Goal: Task Accomplishment & Management: Manage account settings

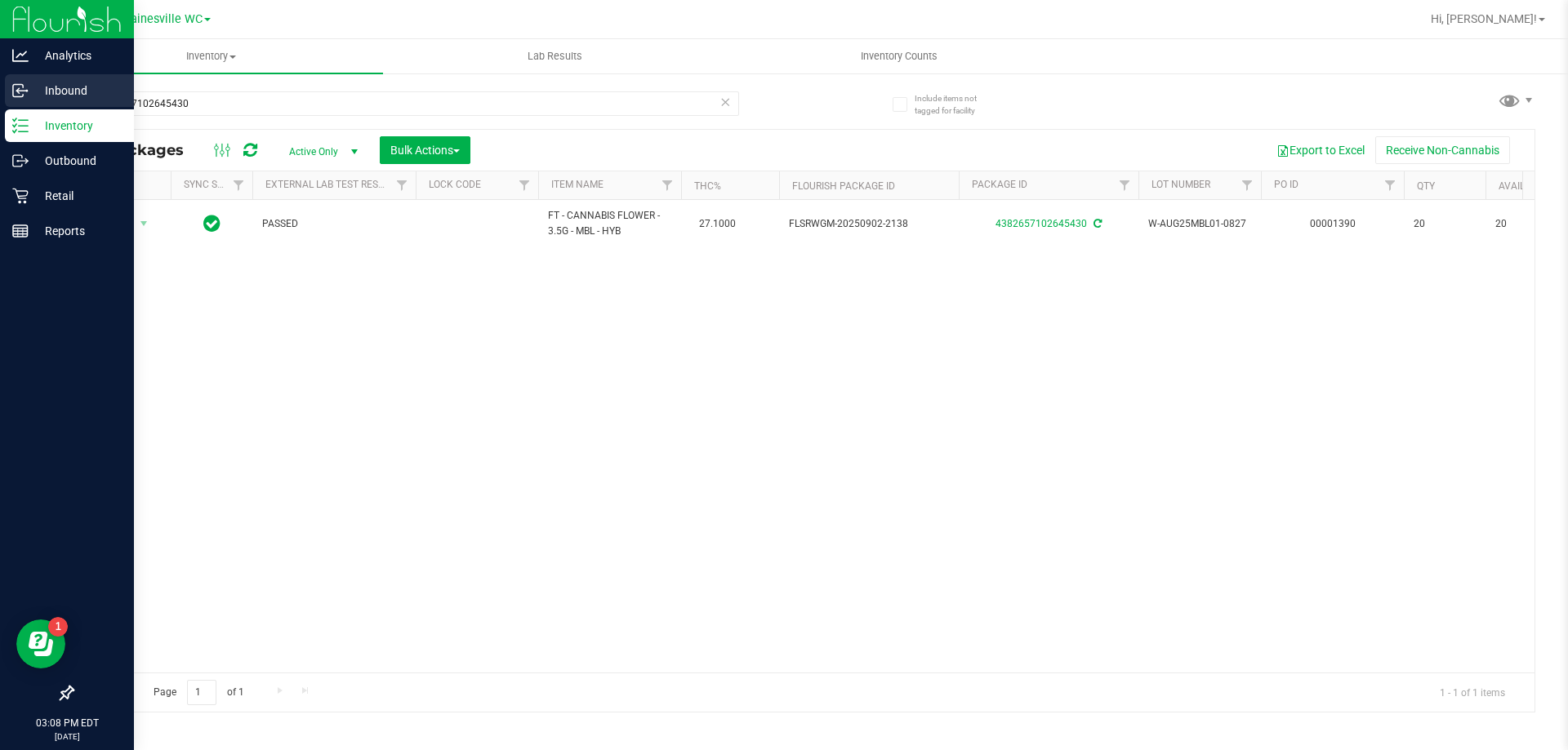
click at [43, 95] on p "Inbound" at bounding box center [78, 91] width 98 height 20
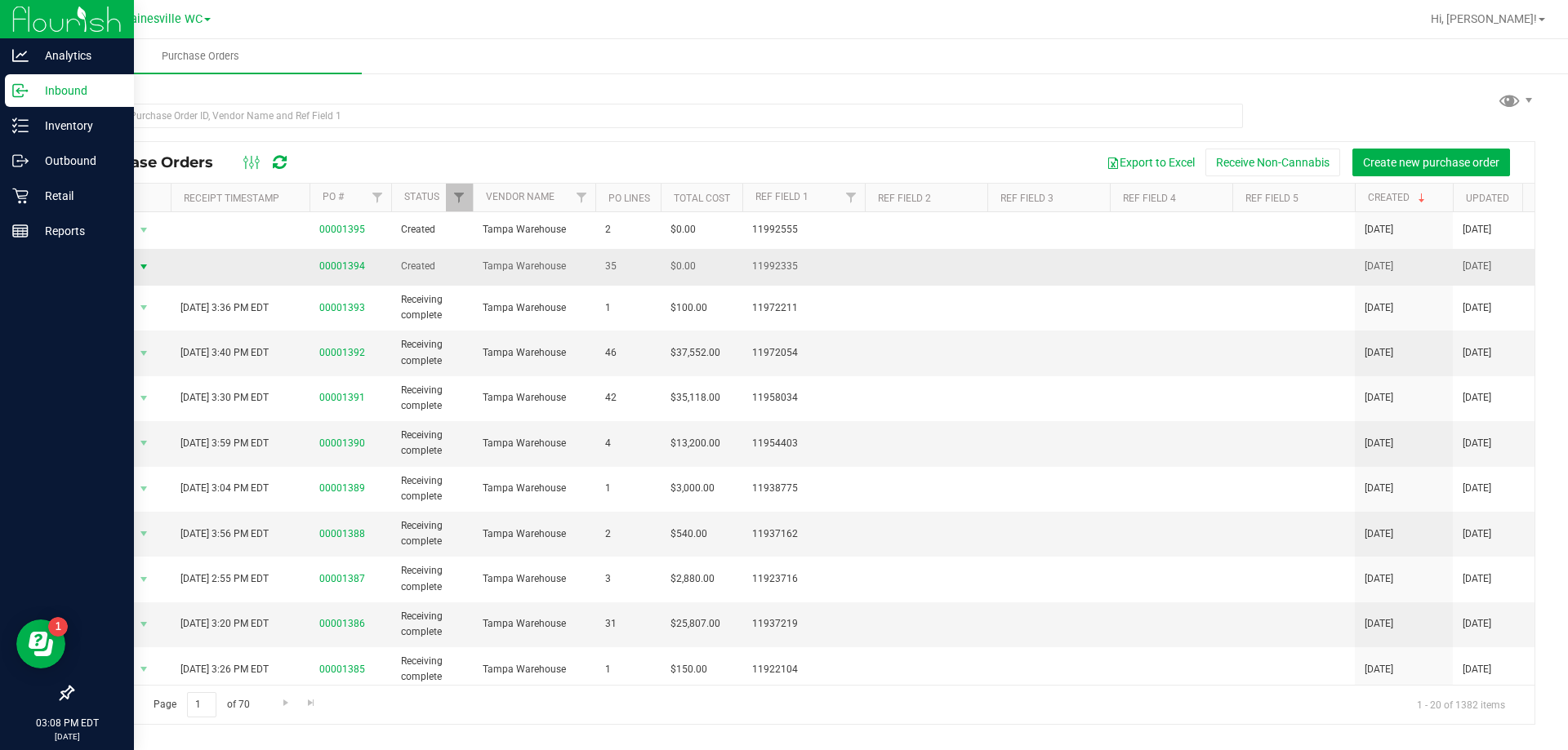
click at [134, 266] on span "select" at bounding box center [144, 266] width 21 height 23
click at [149, 352] on li "Edit purchase order" at bounding box center [149, 364] width 118 height 24
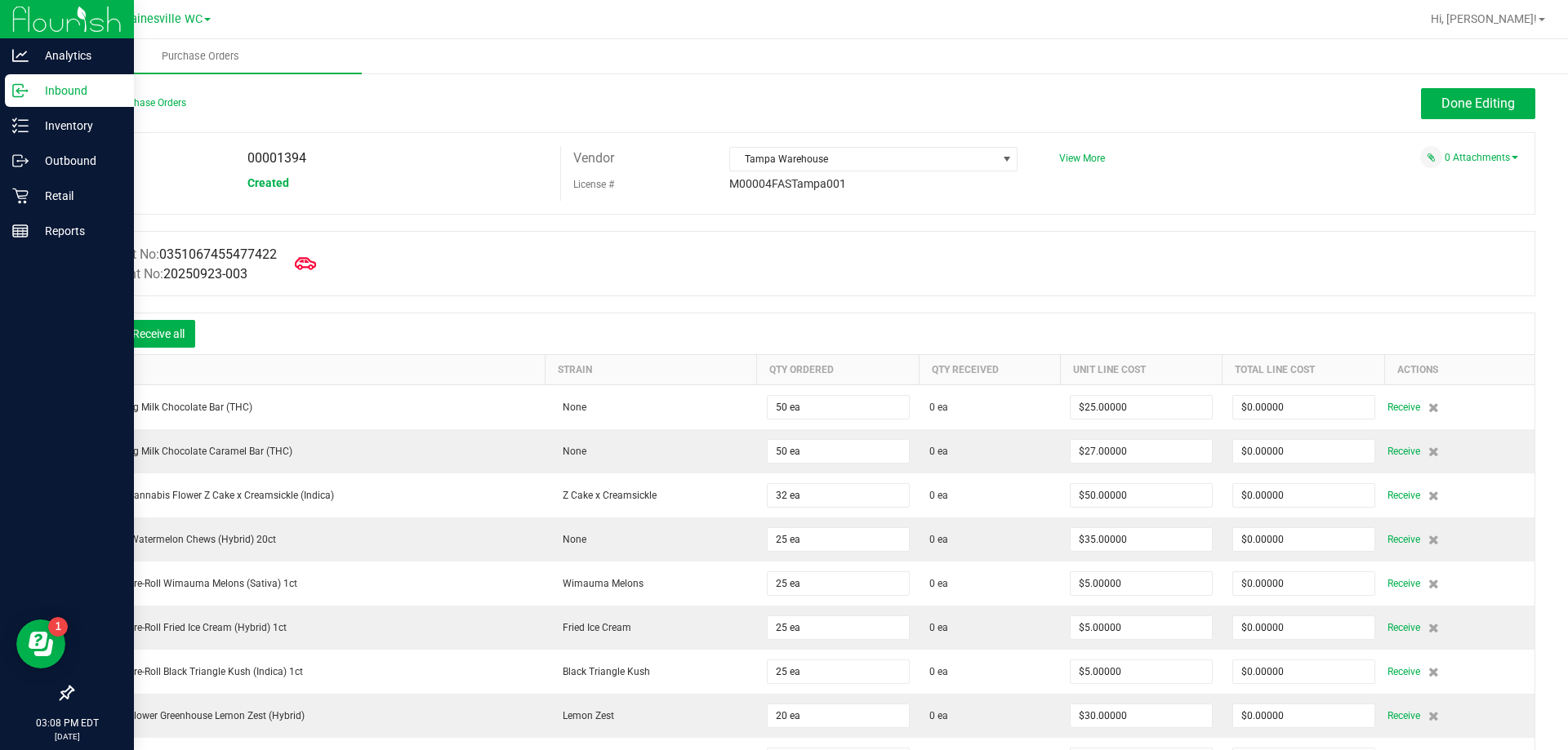
click at [298, 263] on span at bounding box center [305, 264] width 36 height 36
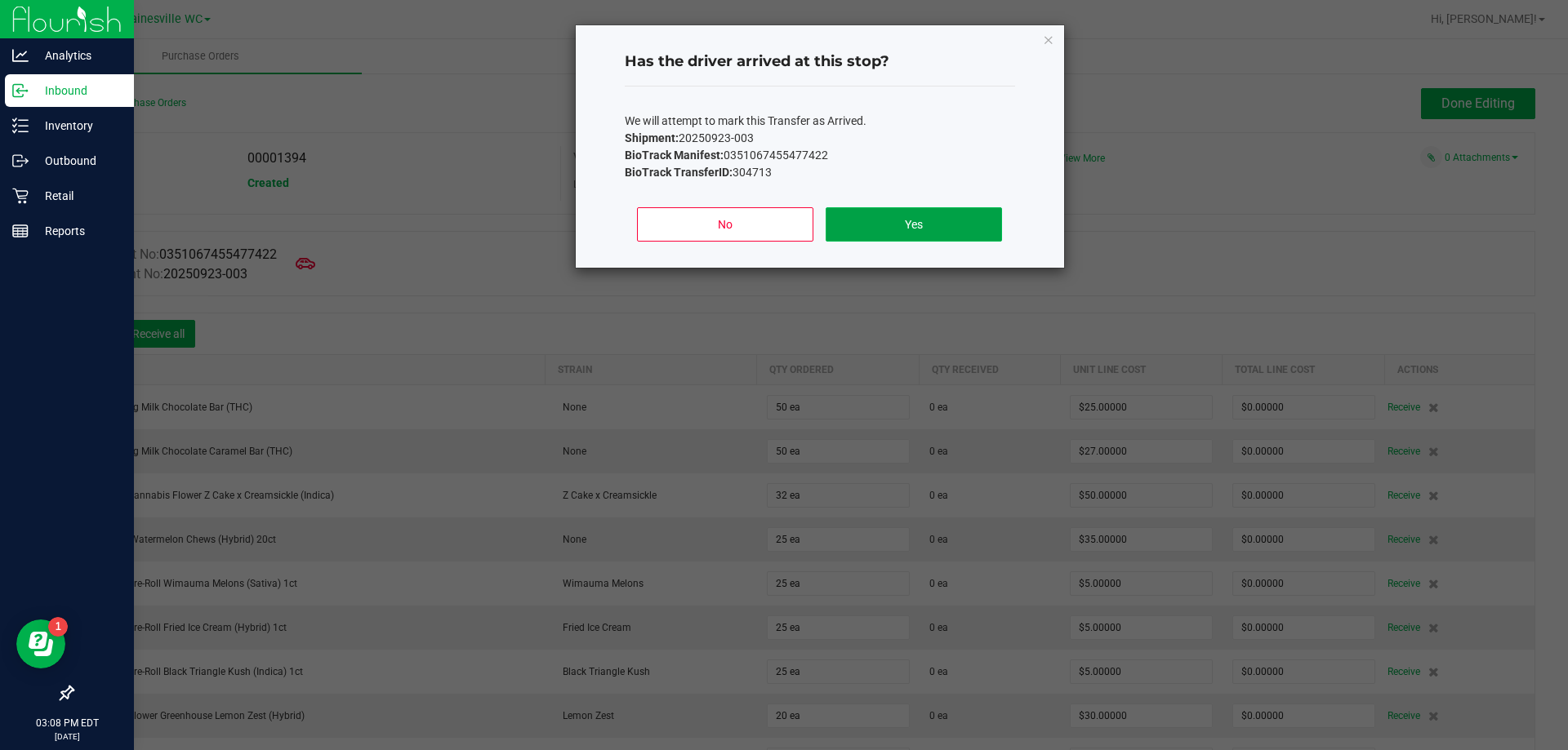
click at [899, 212] on button "Yes" at bounding box center [913, 225] width 176 height 34
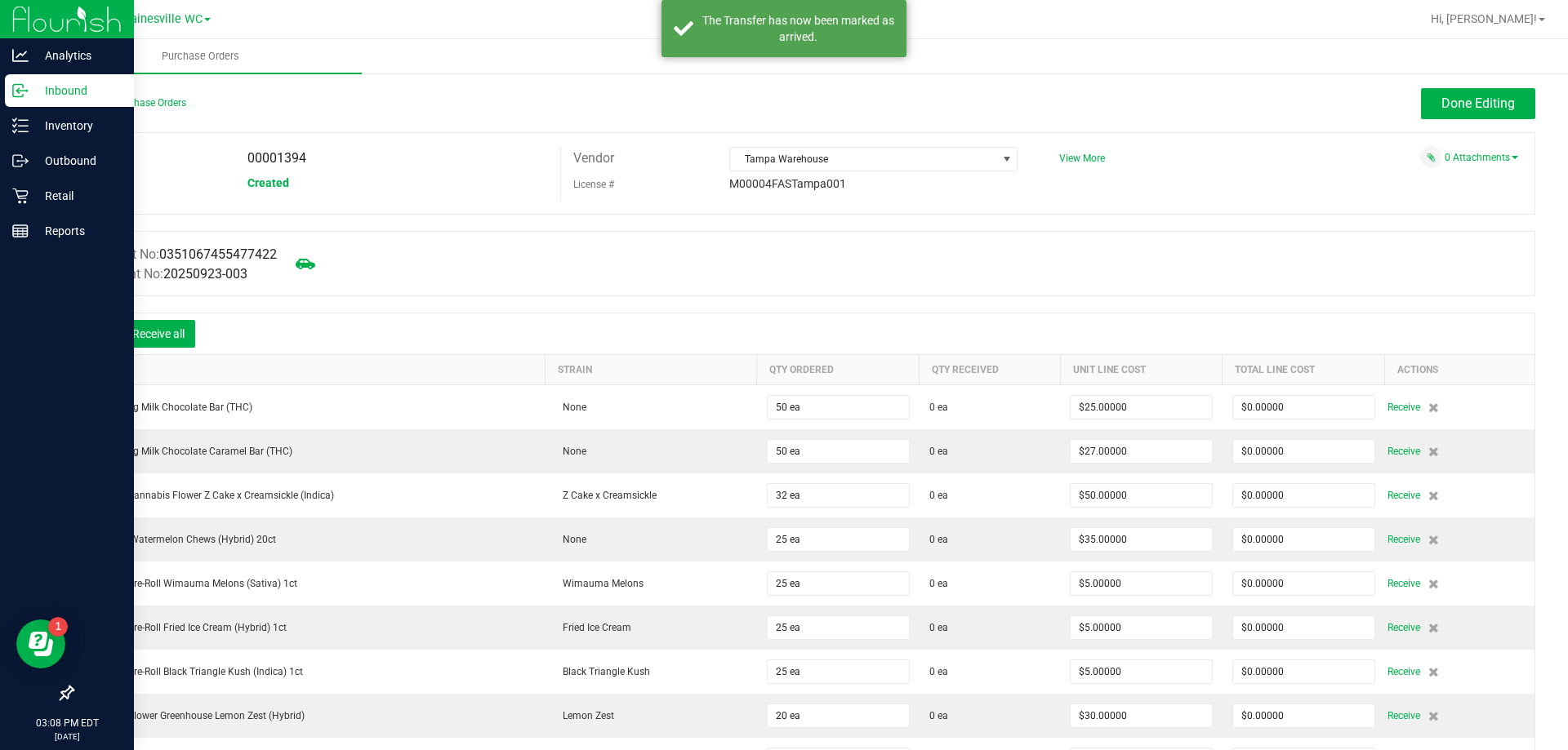
click at [98, 341] on icon at bounding box center [97, 335] width 16 height 16
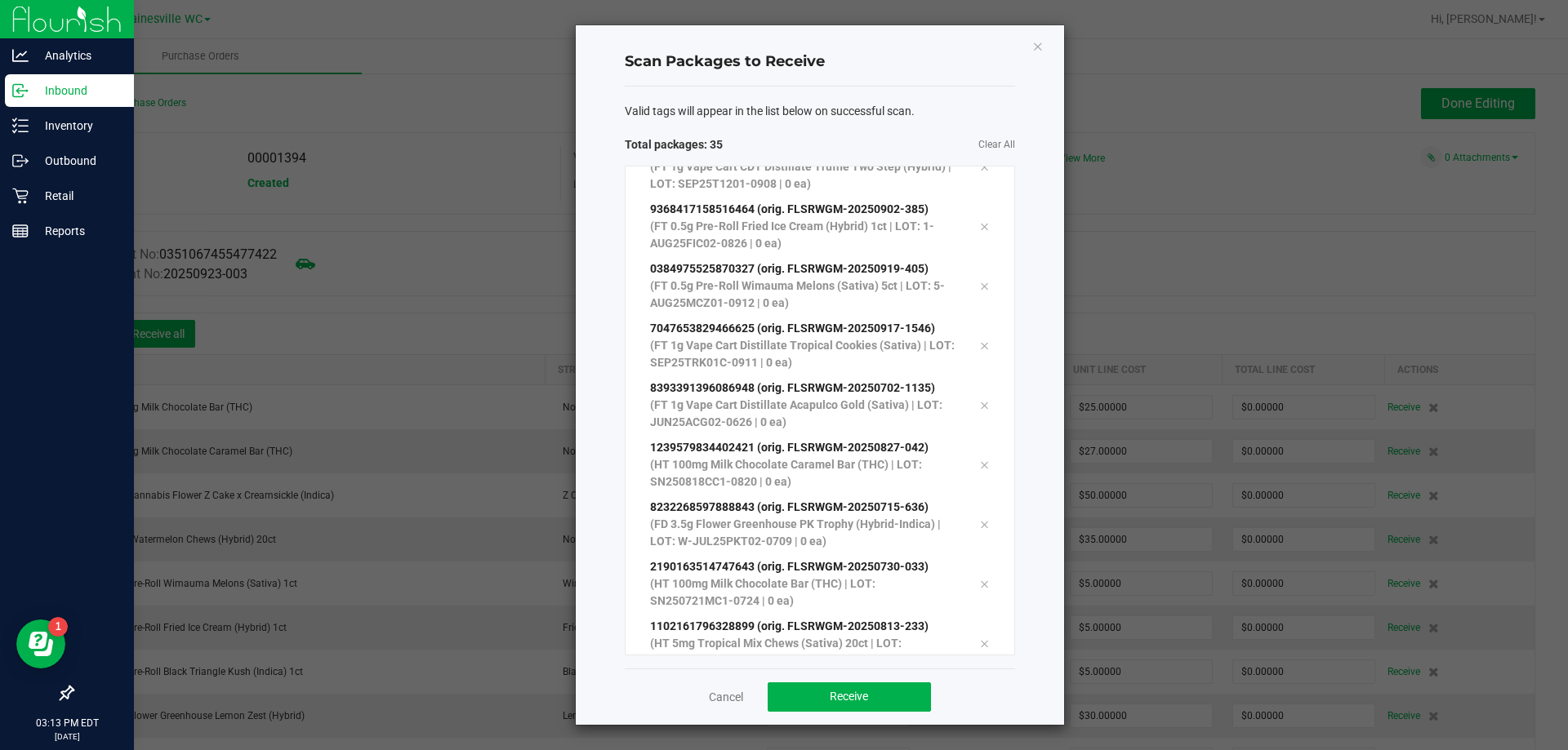
scroll to position [1639, 0]
click at [901, 695] on button "Receive" at bounding box center [849, 697] width 163 height 29
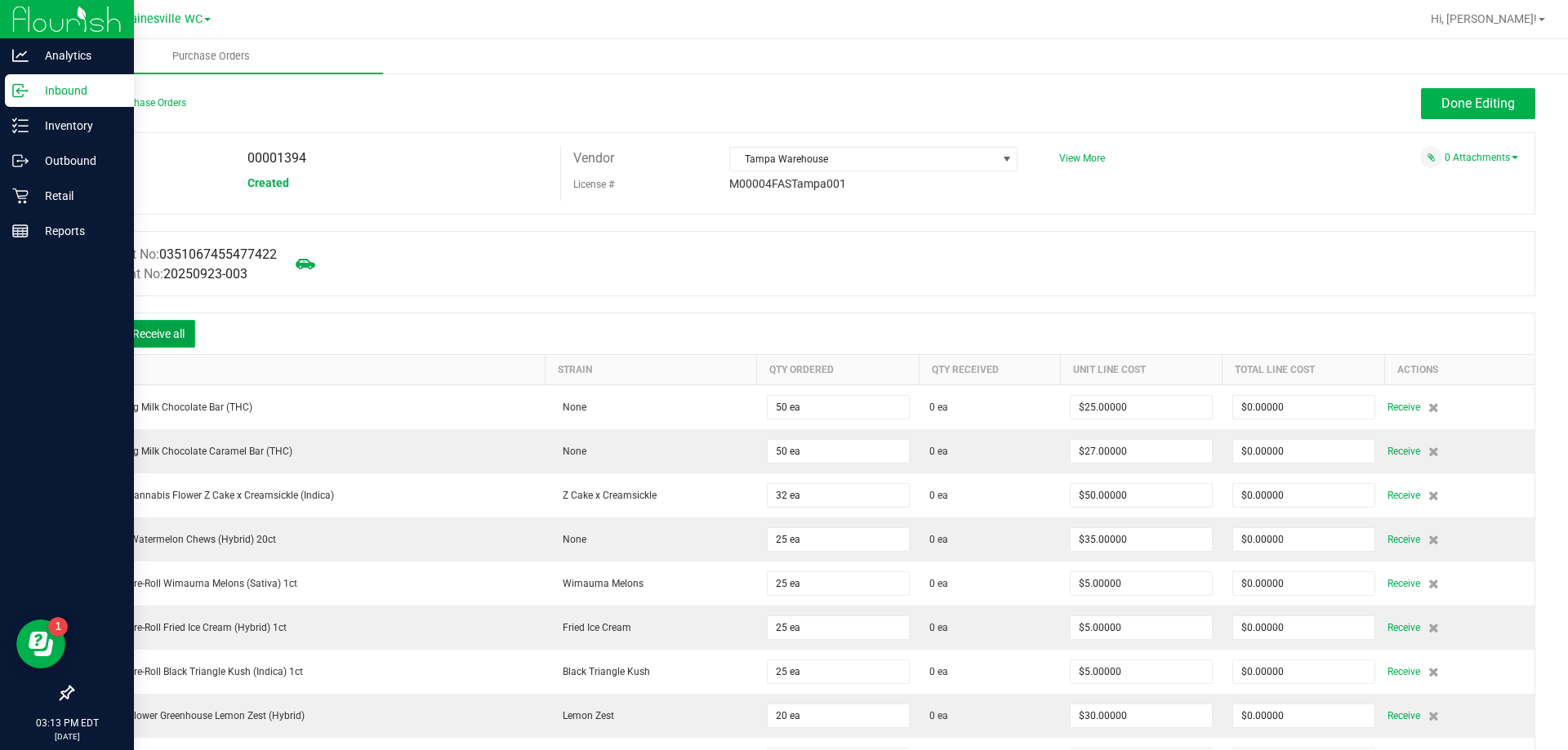
click at [174, 324] on button "Receive all" at bounding box center [158, 333] width 73 height 28
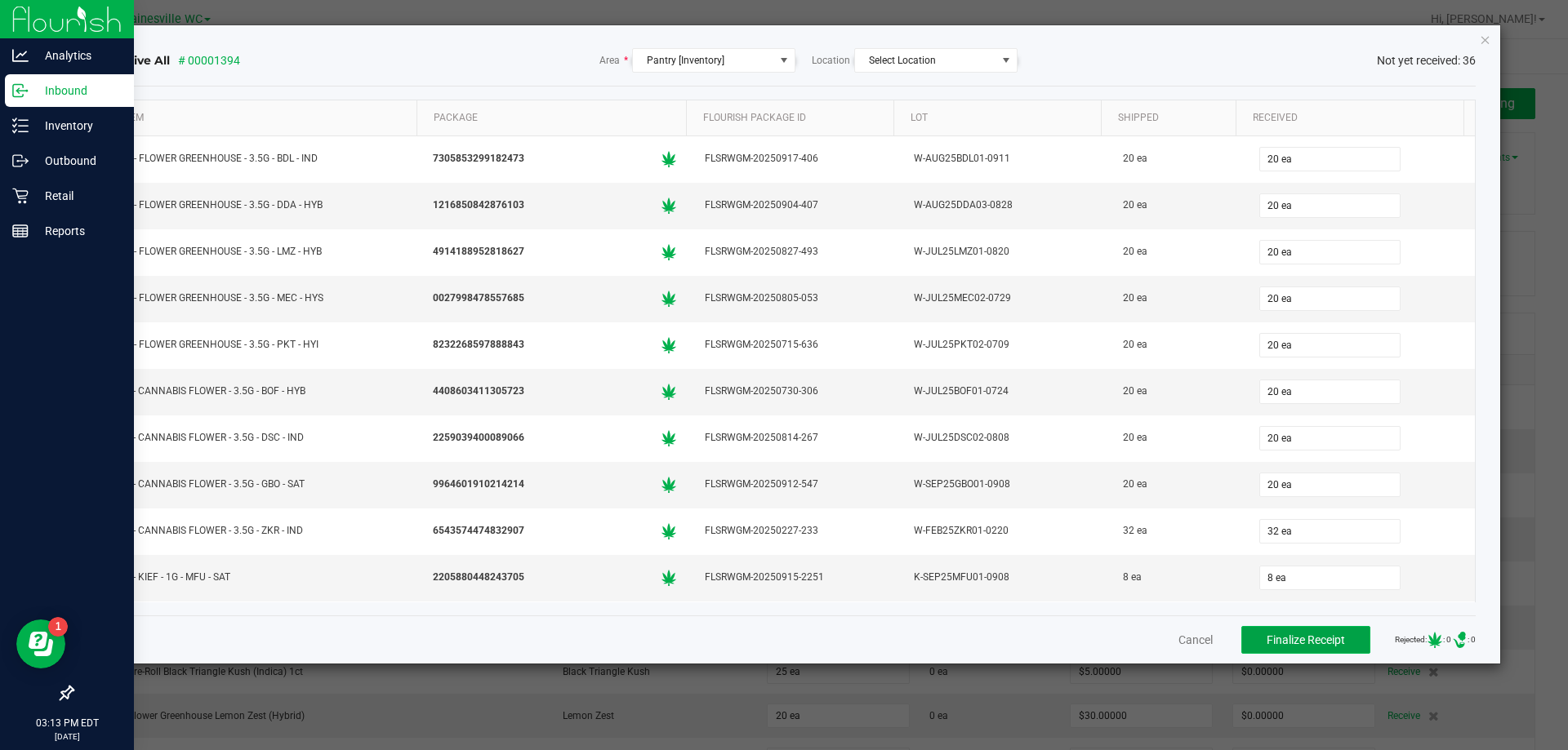
click at [1324, 640] on span "Finalize Receipt" at bounding box center [1305, 640] width 79 height 13
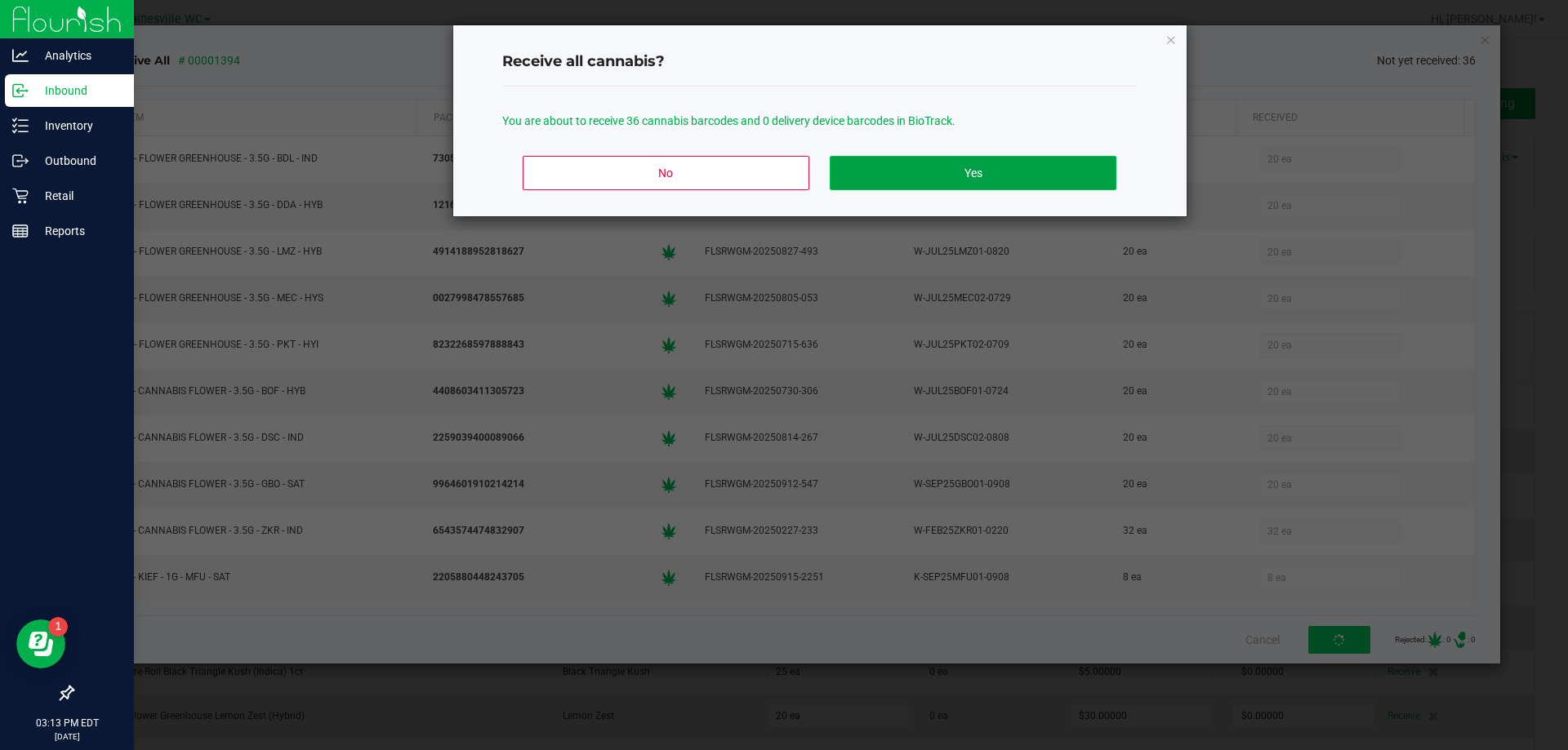
click at [941, 186] on button "Yes" at bounding box center [973, 173] width 286 height 34
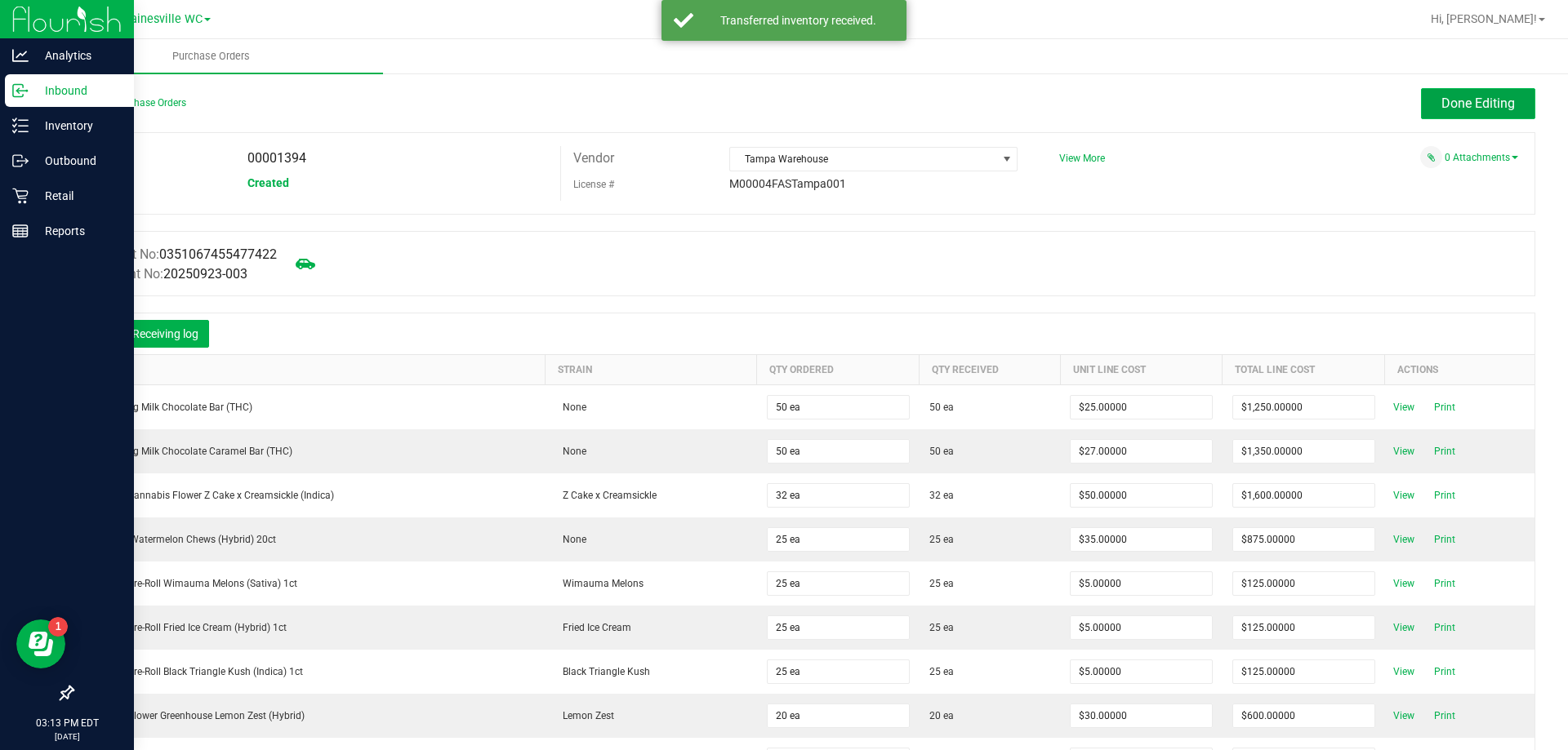
click at [1441, 108] on span "Done Editing" at bounding box center [1477, 102] width 73 height 15
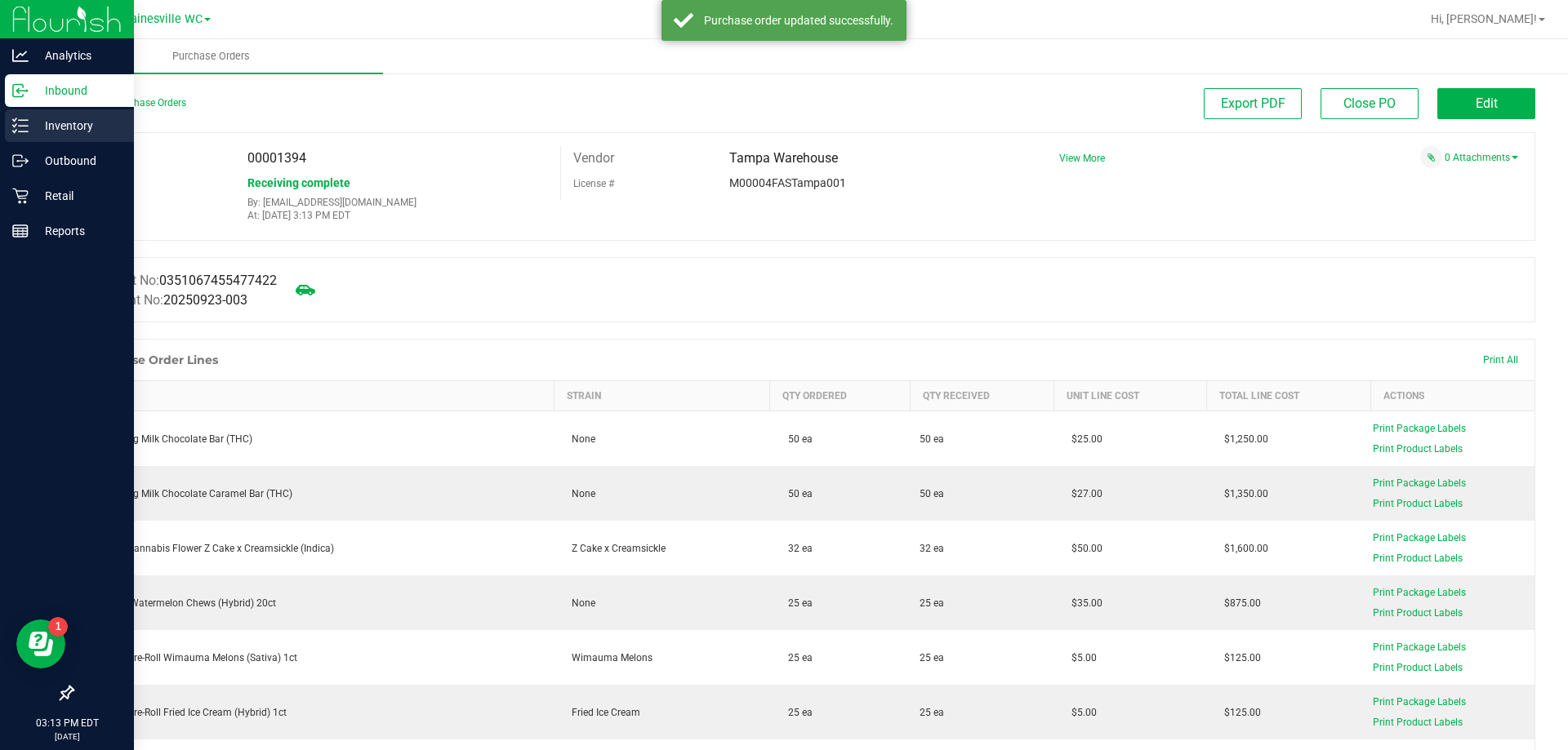
click at [20, 133] on icon at bounding box center [21, 126] width 16 height 16
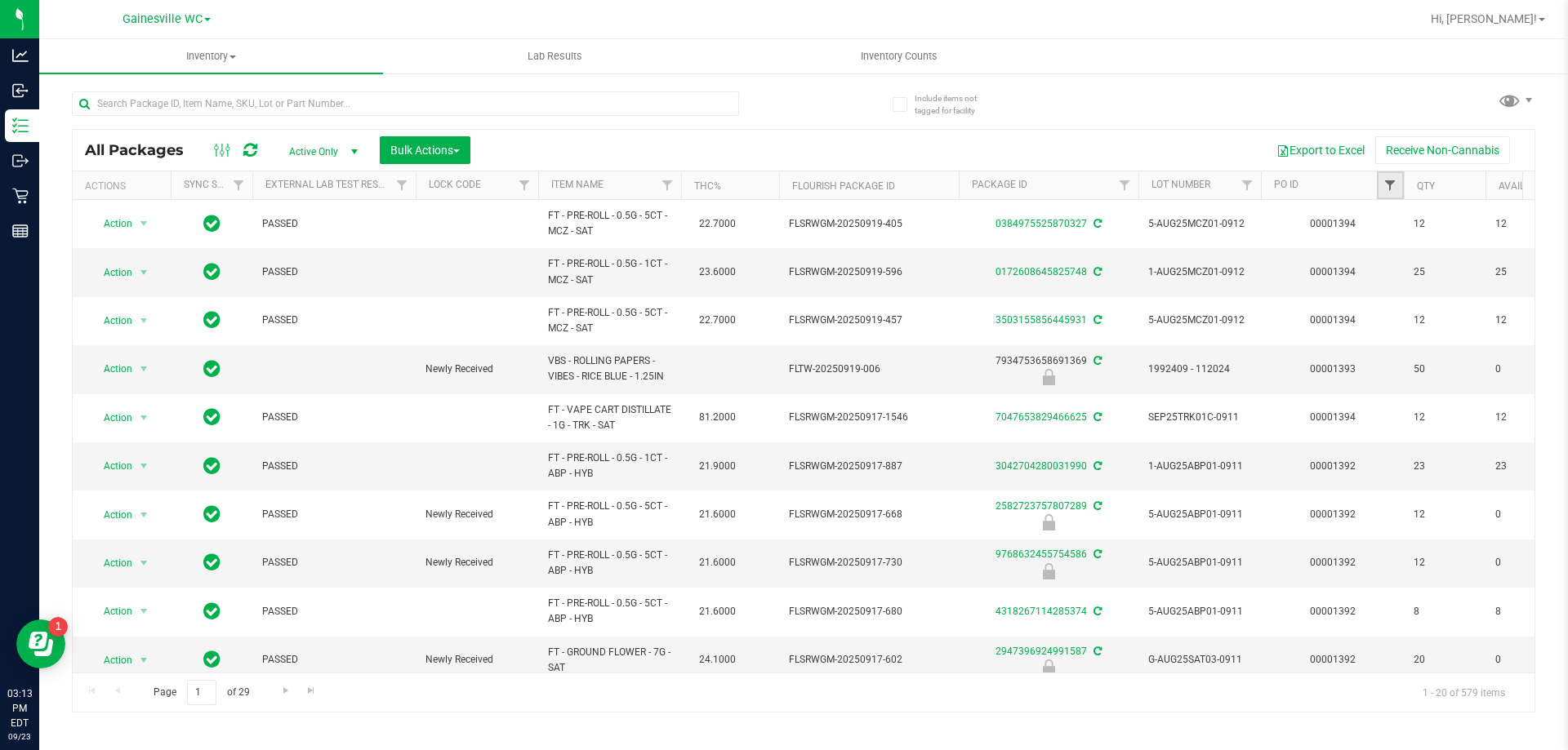
click at [1387, 187] on span "Filter" at bounding box center [1390, 185] width 13 height 13
type input "1394"
click at [1409, 250] on button "Filter" at bounding box center [1426, 264] width 79 height 36
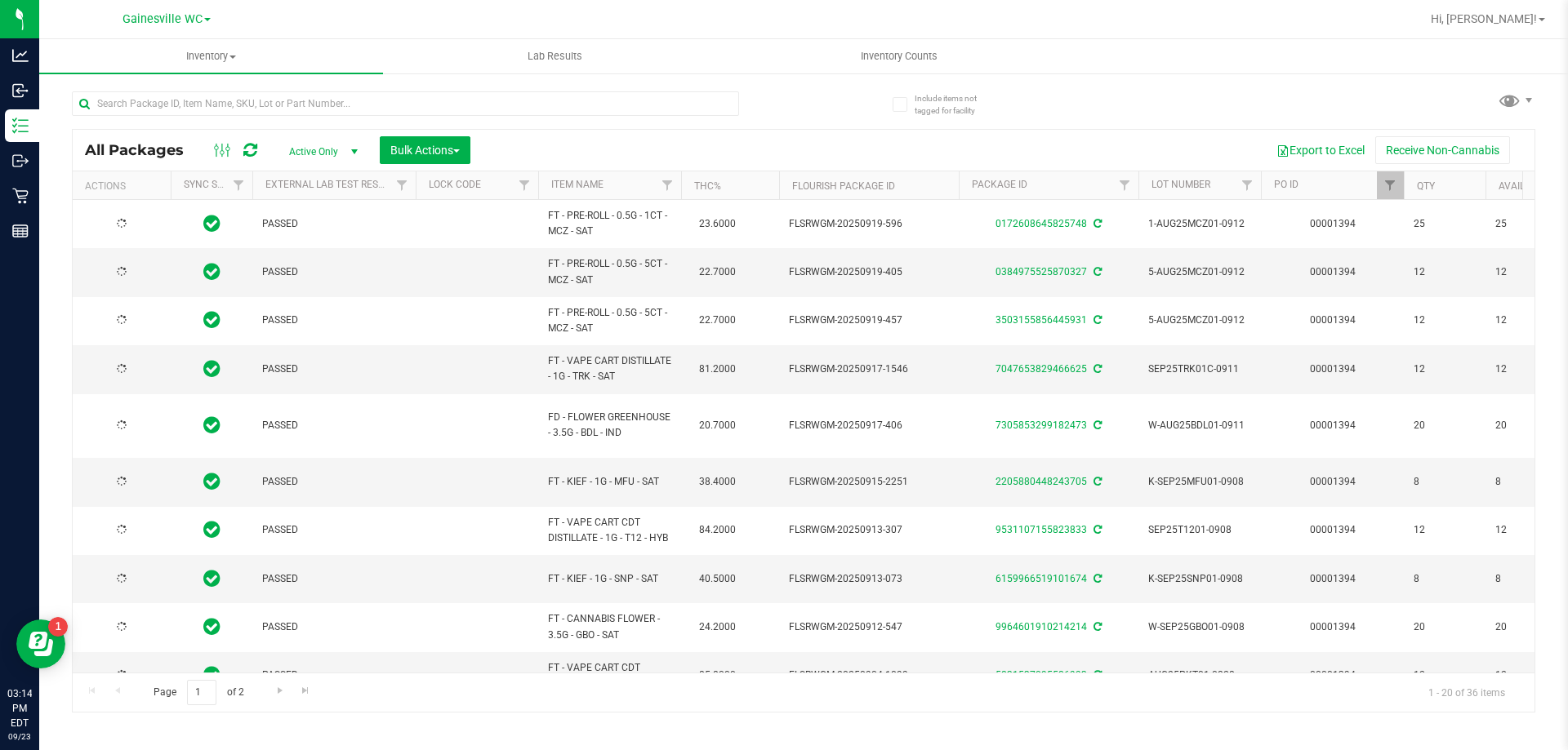
type input "[DATE]"
click at [409, 153] on span "Bulk Actions" at bounding box center [425, 150] width 70 height 13
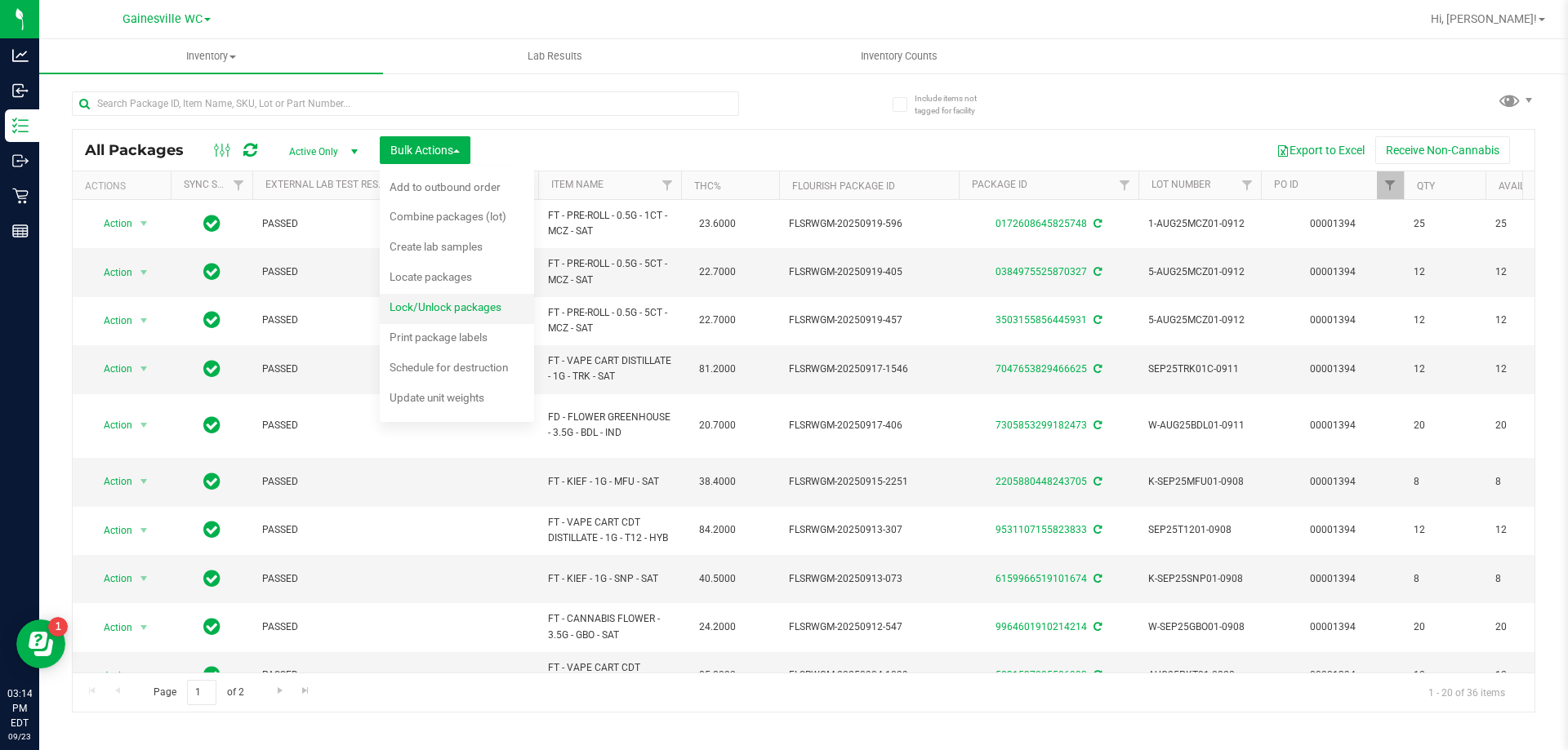
click at [426, 316] on div "Lock/Unlock packages" at bounding box center [457, 309] width 134 height 26
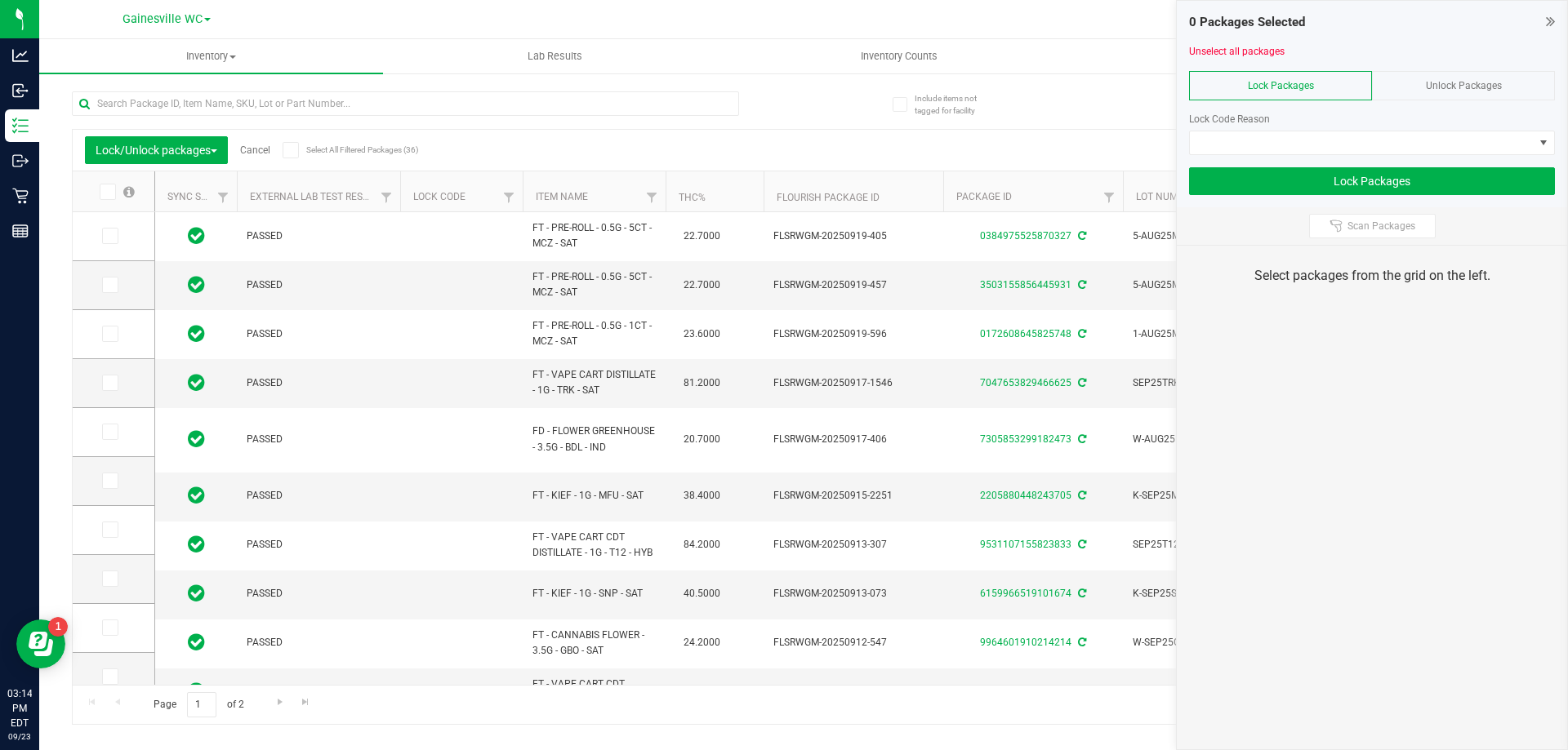
type input "[DATE]"
click at [116, 283] on span at bounding box center [111, 285] width 16 height 16
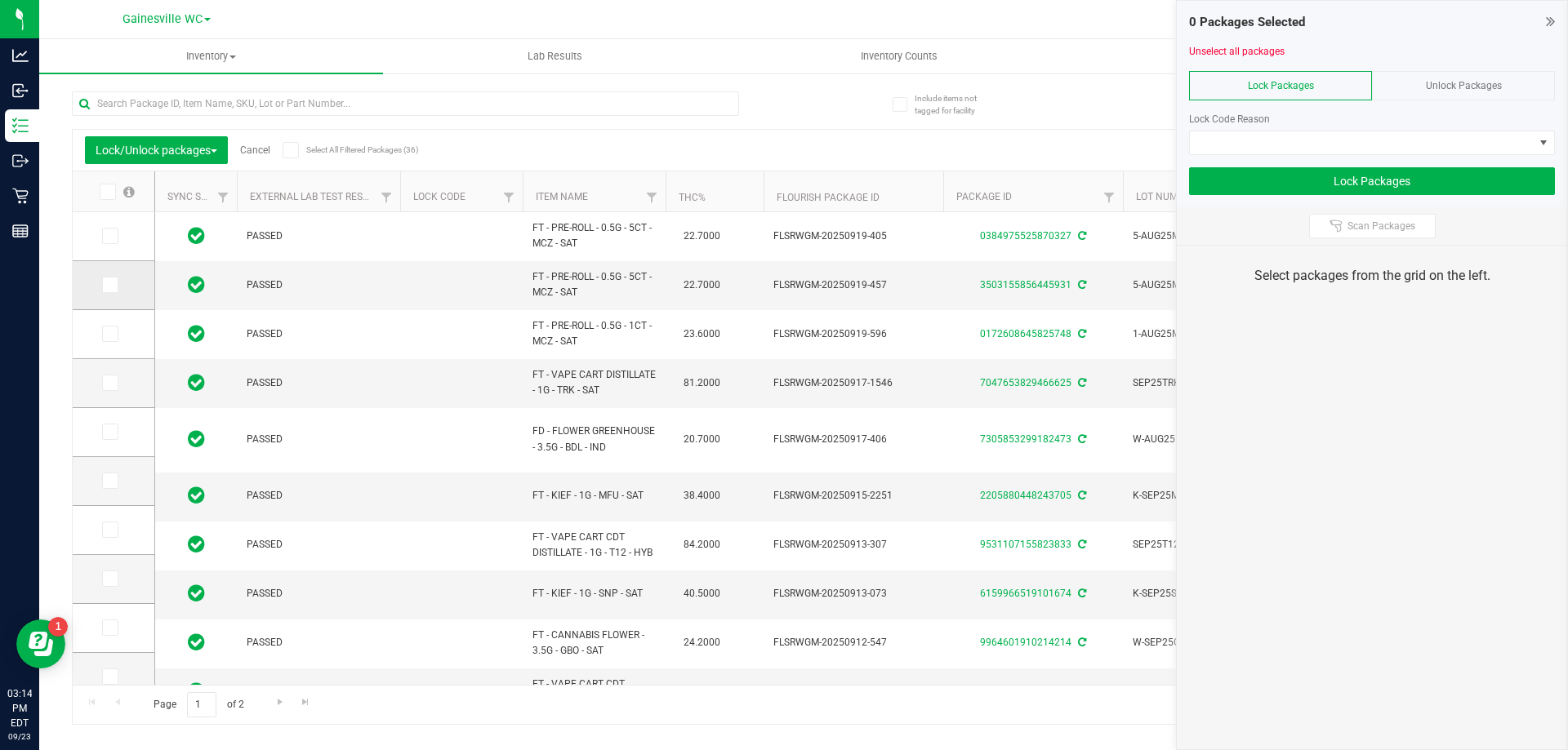
click at [0, 0] on input "checkbox" at bounding box center [0, 0] width 0 height 0
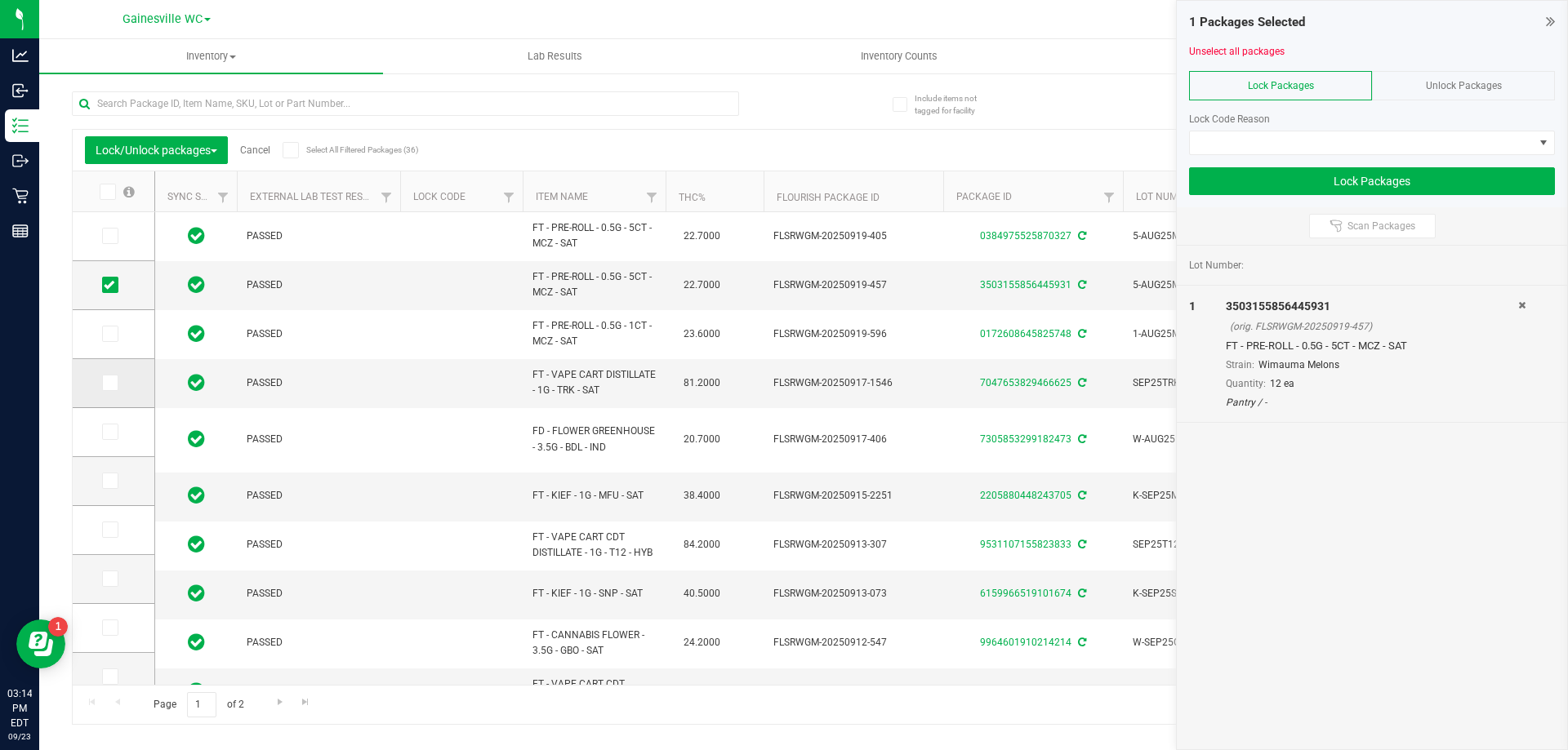
click at [108, 383] on icon at bounding box center [109, 383] width 11 height 0
click at [0, 0] on input "checkbox" at bounding box center [0, 0] width 0 height 0
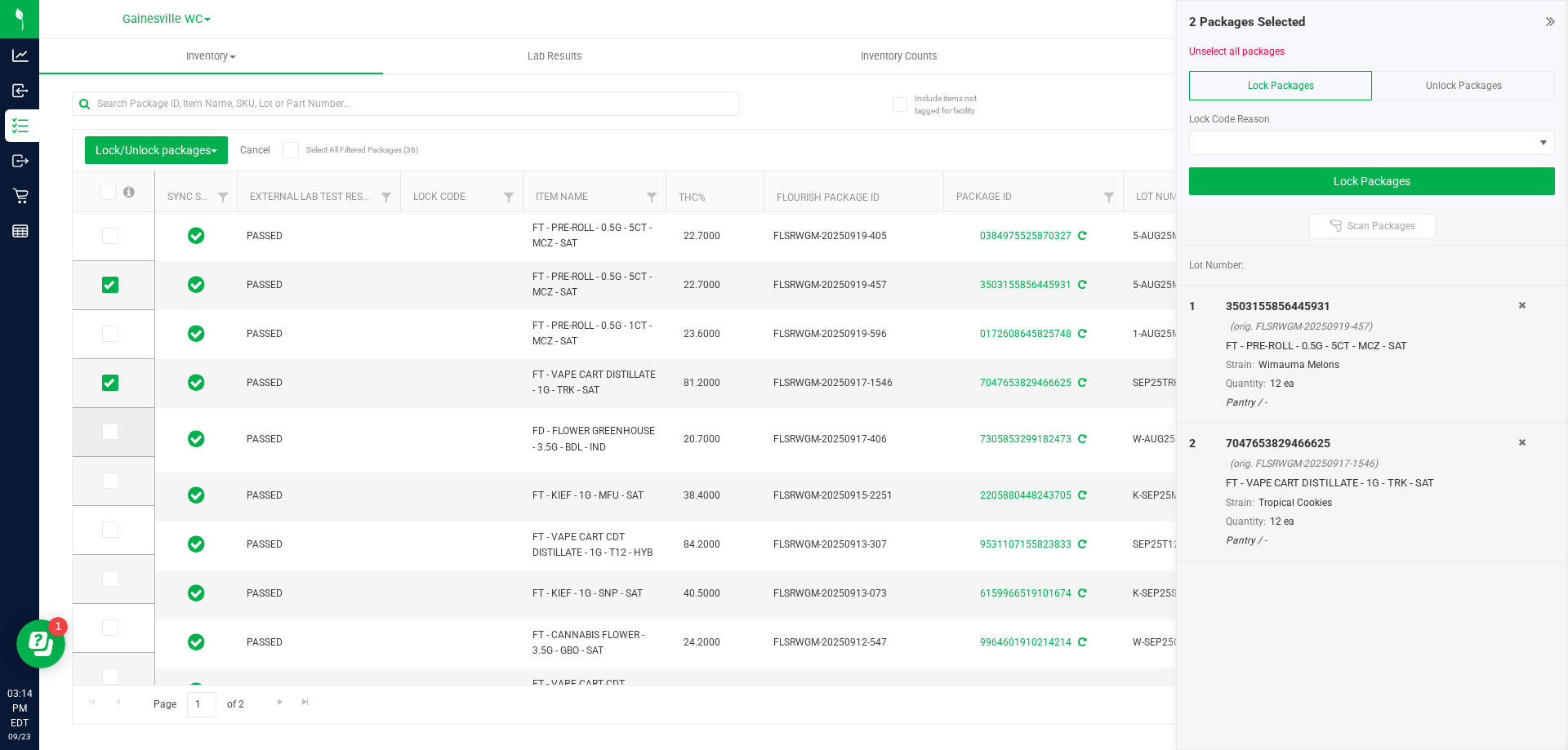
click at [105, 432] on icon at bounding box center [109, 432] width 11 height 0
click at [0, 0] on input "checkbox" at bounding box center [0, 0] width 0 height 0
click at [108, 481] on icon at bounding box center [109, 481] width 11 height 0
click at [0, 0] on input "checkbox" at bounding box center [0, 0] width 0 height 0
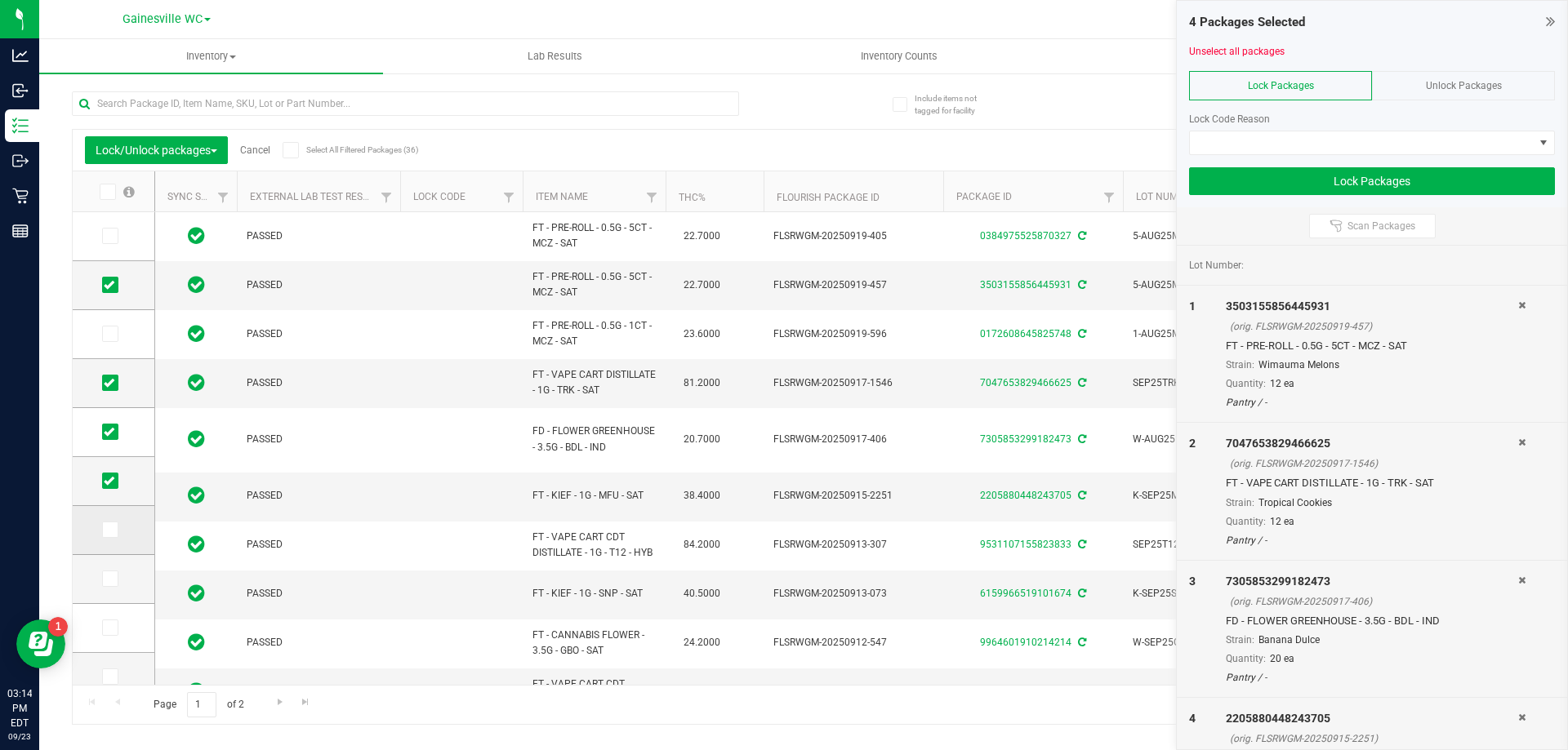
click at [116, 534] on span at bounding box center [111, 530] width 16 height 16
click at [0, 0] on input "checkbox" at bounding box center [0, 0] width 0 height 0
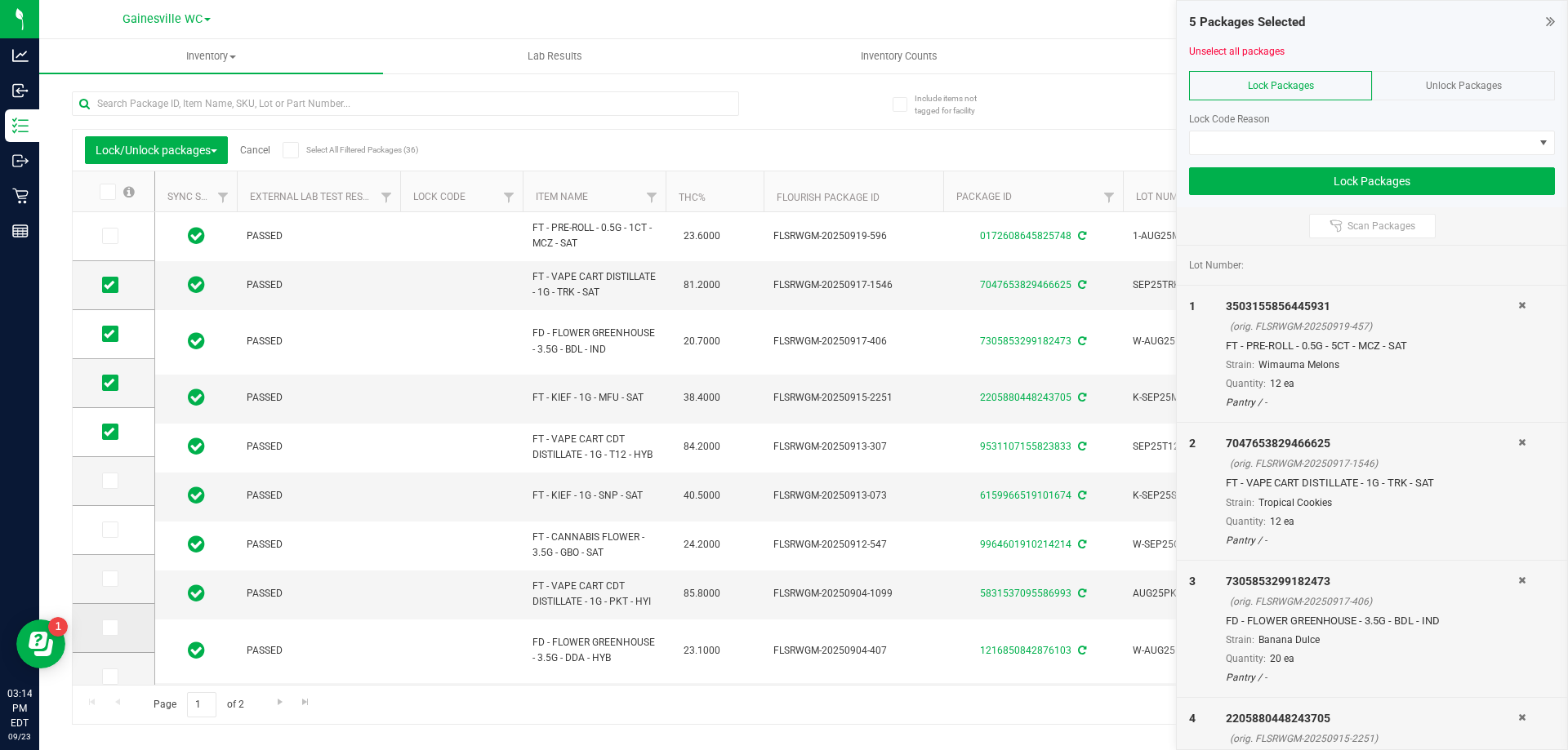
click at [118, 626] on span at bounding box center [111, 628] width 16 height 16
click at [0, 0] on input "checkbox" at bounding box center [0, 0] width 0 height 0
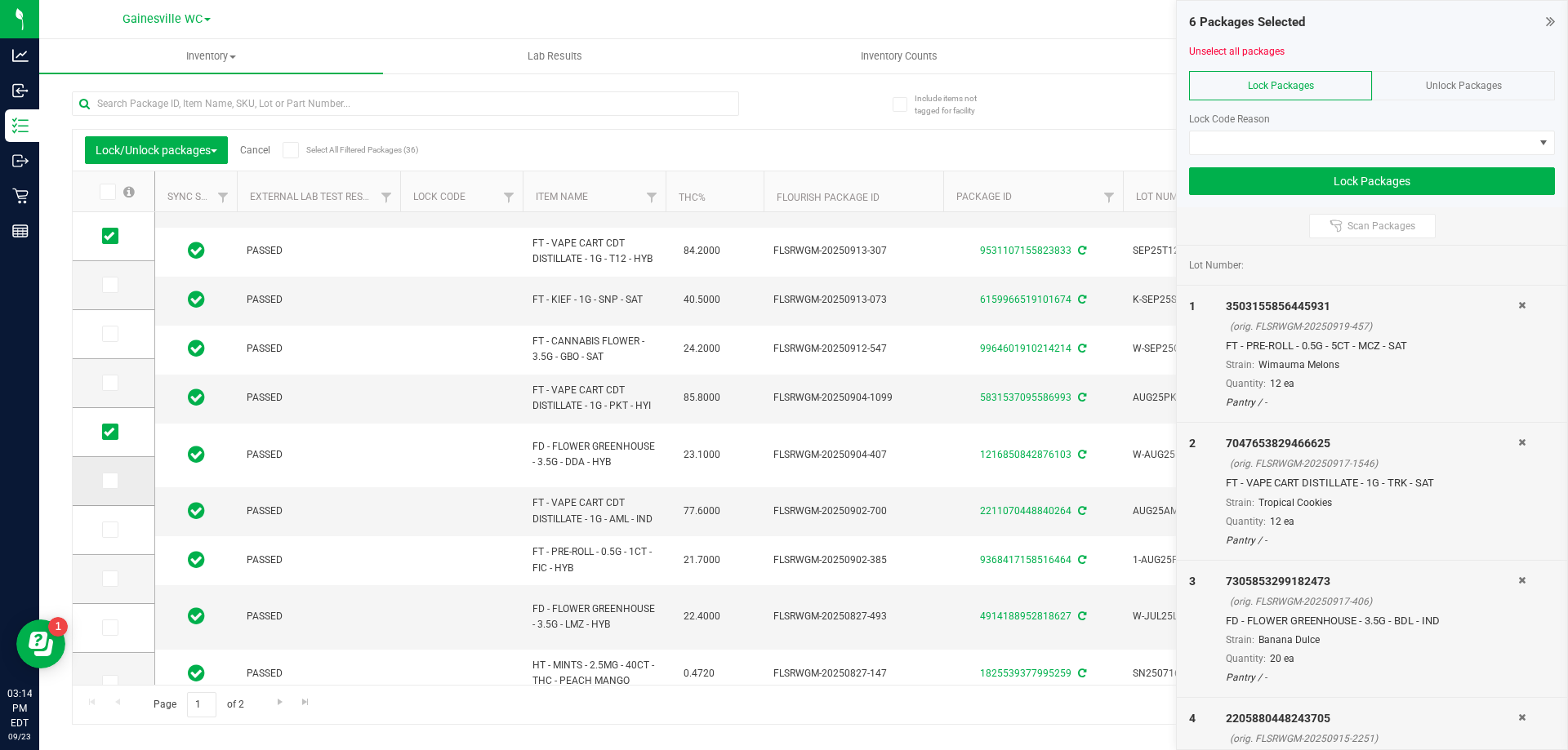
click at [114, 482] on span at bounding box center [111, 481] width 16 height 16
click at [0, 0] on input "checkbox" at bounding box center [0, 0] width 0 height 0
click at [120, 536] on label at bounding box center [114, 530] width 24 height 16
click at [0, 0] on input "checkbox" at bounding box center [0, 0] width 0 height 0
click at [116, 577] on span at bounding box center [111, 579] width 16 height 16
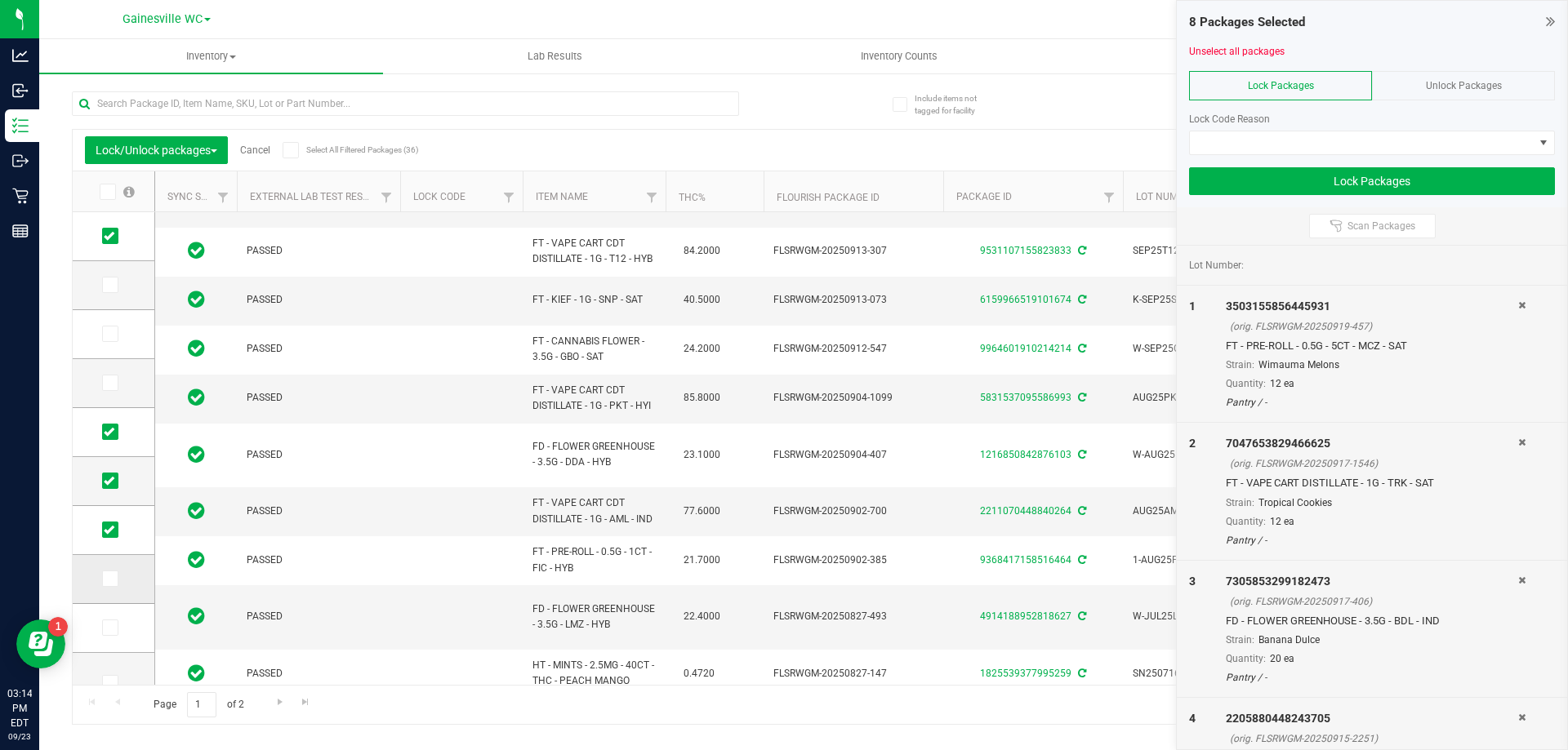
click at [0, 0] on input "checkbox" at bounding box center [0, 0] width 0 height 0
click at [112, 628] on icon at bounding box center [109, 628] width 11 height 0
click at [0, 0] on input "checkbox" at bounding box center [0, 0] width 0 height 0
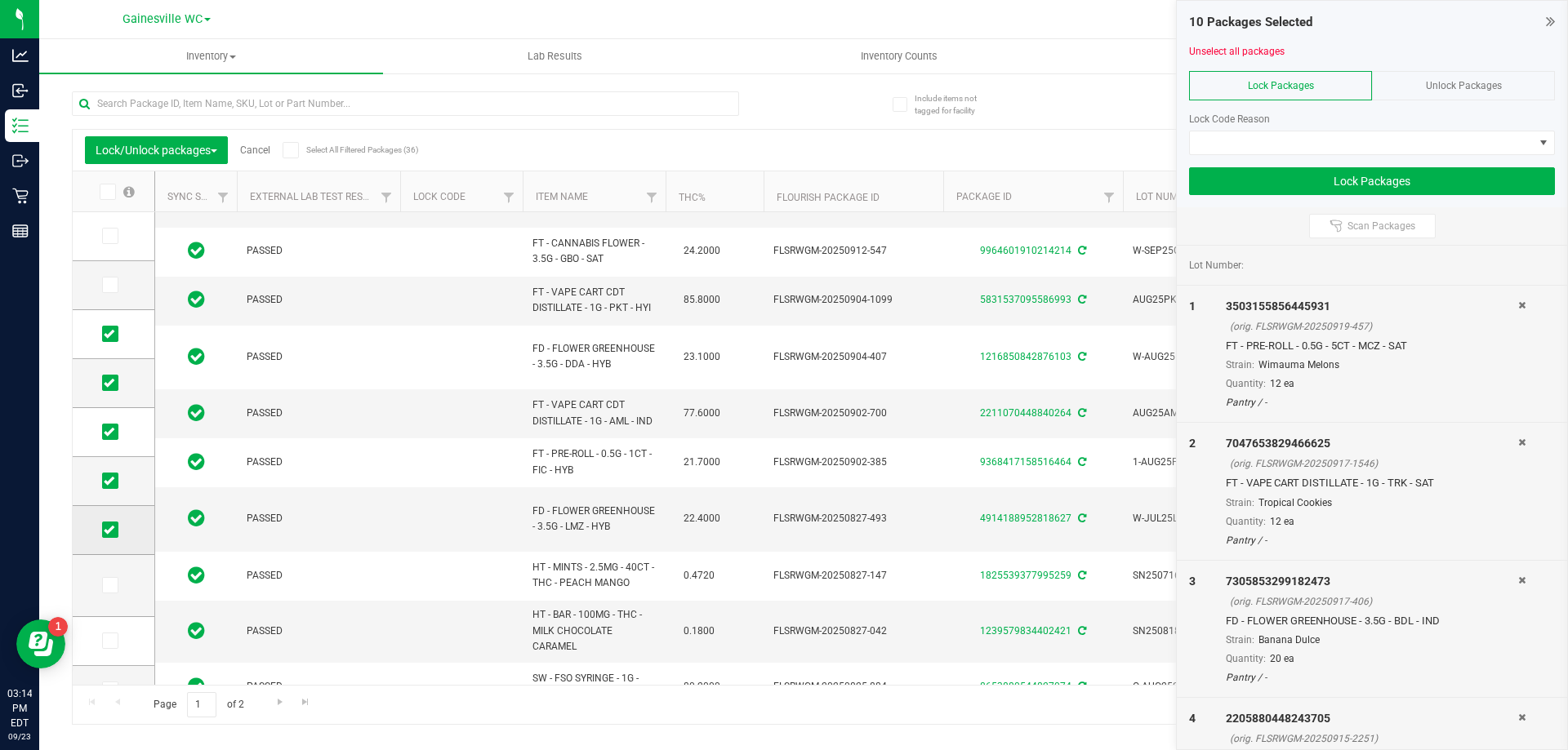
scroll to position [490, 0]
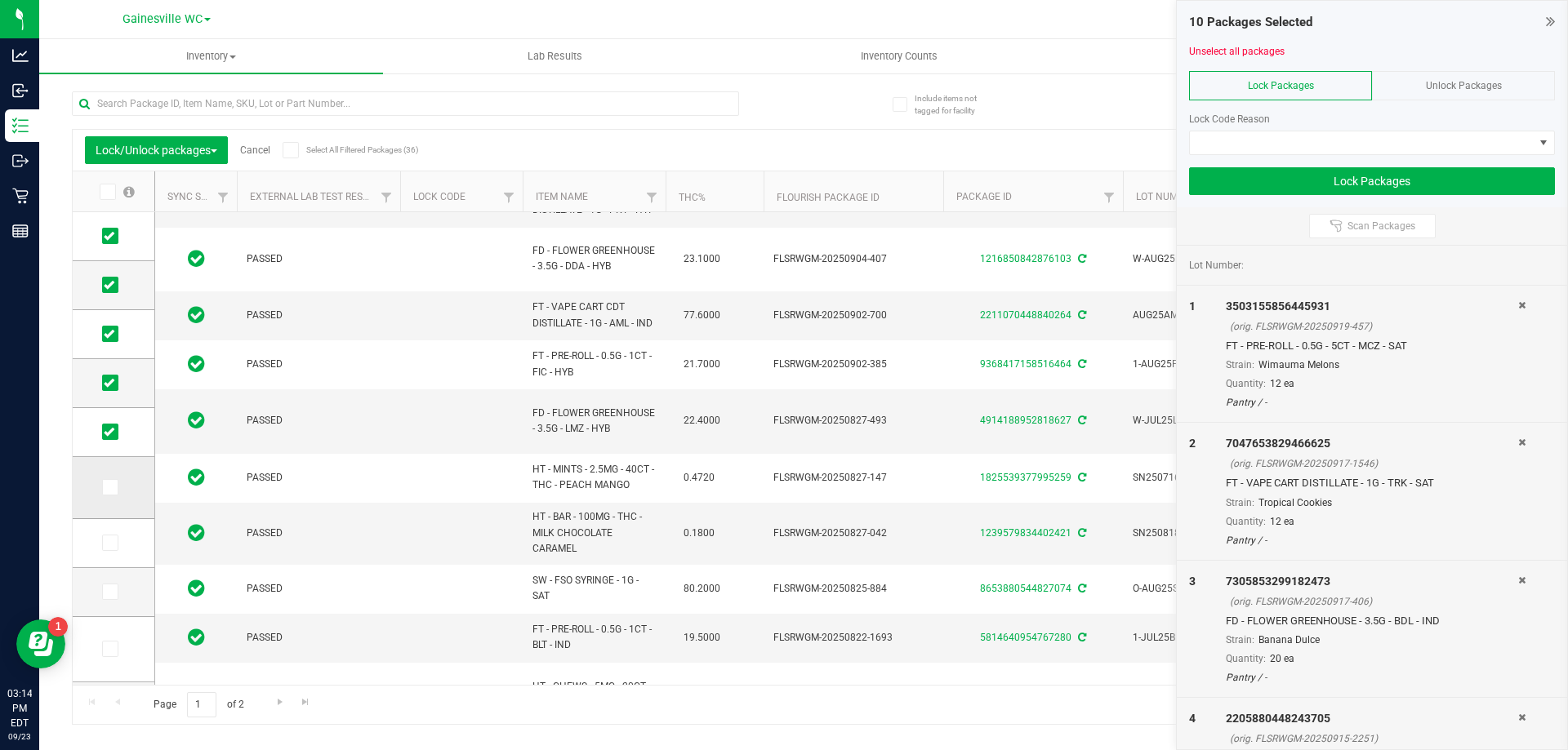
click at [112, 487] on icon at bounding box center [109, 487] width 11 height 0
click at [0, 0] on input "checkbox" at bounding box center [0, 0] width 0 height 0
click at [120, 540] on label at bounding box center [114, 543] width 24 height 16
click at [0, 0] on input "checkbox" at bounding box center [0, 0] width 0 height 0
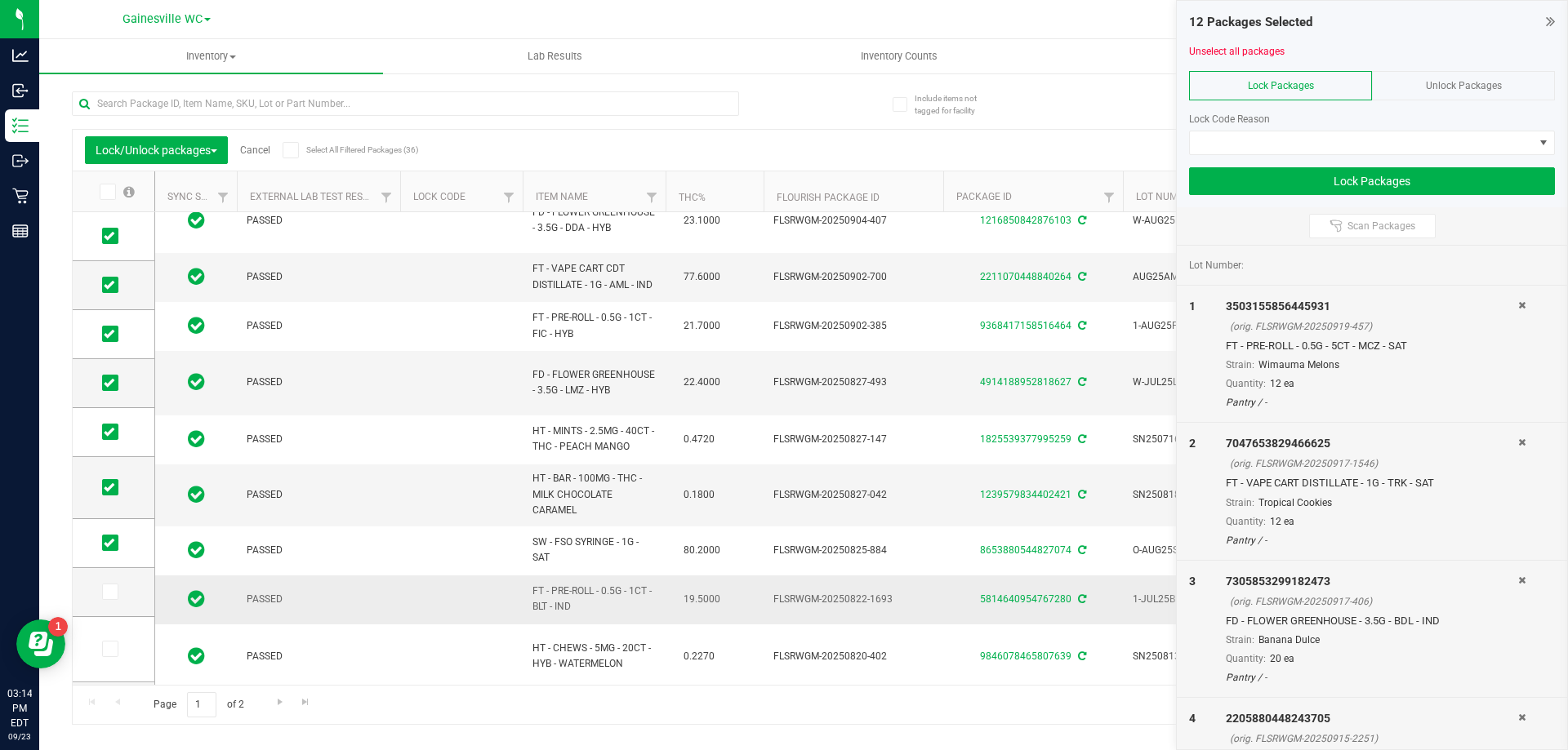
scroll to position [535, 0]
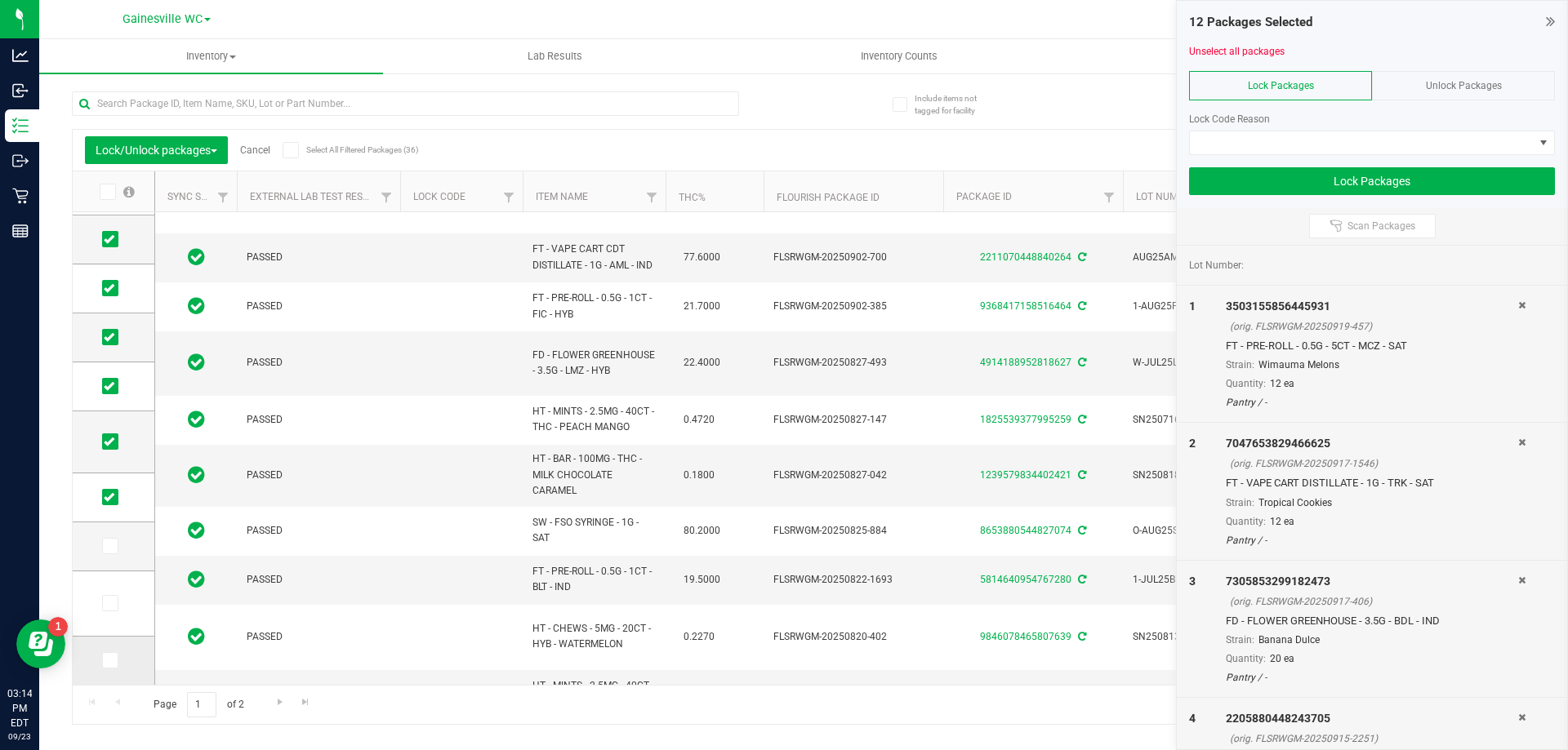
click at [110, 660] on icon at bounding box center [109, 660] width 11 height 0
click at [0, 0] on input "checkbox" at bounding box center [0, 0] width 0 height 0
click at [286, 703] on link "Go to the next page" at bounding box center [280, 703] width 24 height 22
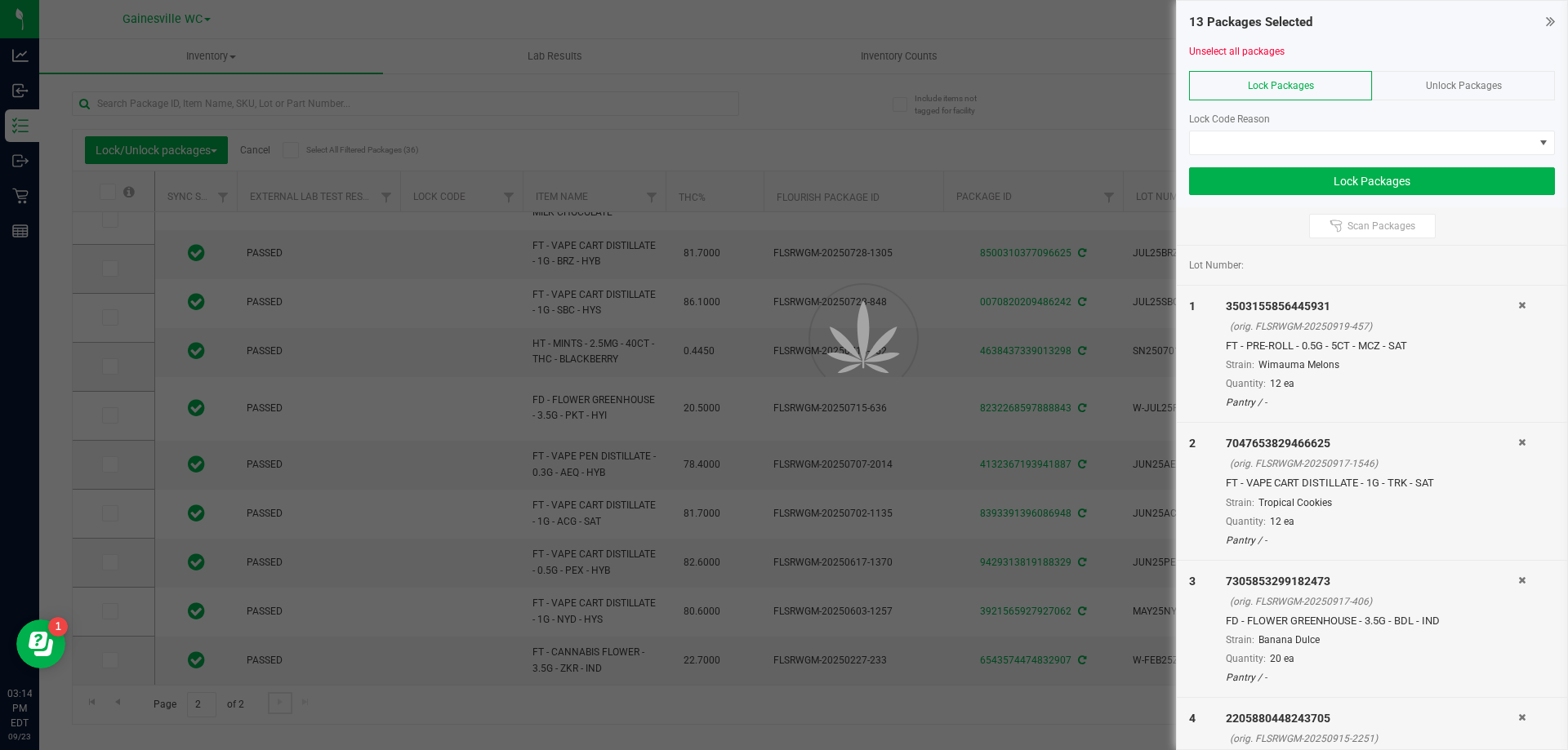
scroll to position [0, 0]
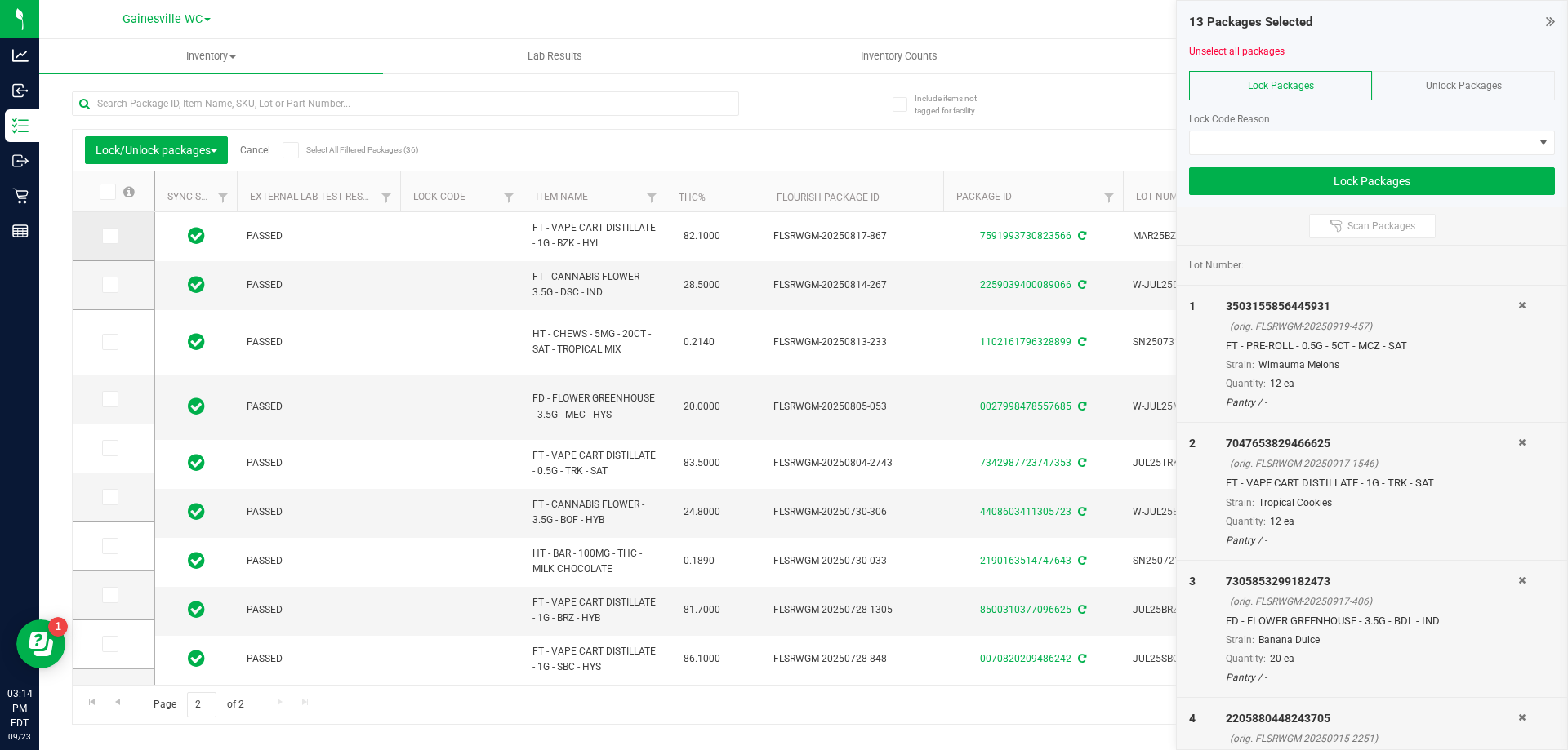
click at [105, 236] on icon at bounding box center [109, 236] width 11 height 0
click at [0, 0] on input "checkbox" at bounding box center [0, 0] width 0 height 0
click at [111, 342] on icon at bounding box center [109, 342] width 11 height 0
click at [0, 0] on input "checkbox" at bounding box center [0, 0] width 0 height 0
click at [116, 403] on span at bounding box center [111, 399] width 16 height 16
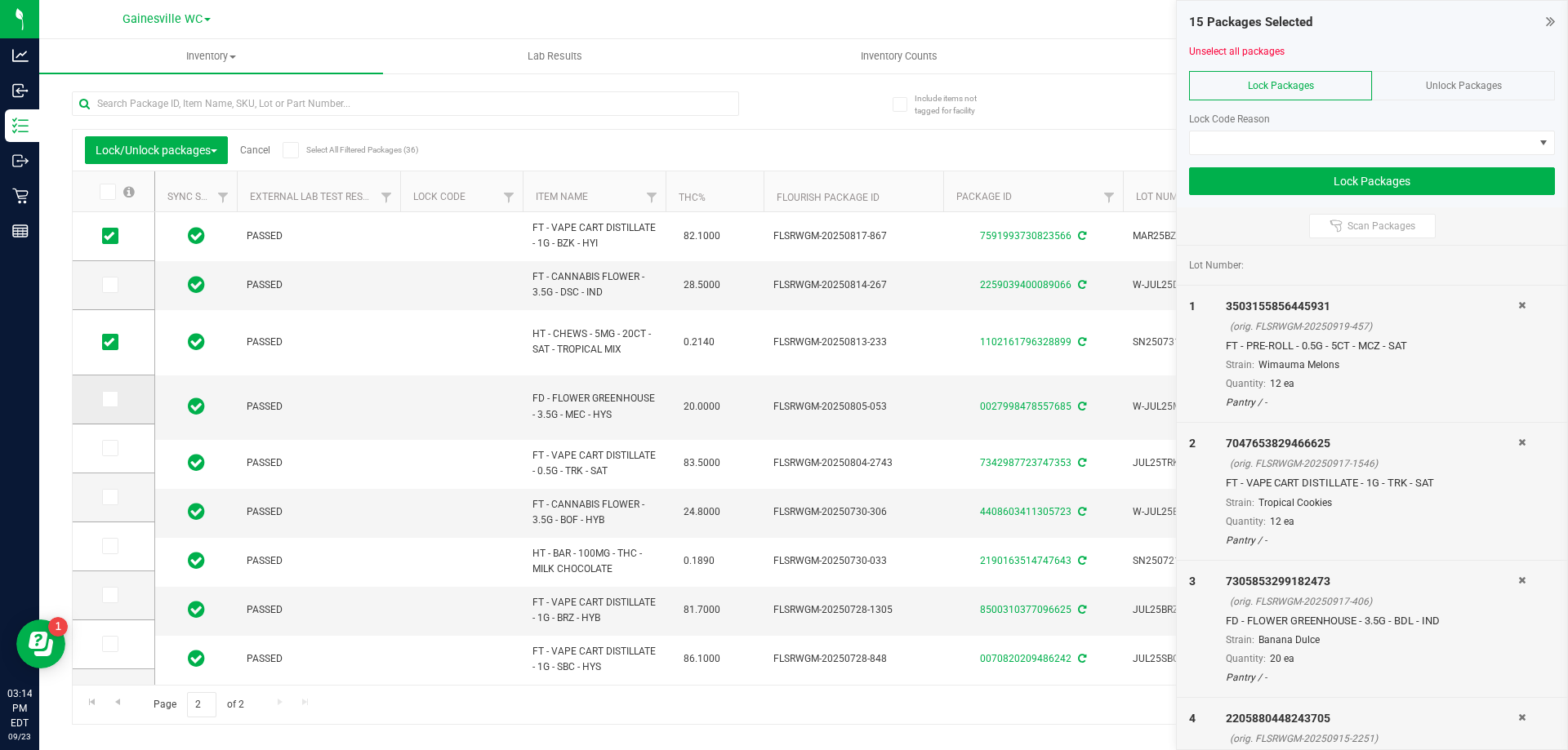
click at [0, 0] on input "checkbox" at bounding box center [0, 0] width 0 height 0
click at [111, 448] on icon at bounding box center [109, 448] width 11 height 0
click at [0, 0] on input "checkbox" at bounding box center [0, 0] width 0 height 0
click at [110, 505] on span at bounding box center [111, 497] width 16 height 16
click at [0, 0] on input "checkbox" at bounding box center [0, 0] width 0 height 0
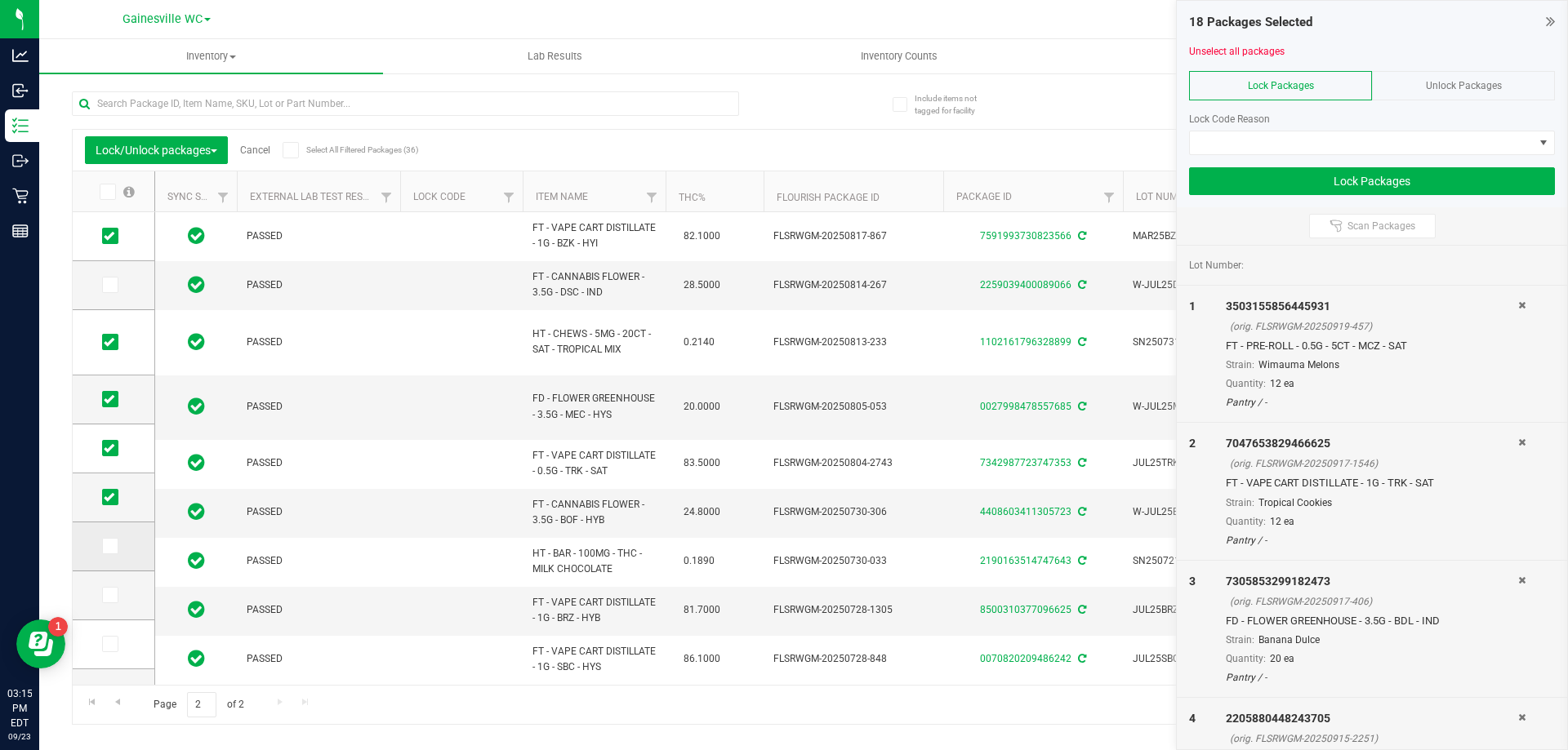
click at [115, 539] on span at bounding box center [111, 546] width 16 height 16
click at [0, 0] on input "checkbox" at bounding box center [0, 0] width 0 height 0
click at [111, 595] on icon at bounding box center [109, 595] width 11 height 0
click at [0, 0] on input "checkbox" at bounding box center [0, 0] width 0 height 0
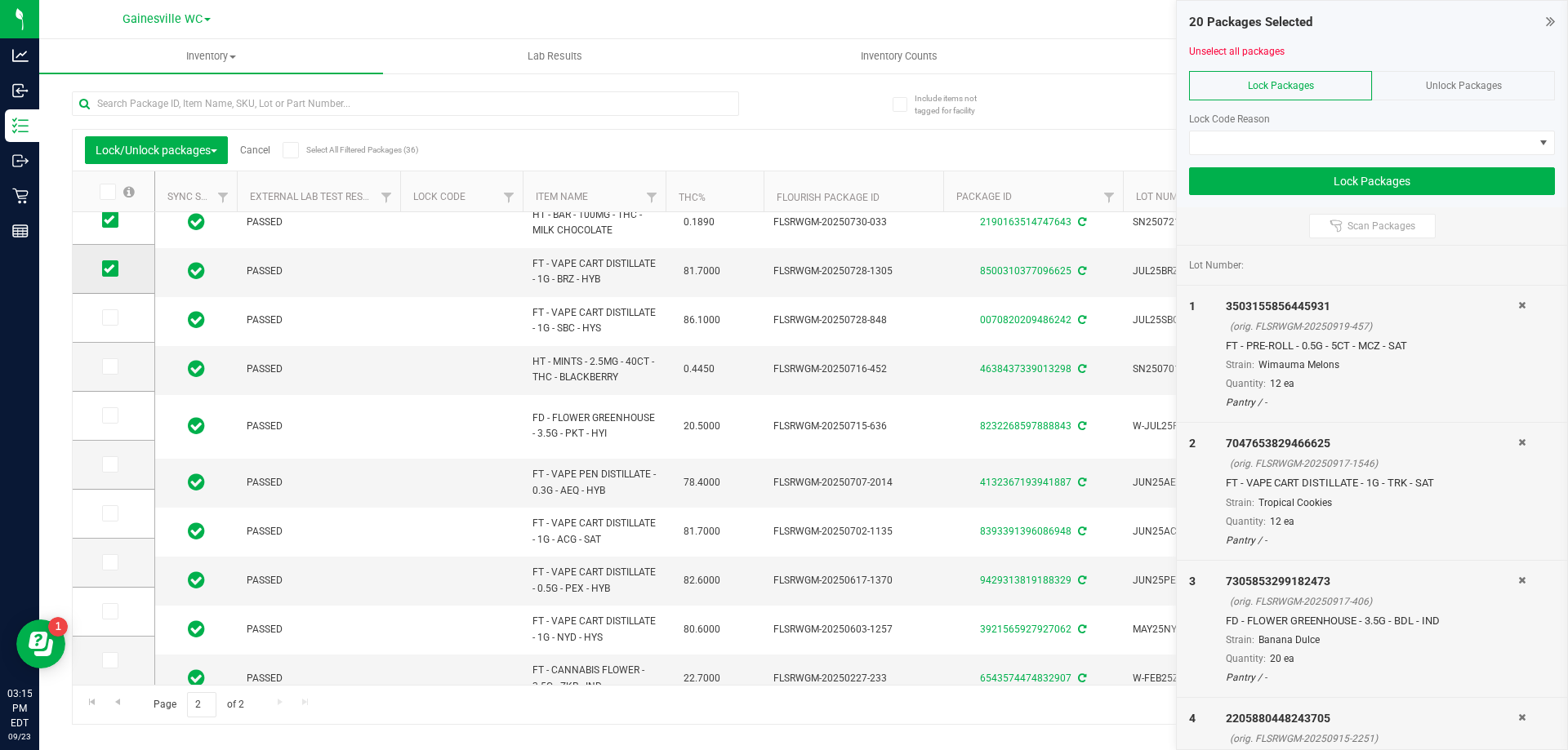
scroll to position [241, 0]
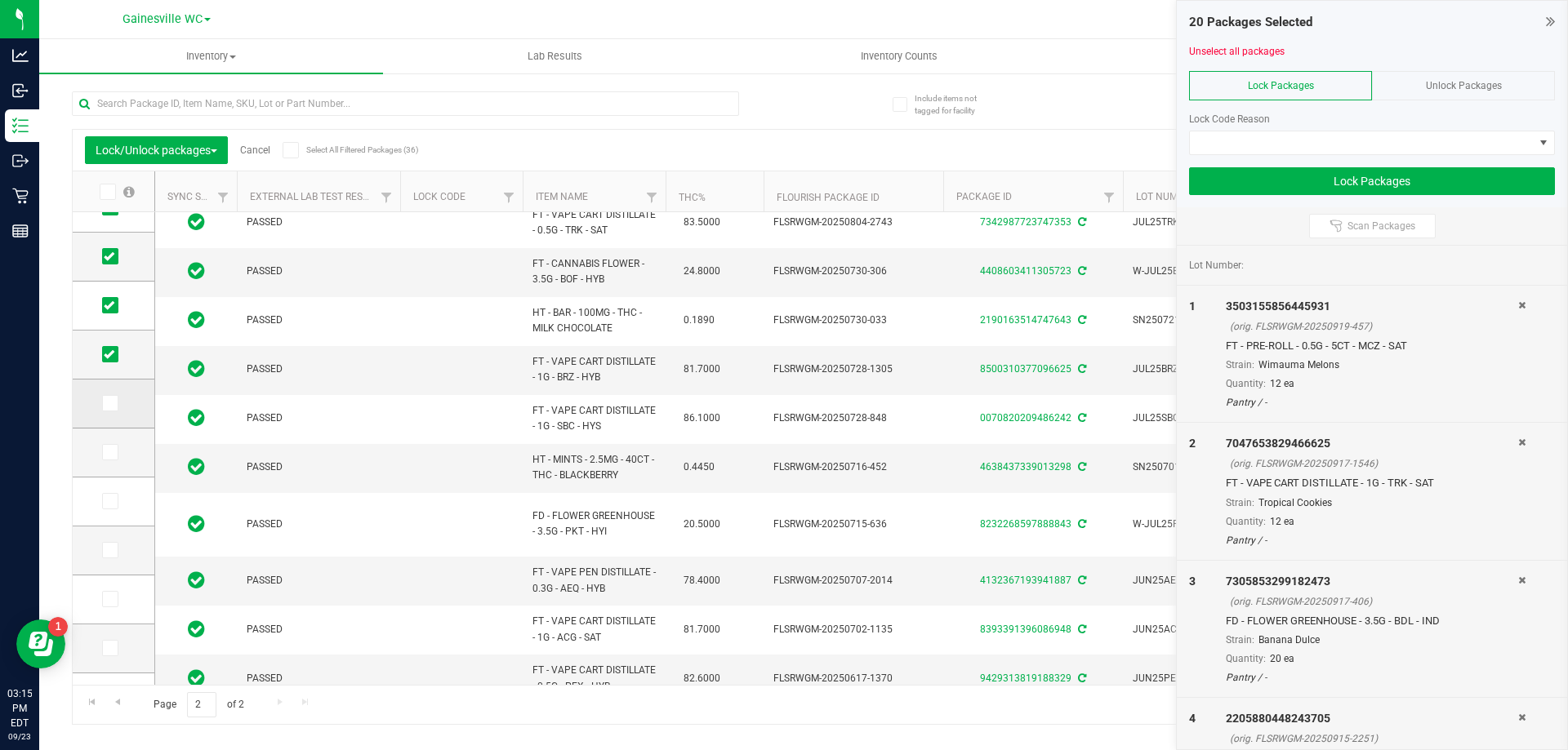
click at [109, 403] on icon at bounding box center [109, 403] width 11 height 0
click at [0, 0] on input "checkbox" at bounding box center [0, 0] width 0 height 0
click at [111, 460] on span at bounding box center [111, 452] width 16 height 16
click at [0, 0] on input "checkbox" at bounding box center [0, 0] width 0 height 0
click at [117, 499] on span at bounding box center [111, 501] width 16 height 16
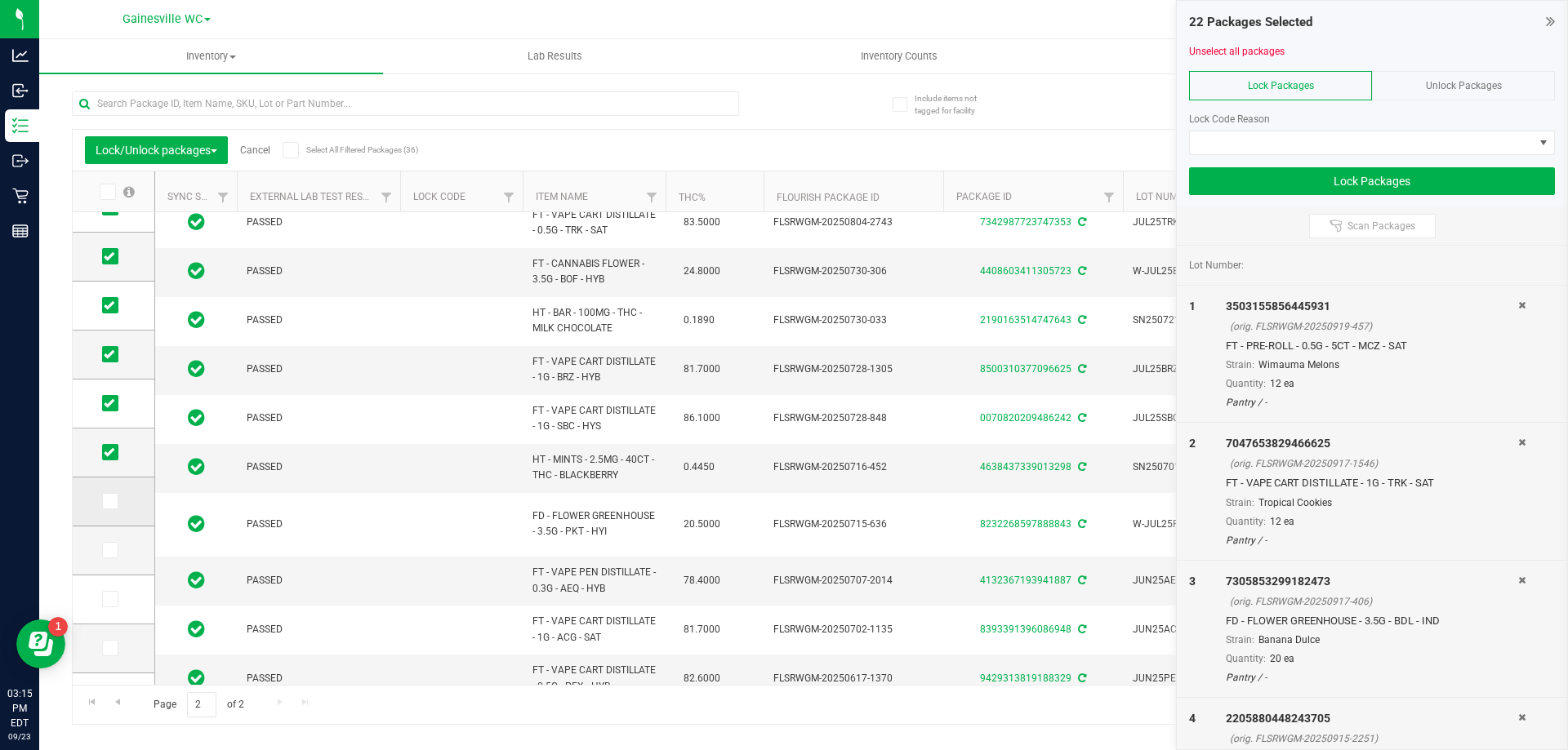
click at [0, 0] on input "checkbox" at bounding box center [0, 0] width 0 height 0
click at [128, 551] on td at bounding box center [113, 551] width 82 height 49
click at [110, 600] on icon at bounding box center [109, 600] width 11 height 0
click at [0, 0] on input "checkbox" at bounding box center [0, 0] width 0 height 0
click at [115, 548] on span at bounding box center [111, 551] width 16 height 16
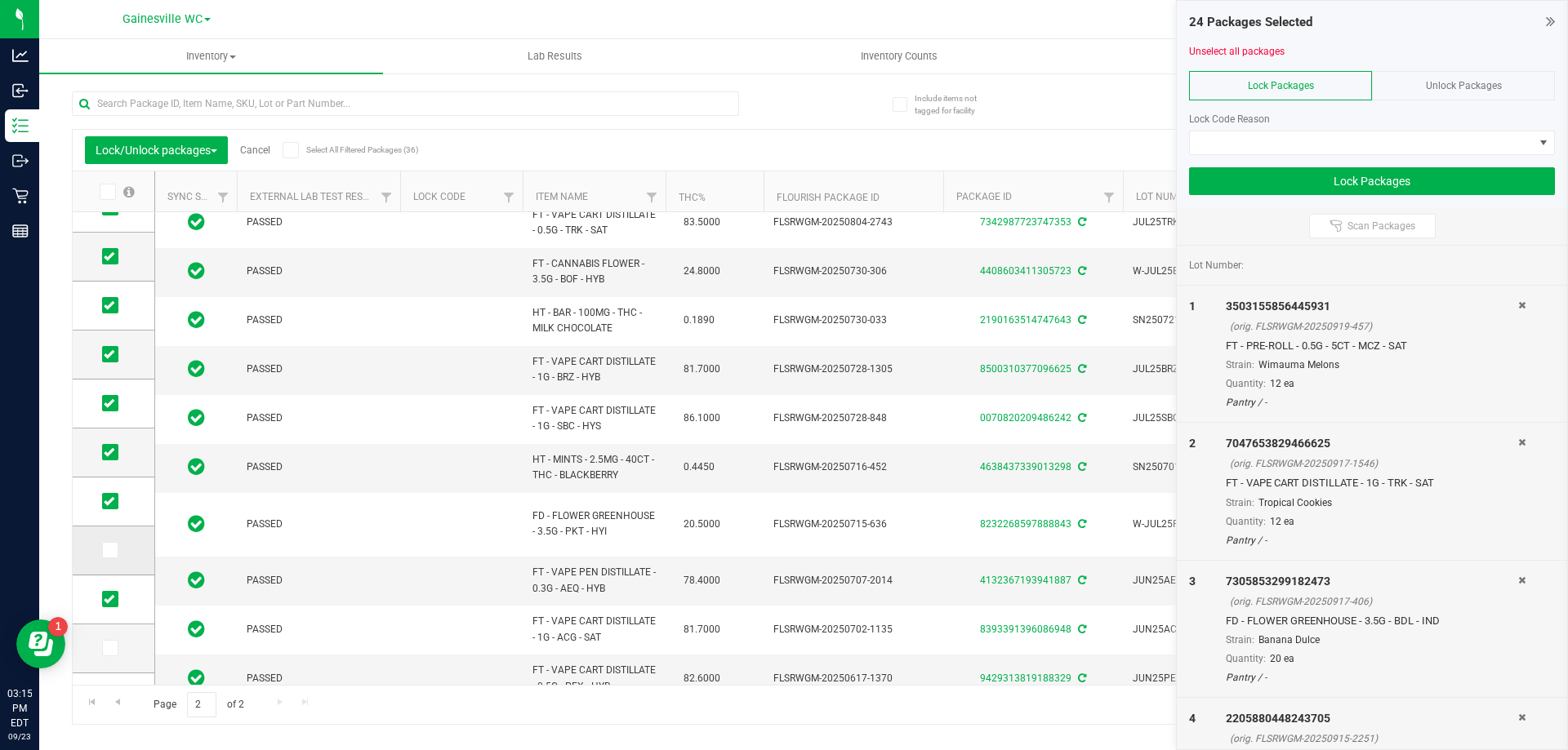
click at [0, 0] on input "checkbox" at bounding box center [0, 0] width 0 height 0
click at [104, 649] on icon at bounding box center [109, 649] width 11 height 0
click at [0, 0] on input "checkbox" at bounding box center [0, 0] width 0 height 0
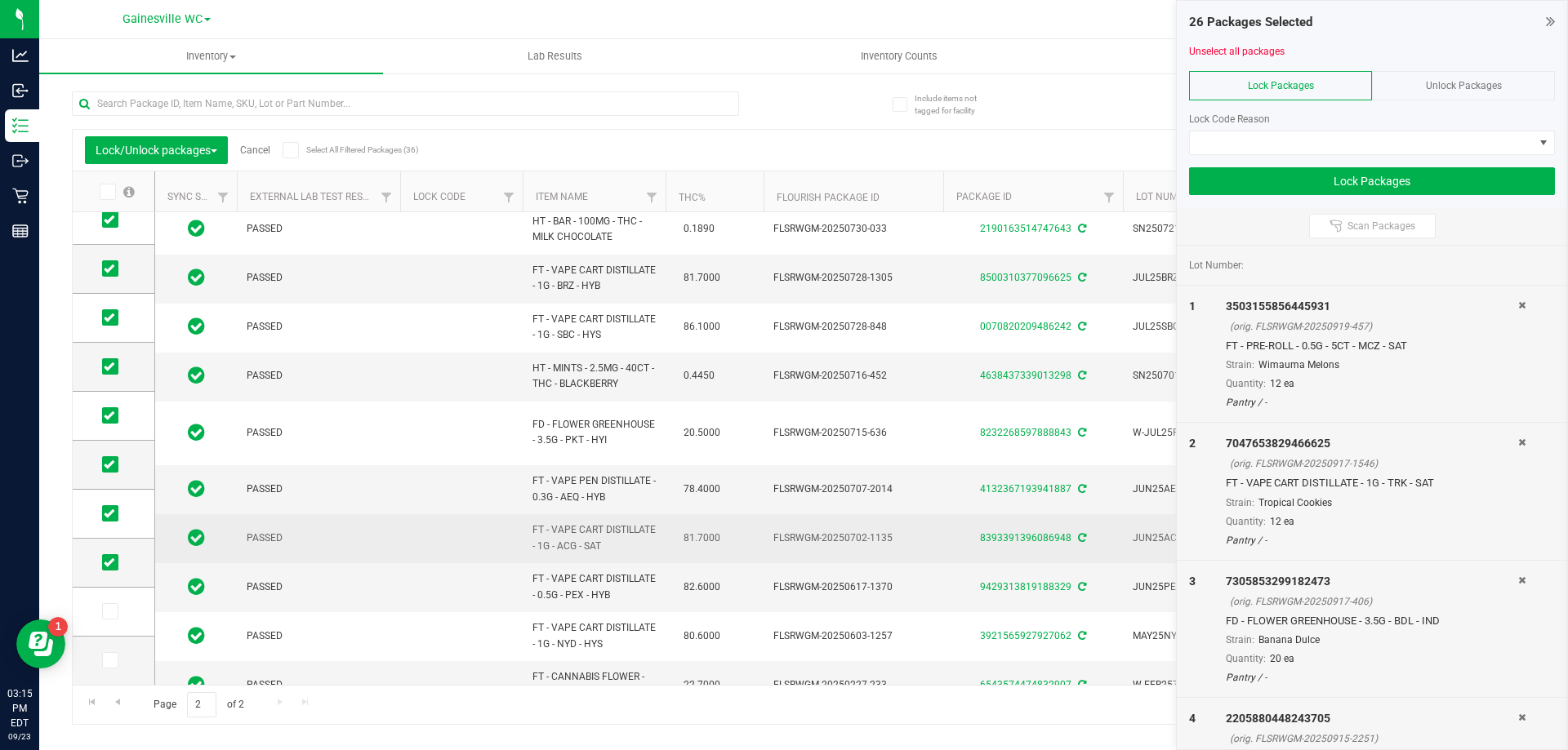
scroll to position [339, 0]
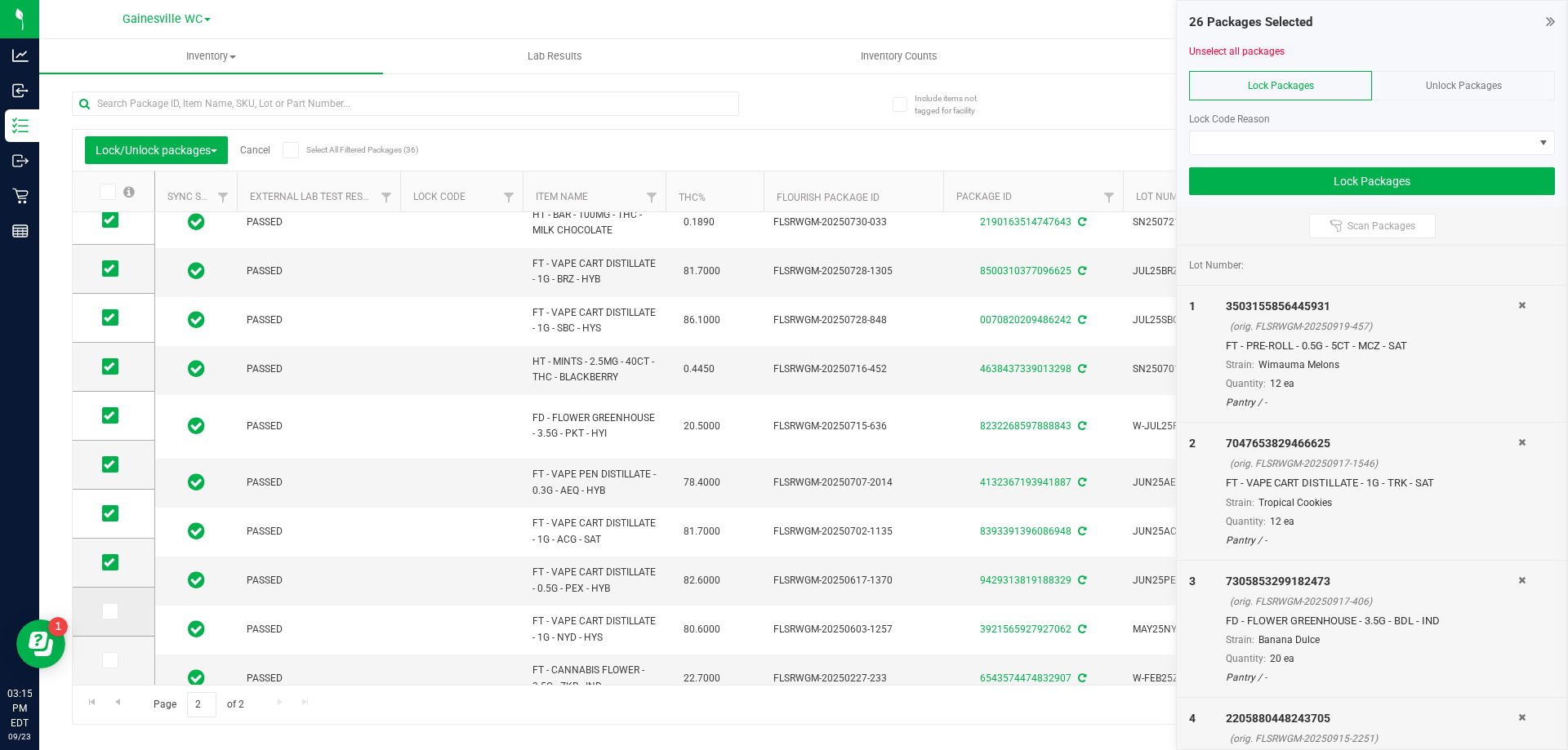
click at [110, 611] on icon at bounding box center [109, 611] width 11 height 0
click at [0, 0] on input "checkbox" at bounding box center [0, 0] width 0 height 0
click at [113, 660] on icon at bounding box center [109, 660] width 11 height 0
click at [0, 0] on input "checkbox" at bounding box center [0, 0] width 0 height 0
click at [1237, 143] on span at bounding box center [1361, 142] width 344 height 23
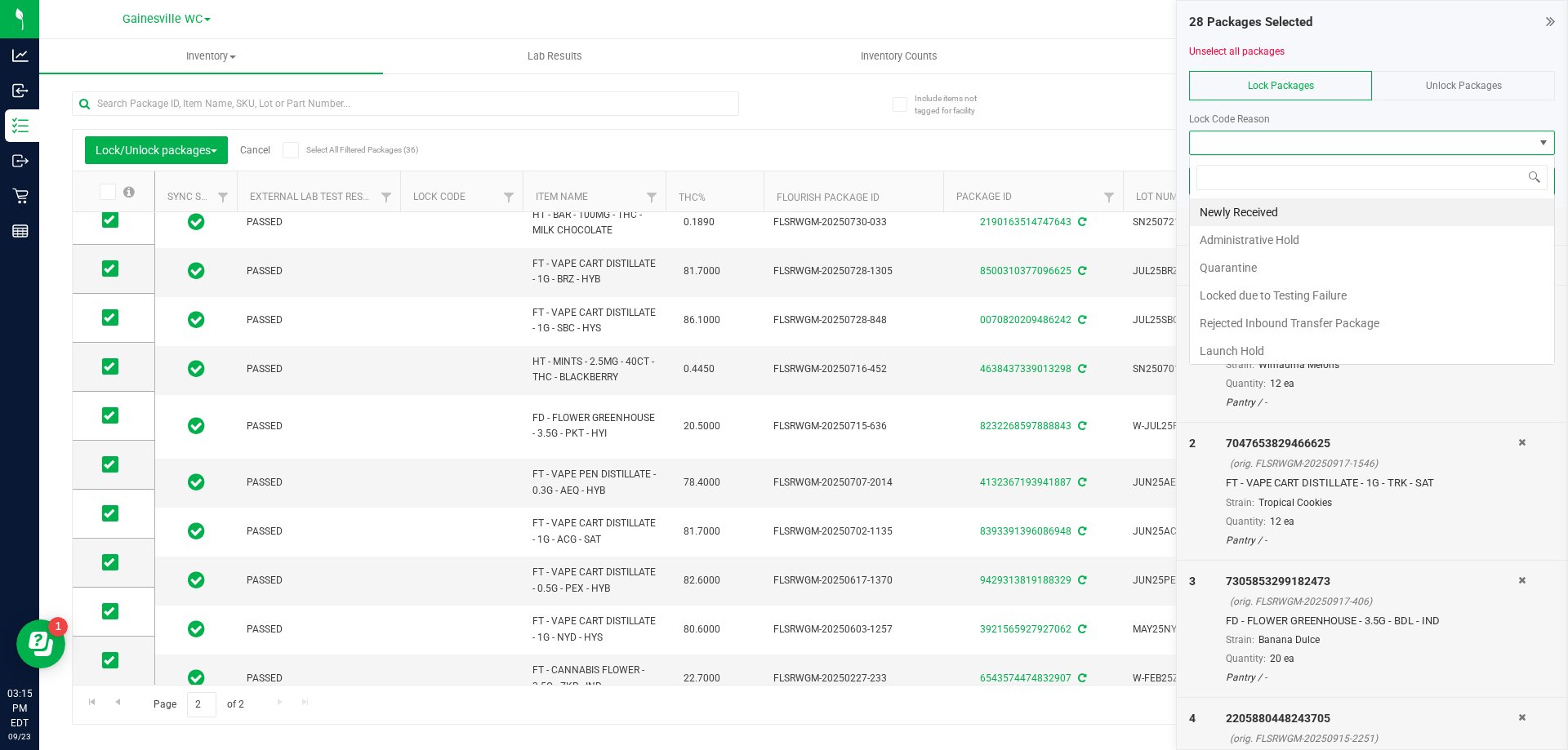
scroll to position [24, 366]
click at [1245, 204] on li "Newly Received" at bounding box center [1371, 212] width 364 height 28
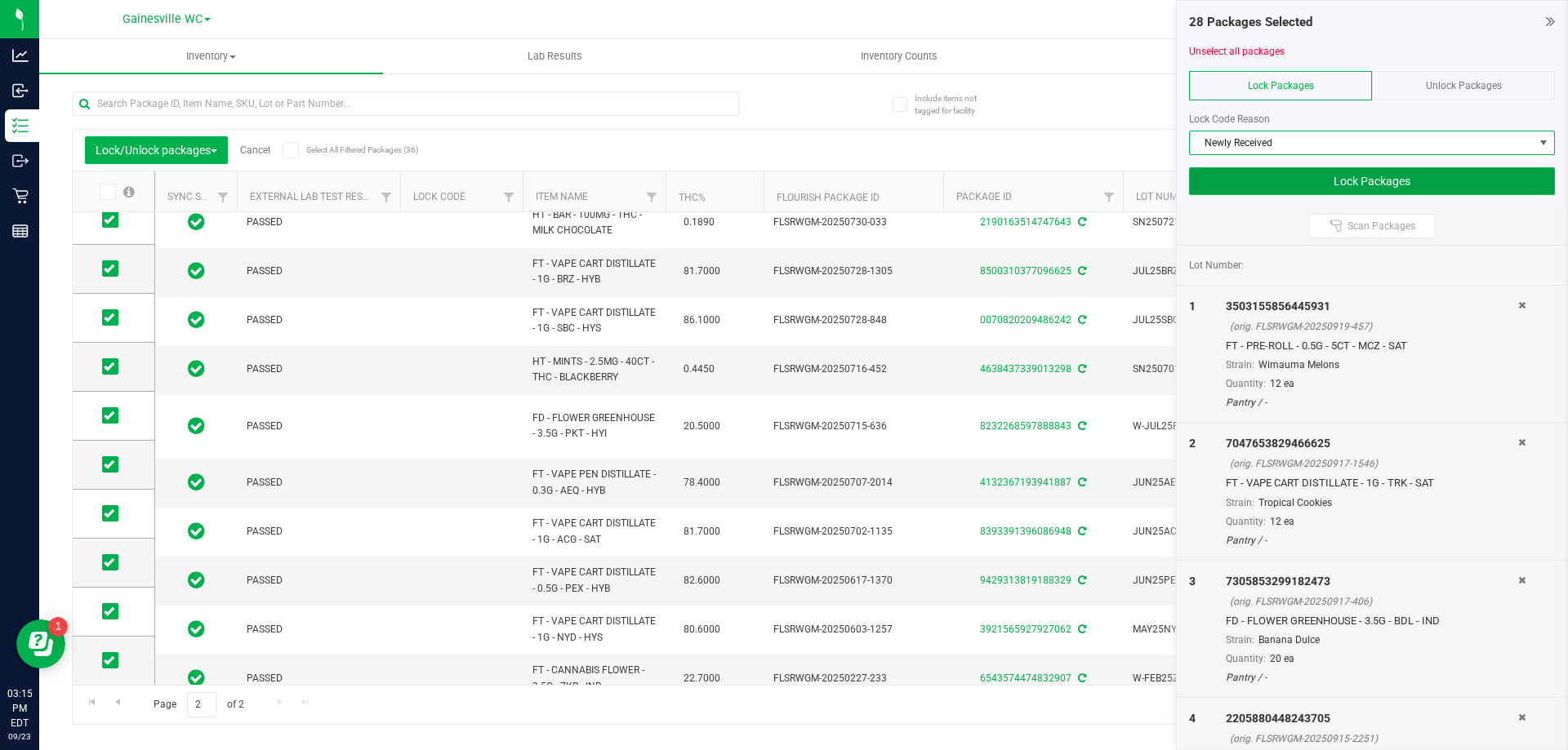
click at [1262, 187] on button "Lock Packages" at bounding box center [1372, 181] width 366 height 28
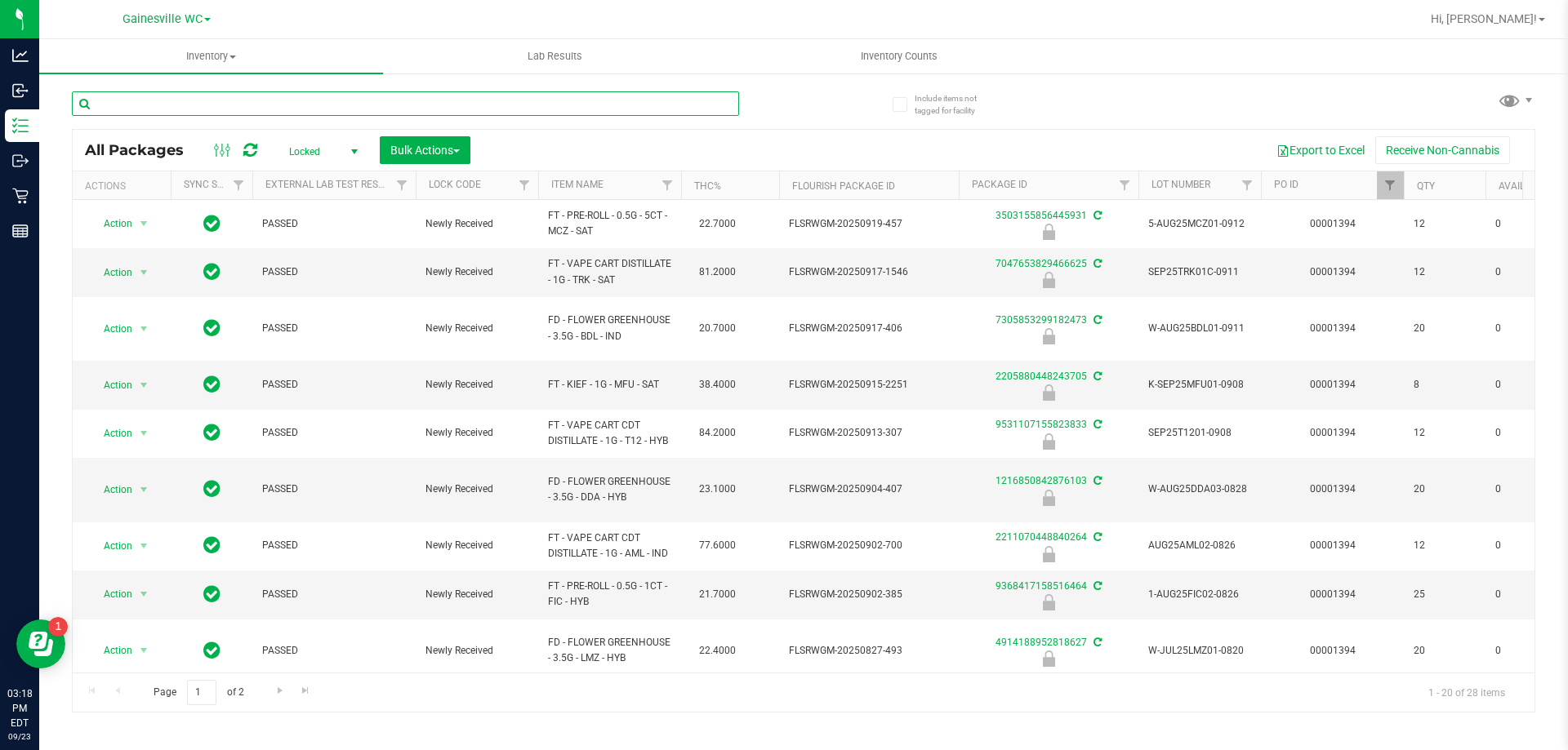
click at [105, 113] on input "text" at bounding box center [405, 103] width 668 height 24
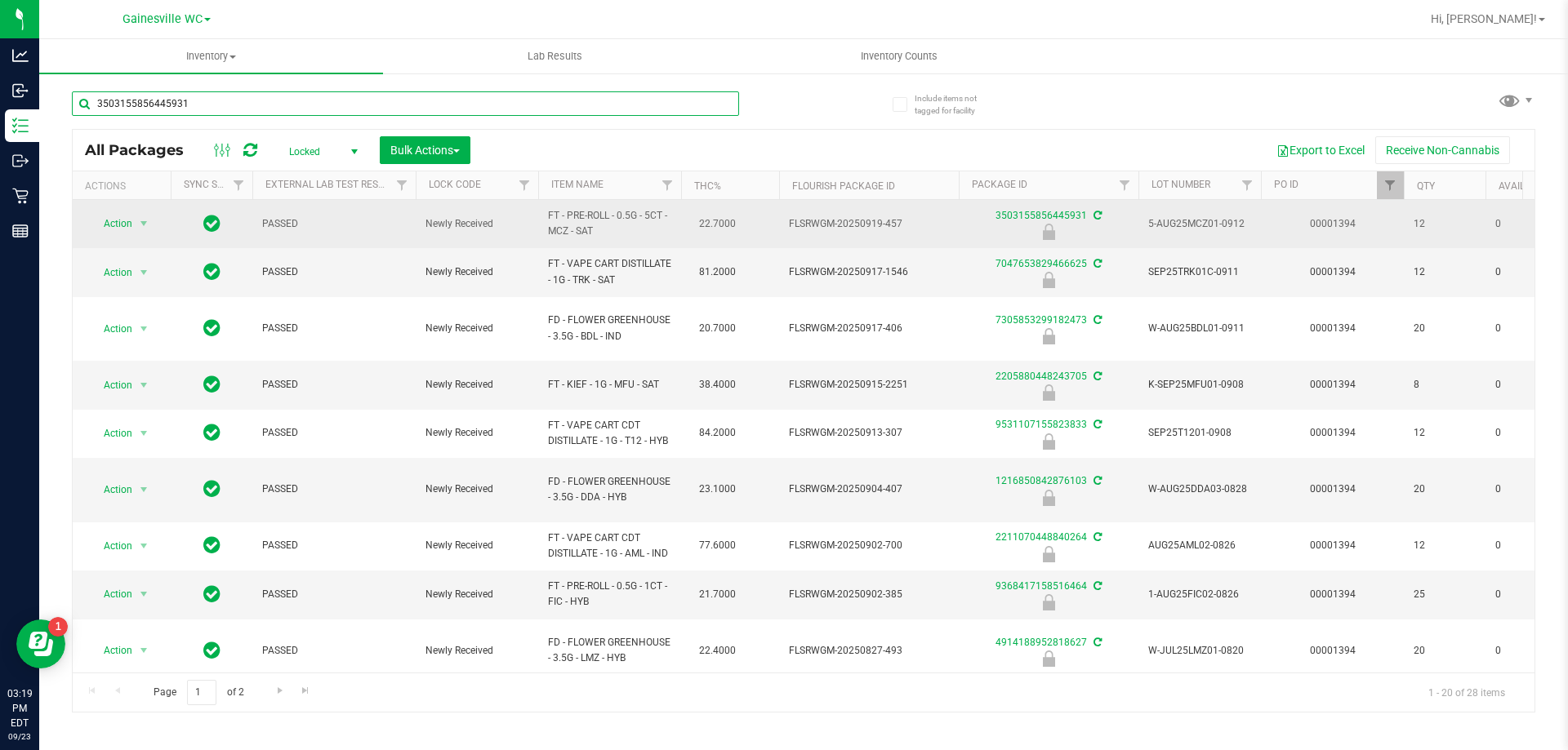
type input "3503155856445931"
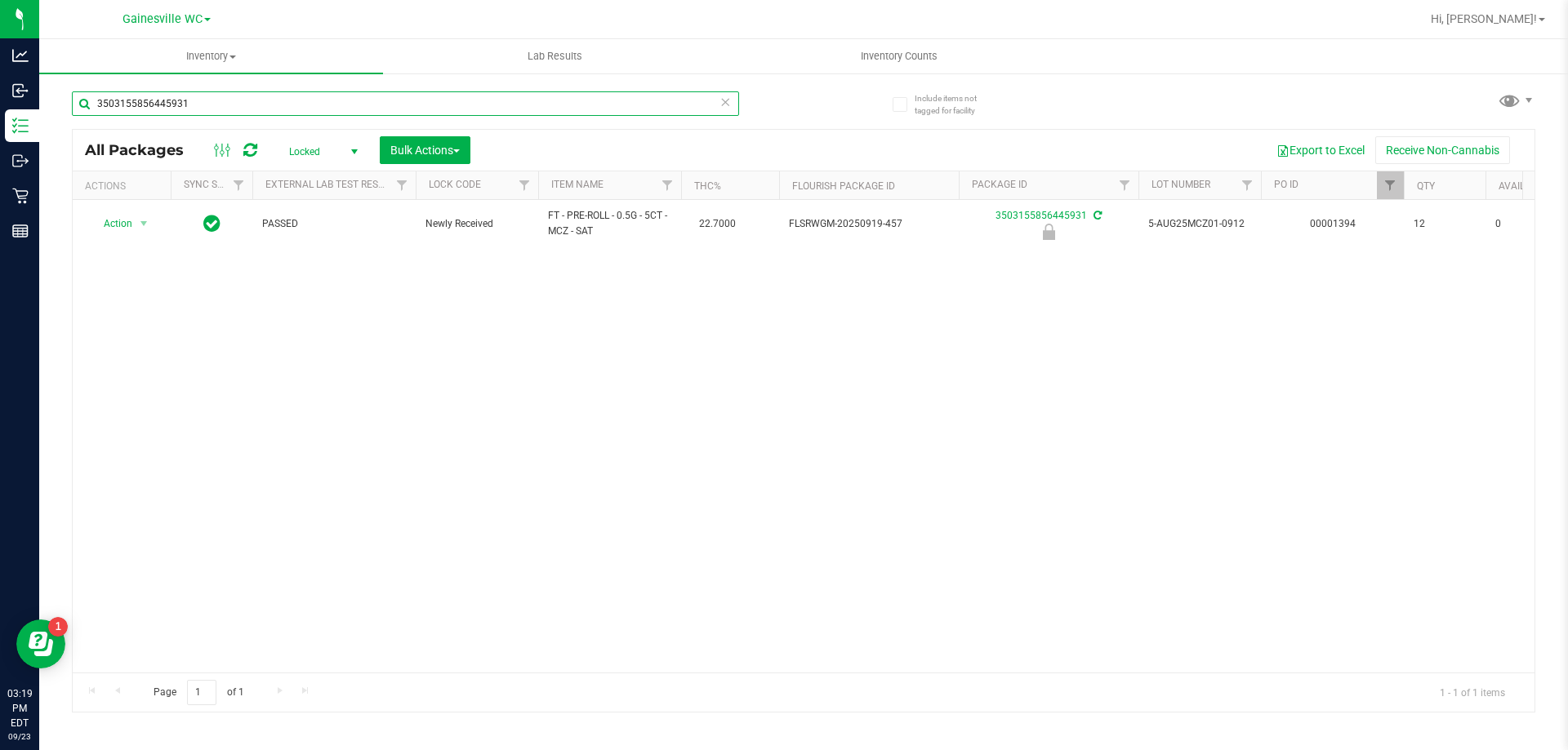
drag, startPoint x: 251, startPoint y: 94, endPoint x: 63, endPoint y: 104, distance: 188.3
click at [63, 104] on div "Include items not tagged for facility 3503155856445931 All Packages Locked Acti…" at bounding box center [803, 321] width 1529 height 498
type input "0172608645825748"
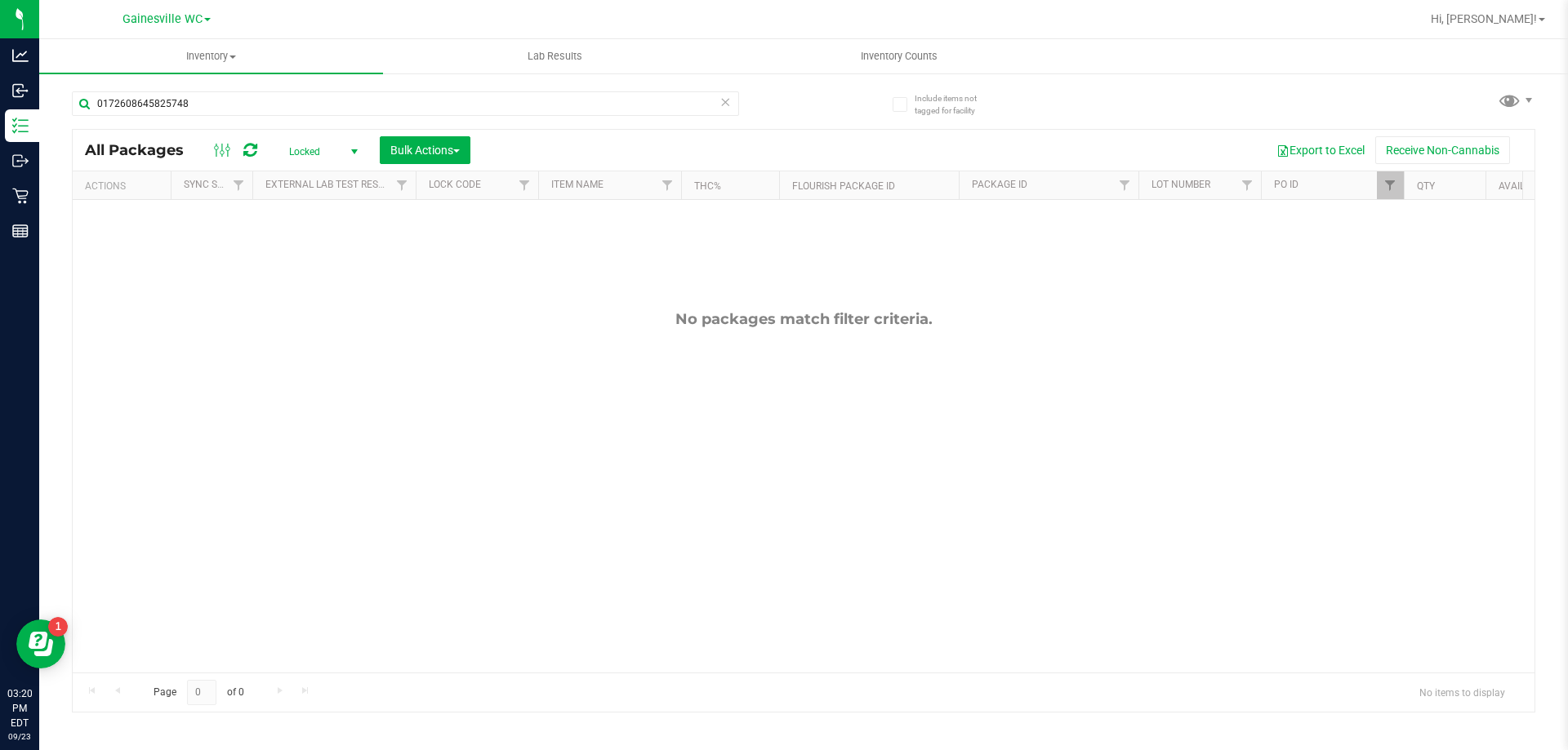
click at [304, 159] on span "Locked" at bounding box center [320, 151] width 90 height 23
click at [302, 259] on li "All" at bounding box center [319, 250] width 88 height 24
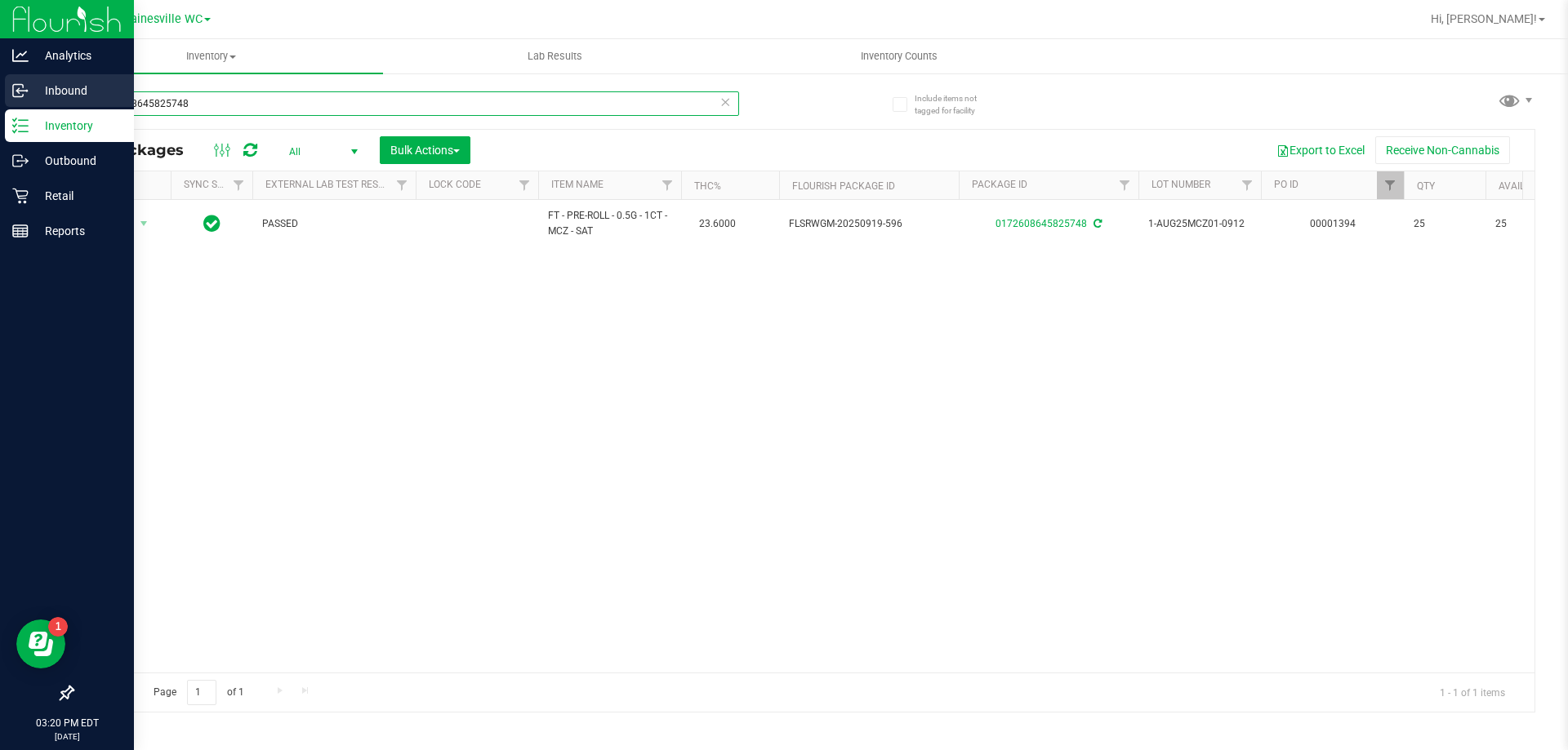
drag, startPoint x: 226, startPoint y: 106, endPoint x: 36, endPoint y: 94, distance: 190.4
click at [37, 95] on div "Analytics Inbound Inventory Outbound Retail Reports 03:20 PM EDT [DATE] 09/23 G…" at bounding box center [784, 375] width 1568 height 750
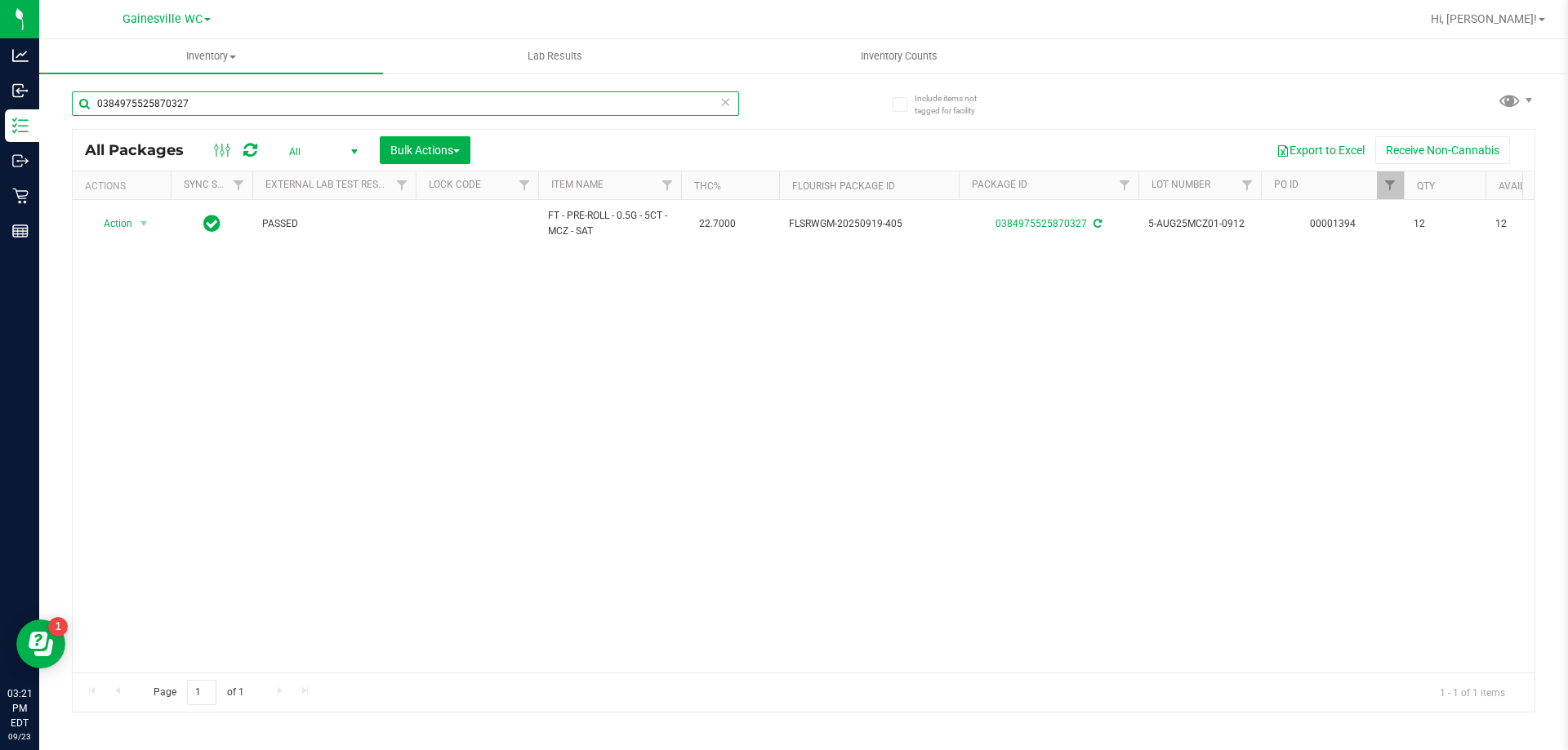
drag, startPoint x: 212, startPoint y: 104, endPoint x: 86, endPoint y: 101, distance: 126.0
click at [86, 101] on input "0384975525870327" at bounding box center [405, 103] width 668 height 24
type input "aeq"
click at [428, 460] on div "Action Action Edit attributes Global inventory Locate package Package audit log…" at bounding box center [803, 437] width 1462 height 473
click at [1389, 188] on span "Filter" at bounding box center [1390, 185] width 13 height 13
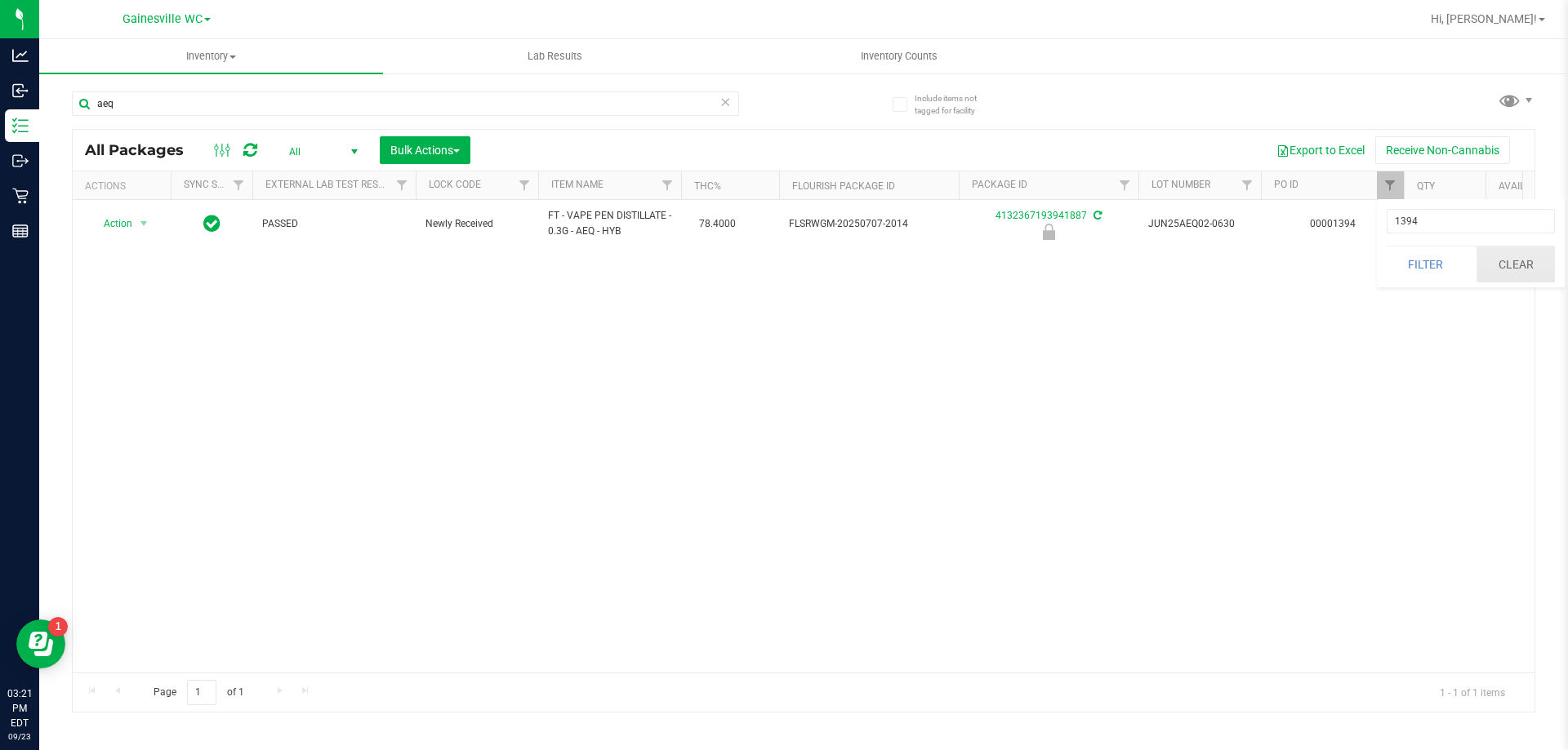
click at [1500, 262] on button "Clear" at bounding box center [1515, 264] width 79 height 36
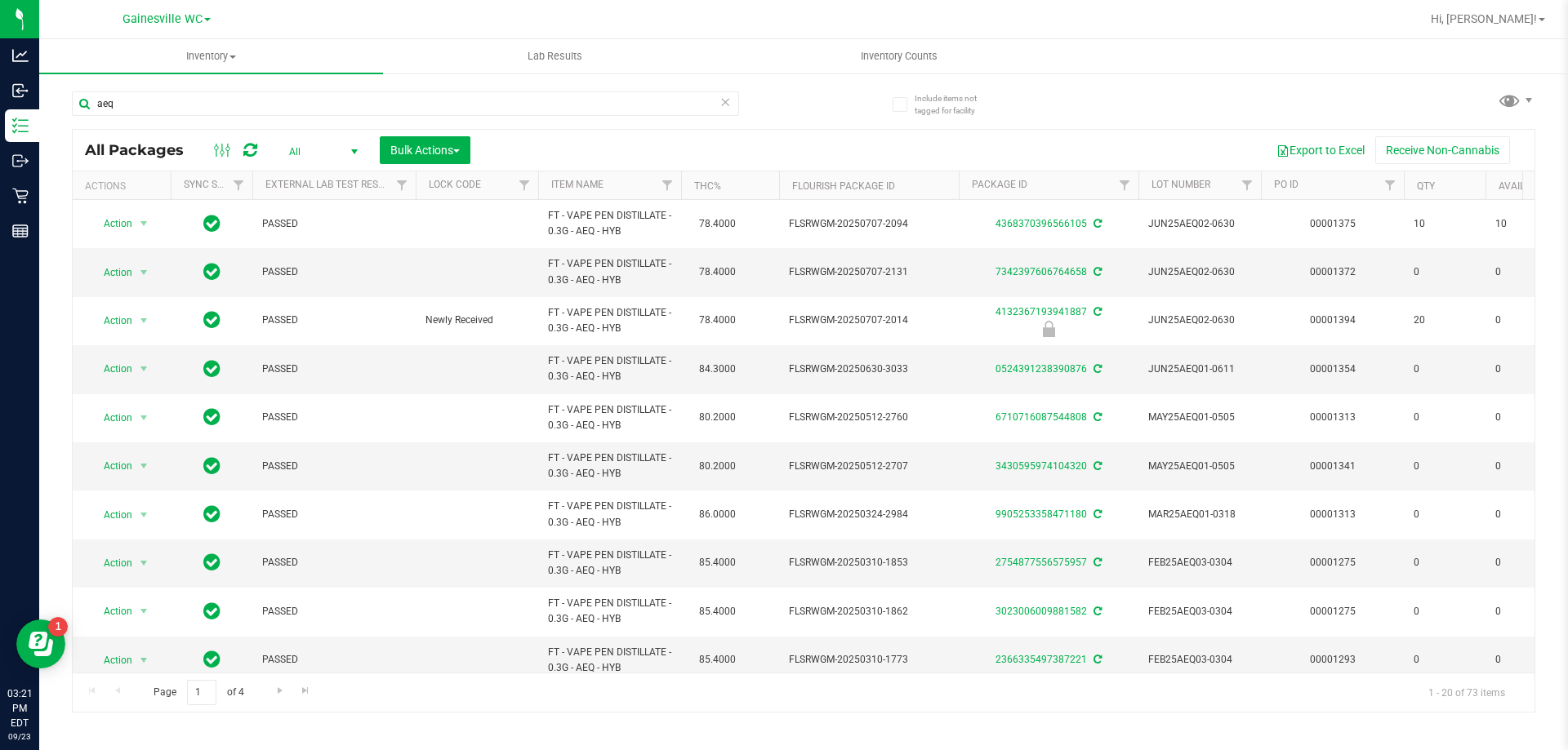
click at [339, 151] on span "All" at bounding box center [320, 151] width 90 height 23
click at [331, 174] on li "Active Only" at bounding box center [319, 178] width 88 height 24
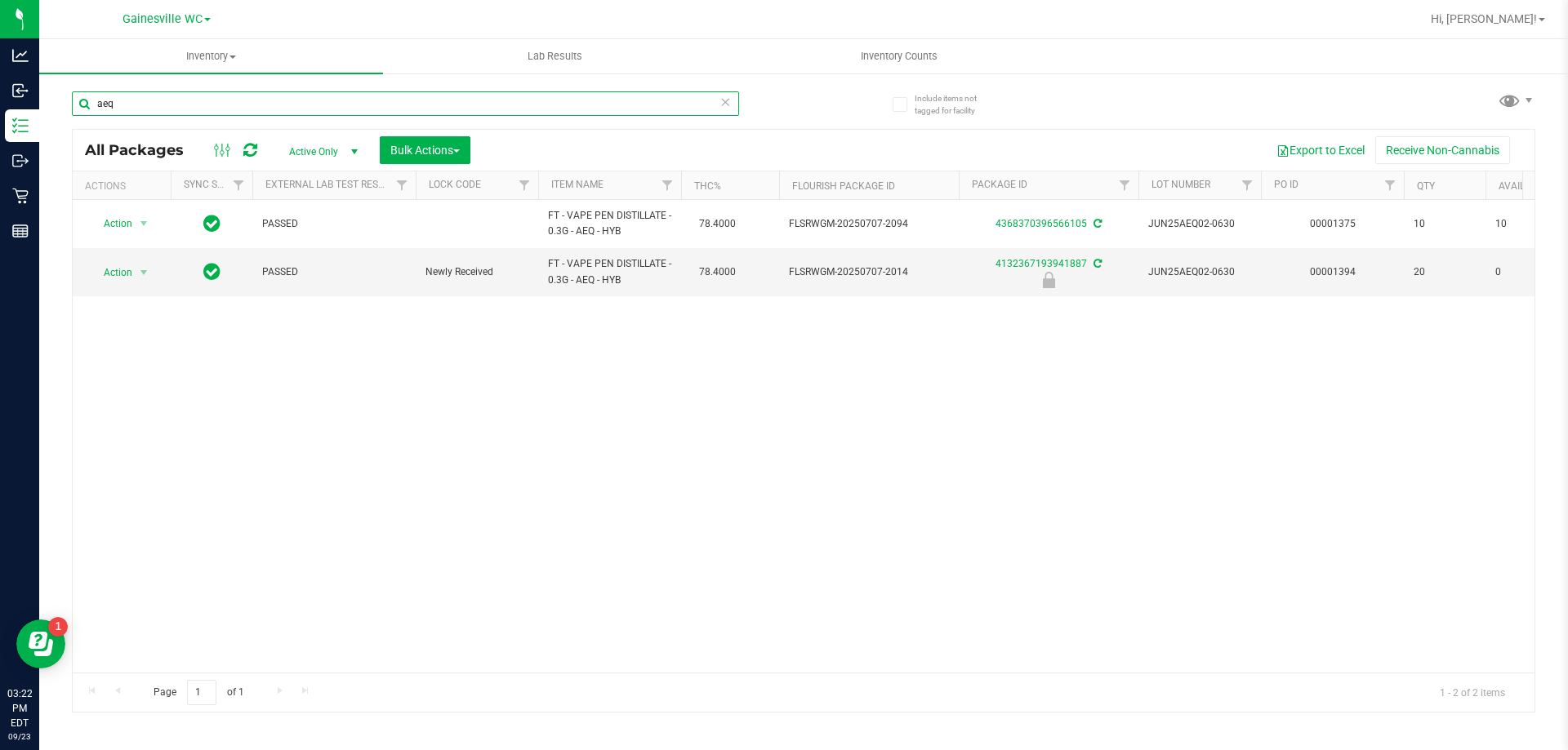
drag, startPoint x: 149, startPoint y: 96, endPoint x: 82, endPoint y: 103, distance: 67.4
click at [82, 103] on input "aeq" at bounding box center [405, 103] width 668 height 24
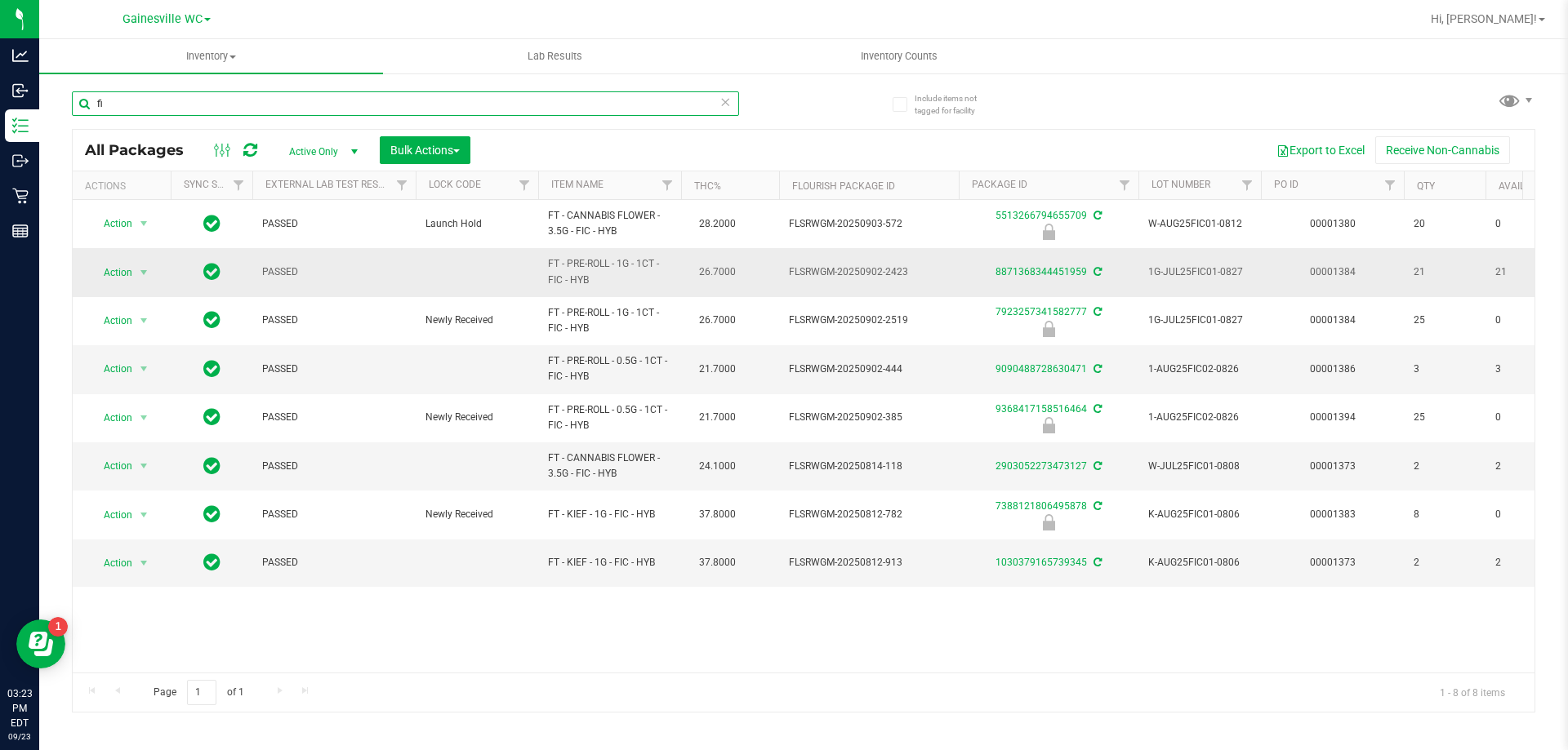
type input "f"
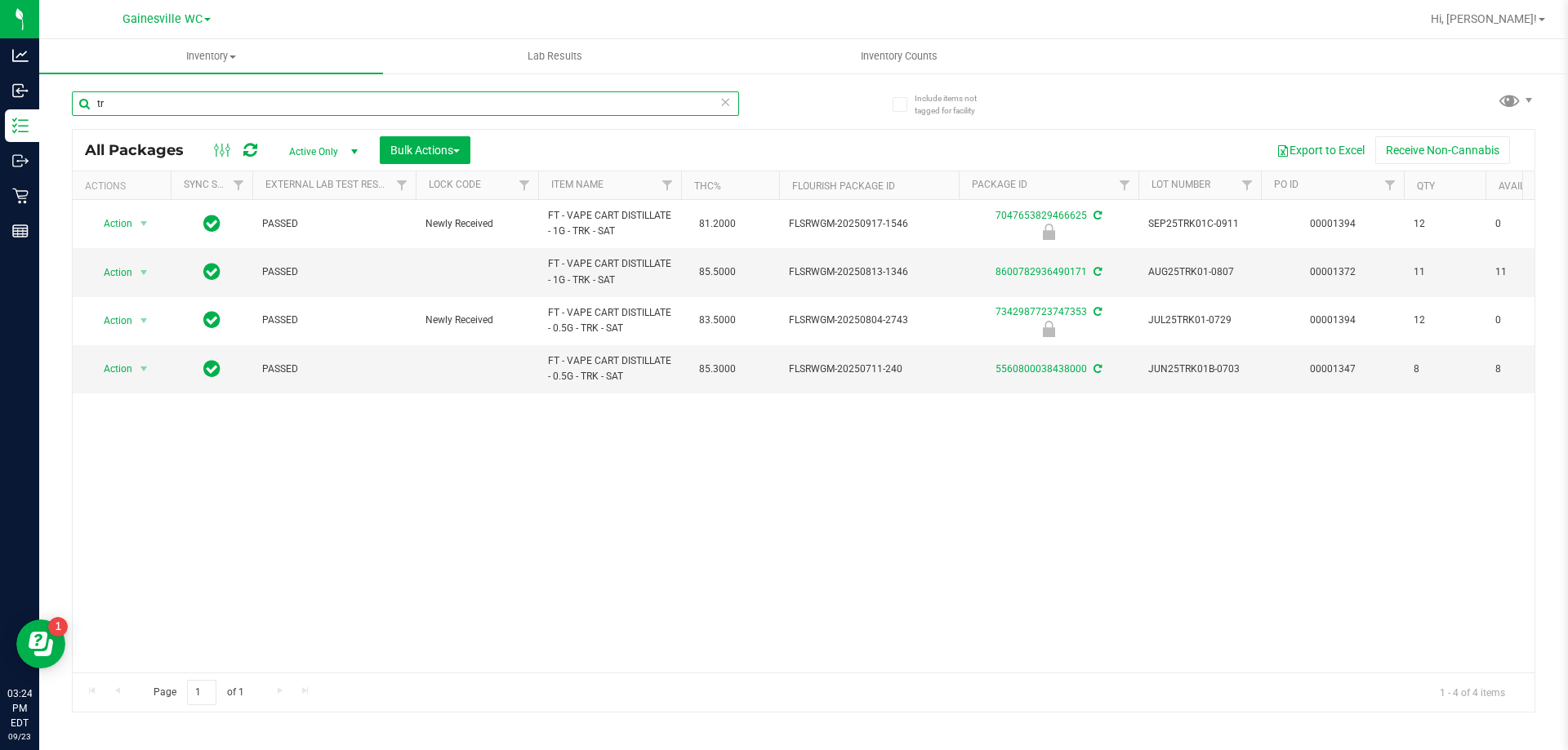
type input "t"
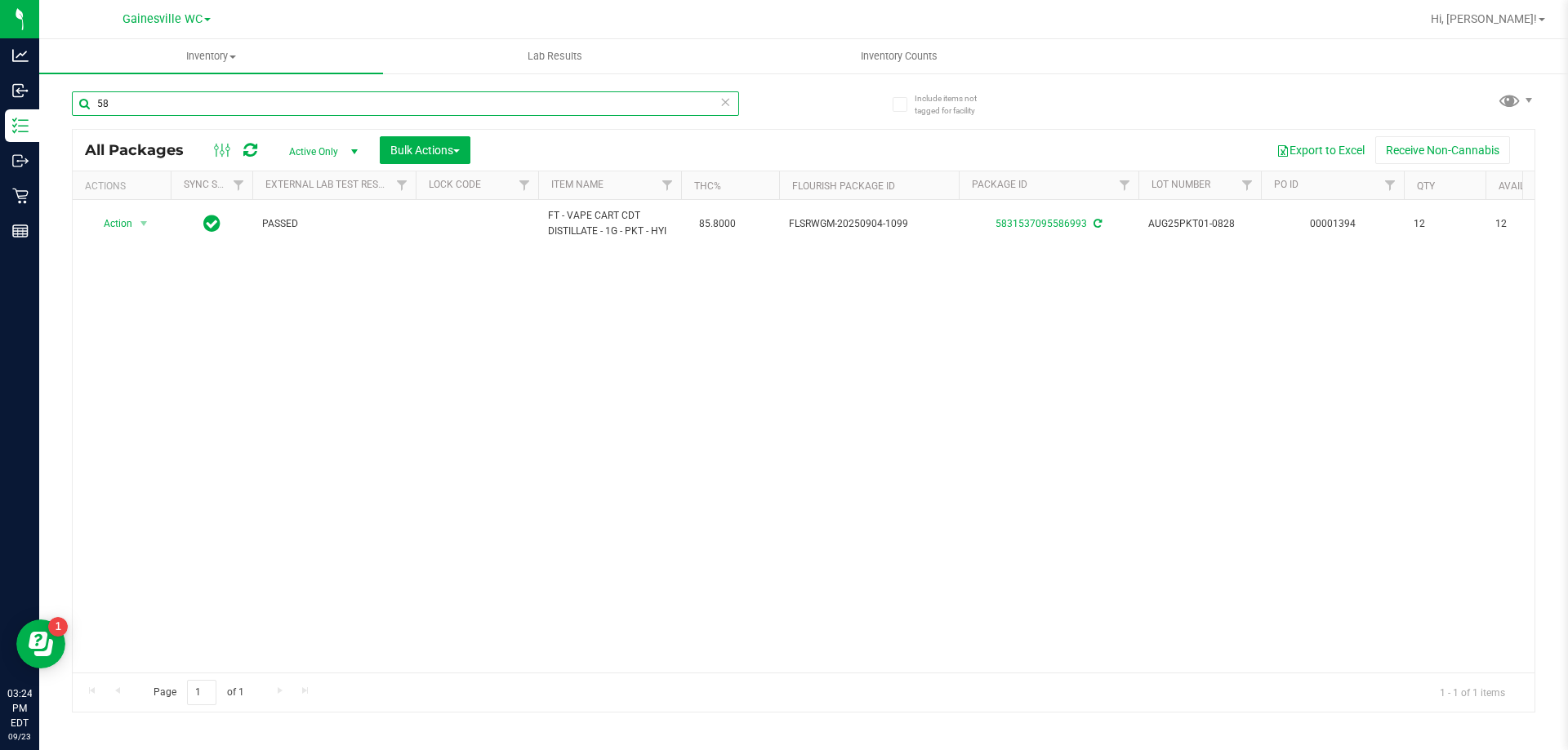
type input "5"
drag, startPoint x: 218, startPoint y: 108, endPoint x: 79, endPoint y: 108, distance: 139.0
click at [79, 108] on input "6159966519101674" at bounding box center [405, 103] width 668 height 24
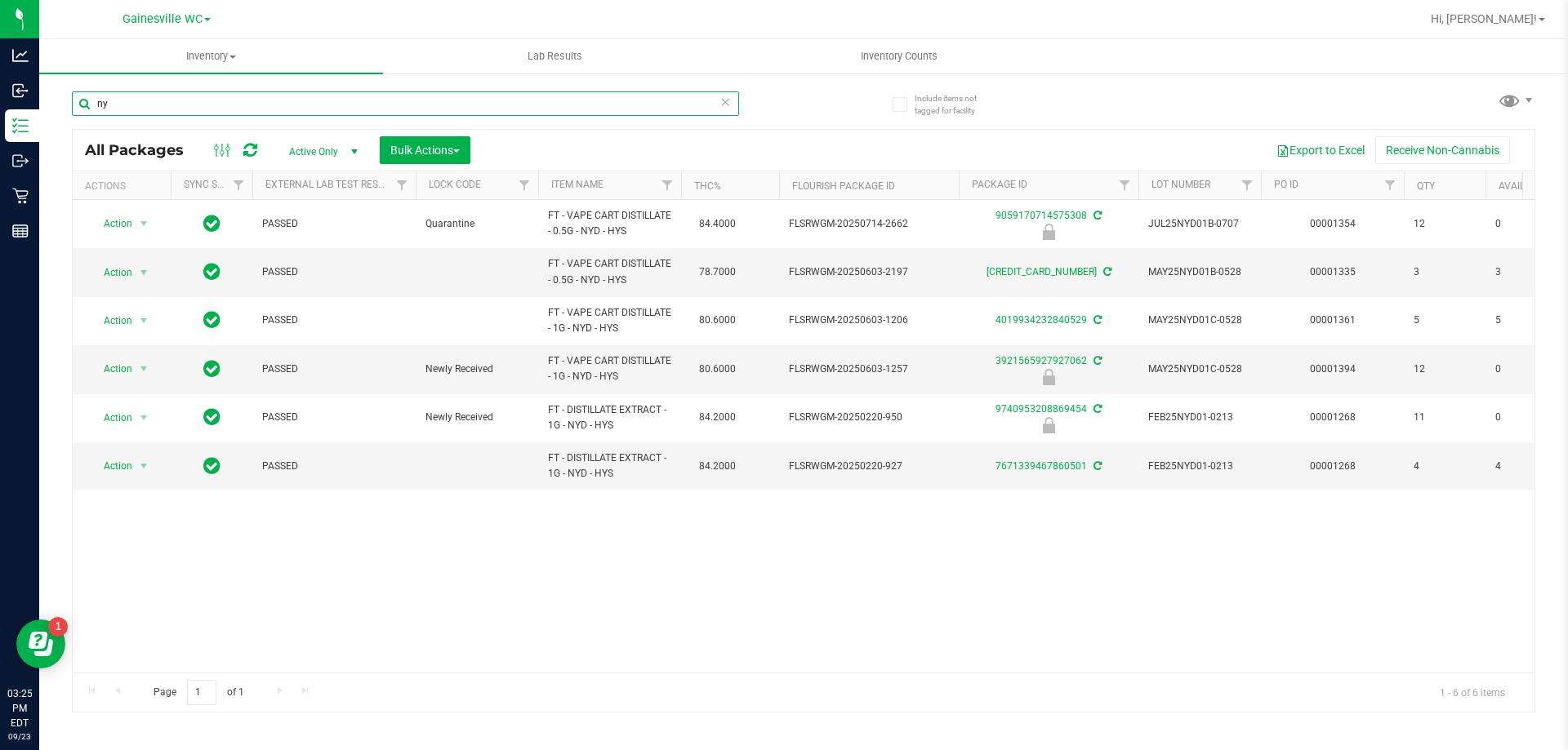
type input "n"
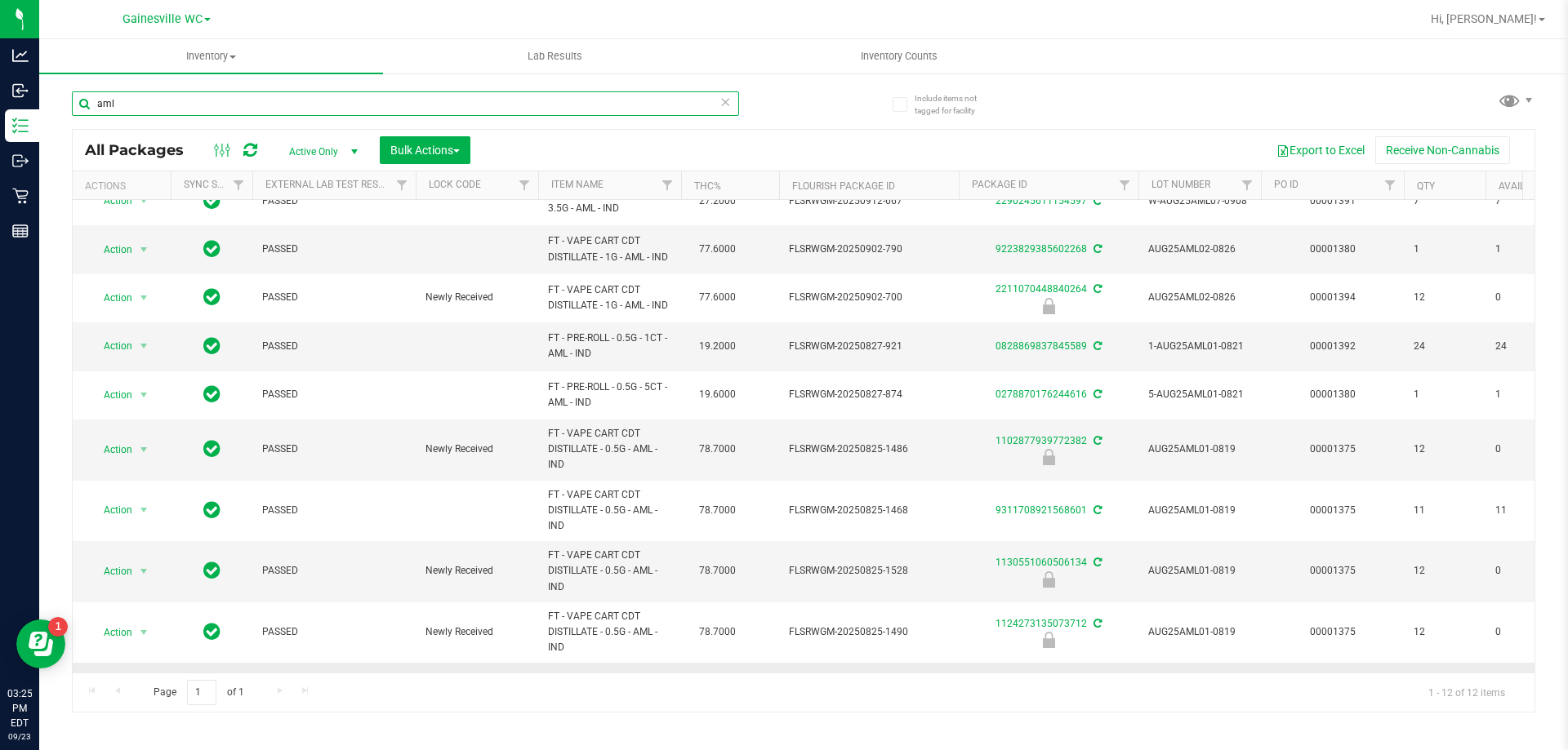
scroll to position [7, 0]
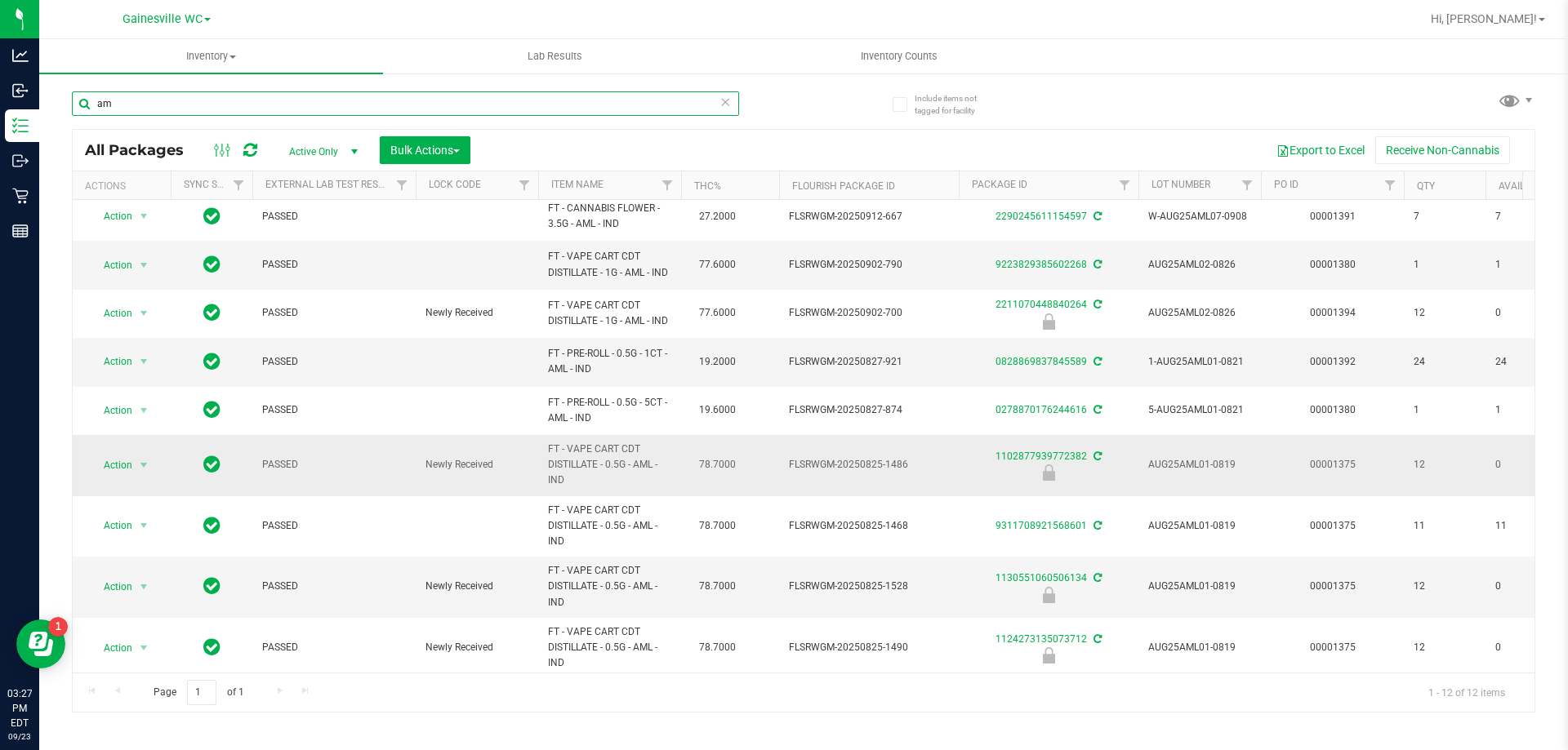
type input "a"
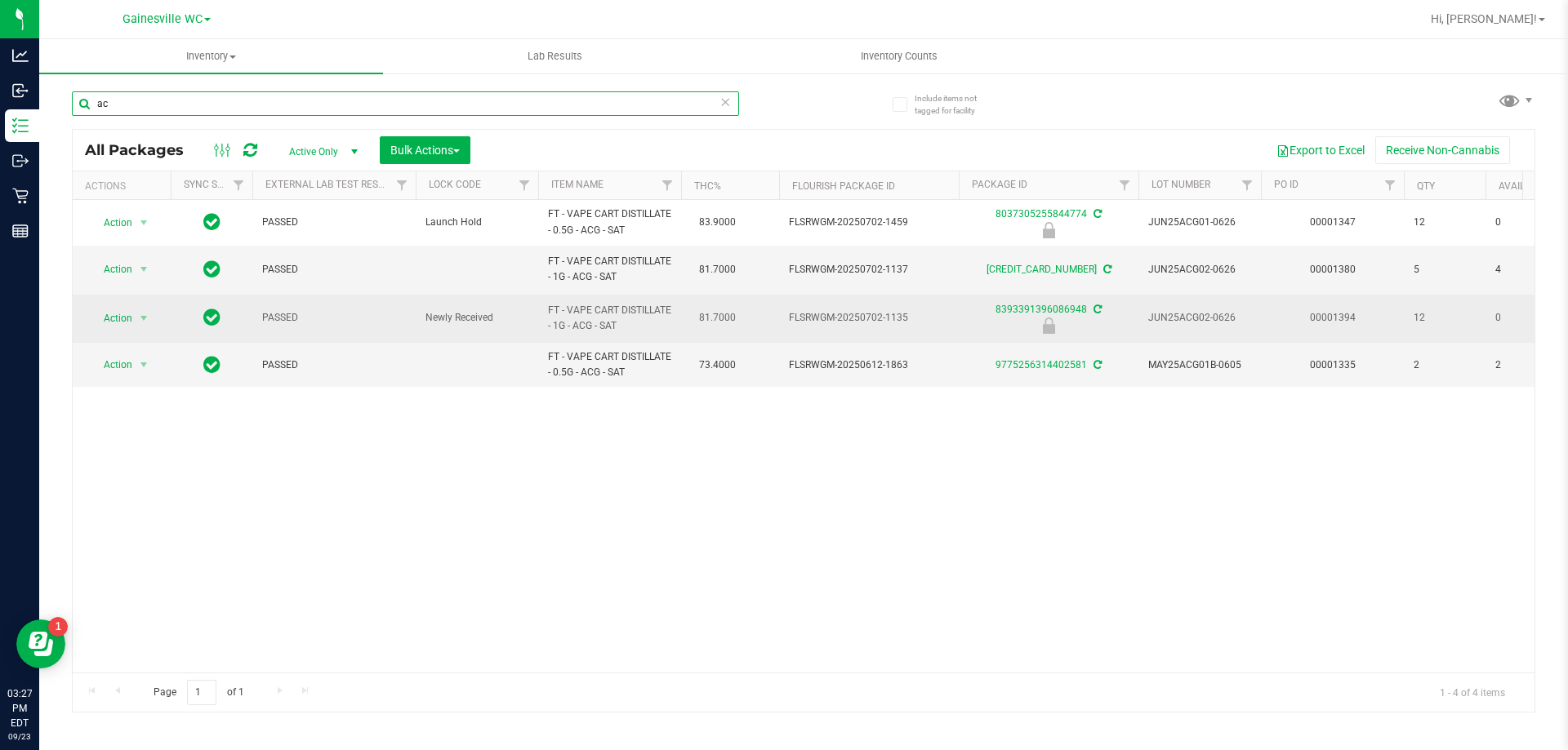
type input "a"
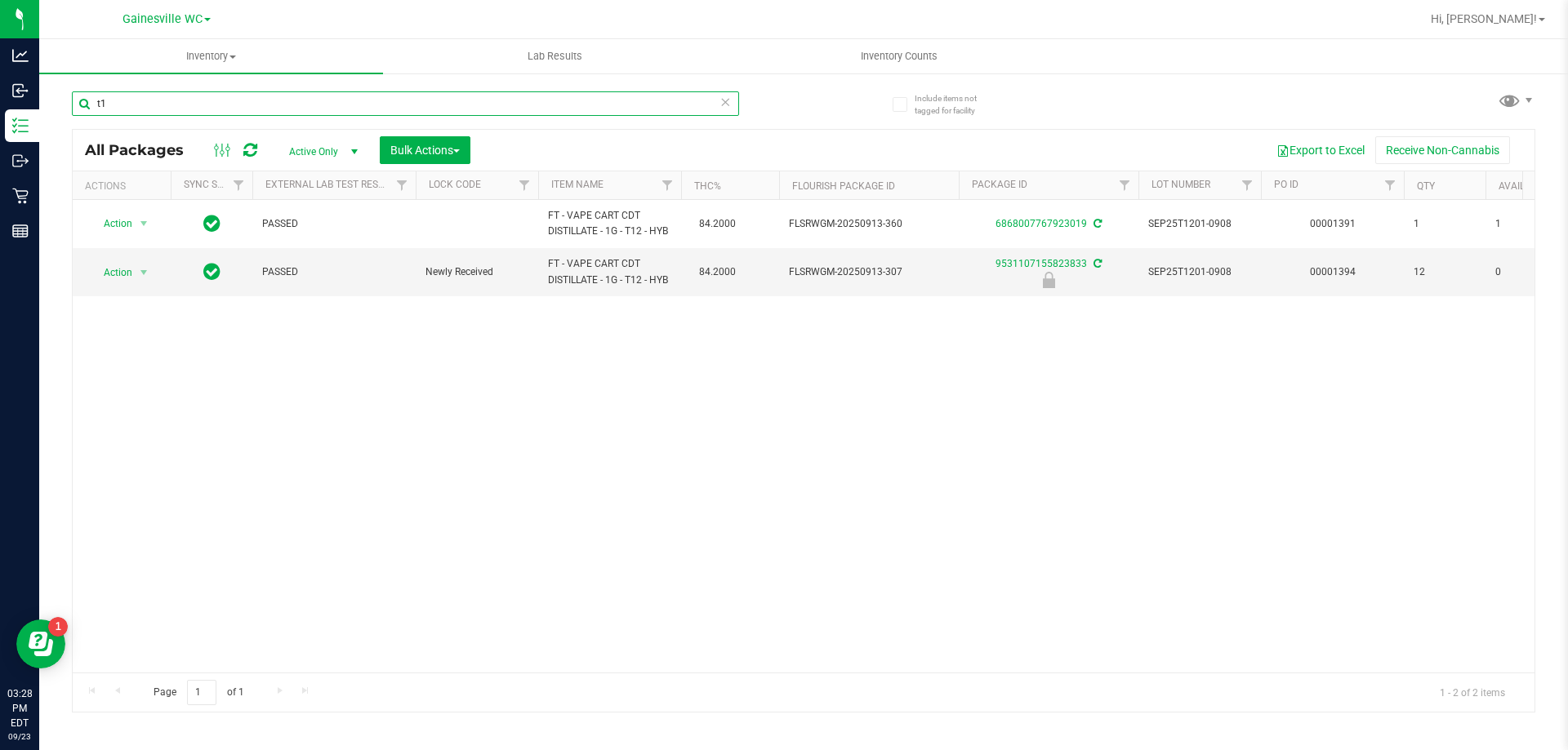
type input "t"
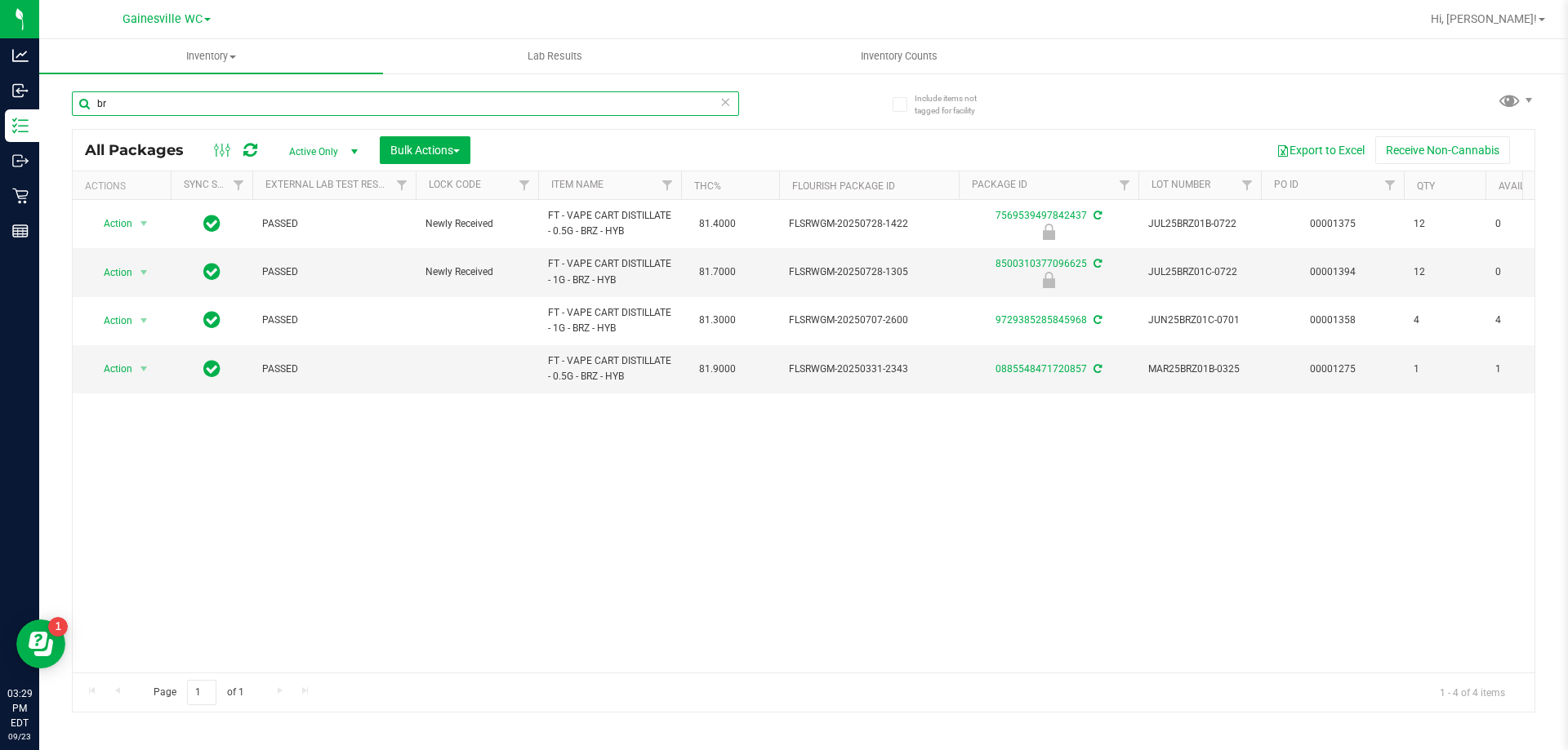
type input "b"
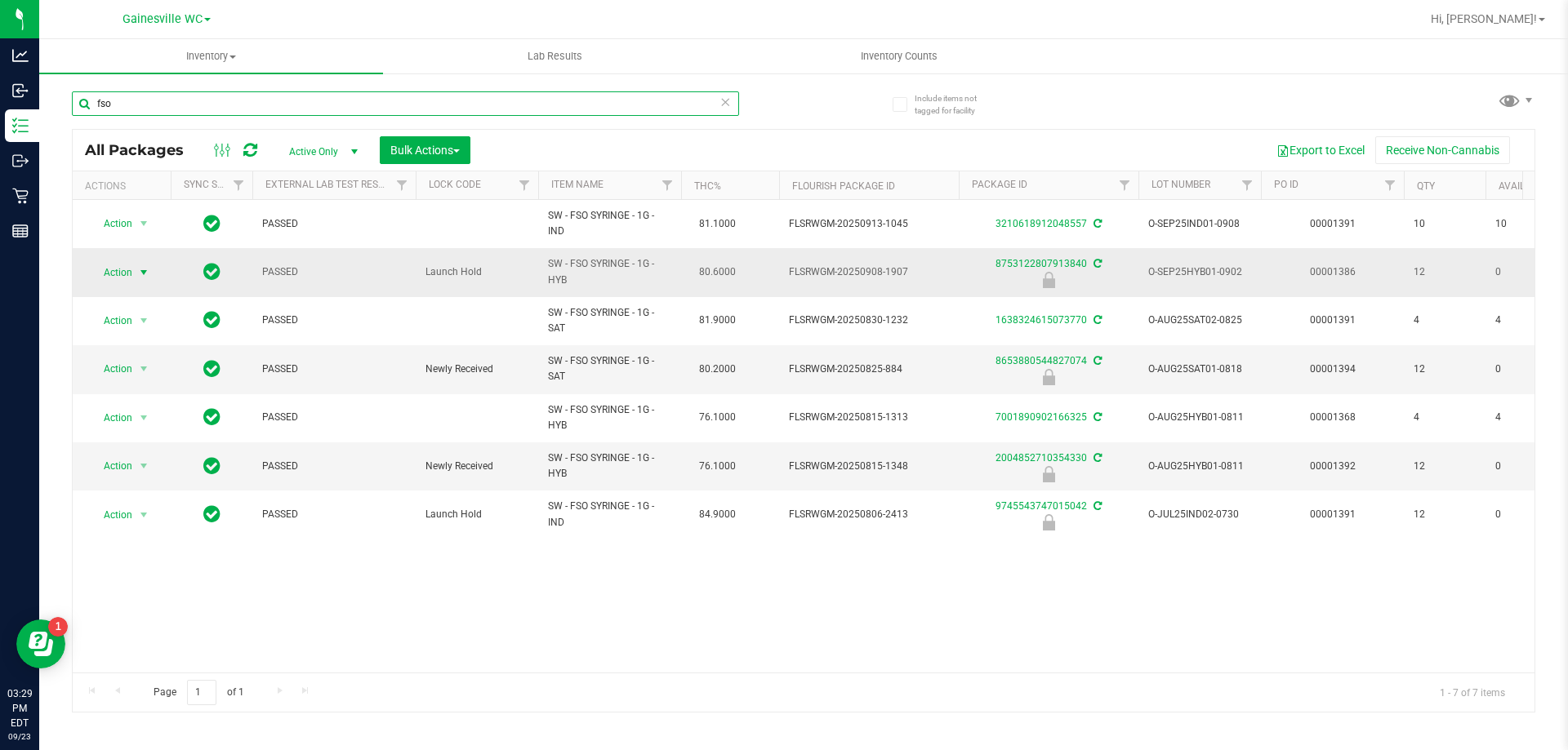
type input "fso"
click at [126, 272] on span "Action" at bounding box center [111, 272] width 44 height 23
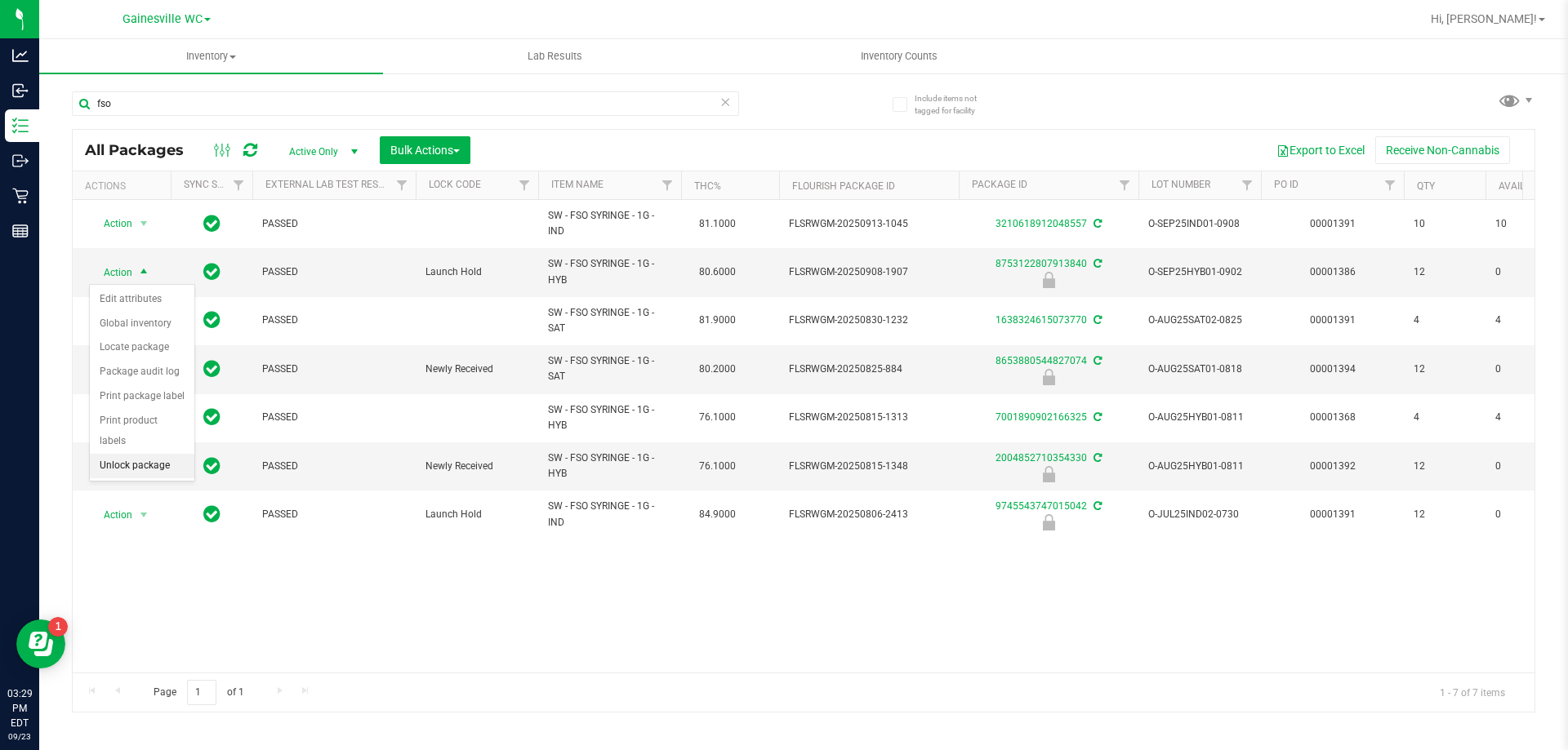
drag, startPoint x: 127, startPoint y: 445, endPoint x: 216, endPoint y: 294, distance: 175.3
click at [126, 454] on li "Unlock package" at bounding box center [141, 466] width 104 height 24
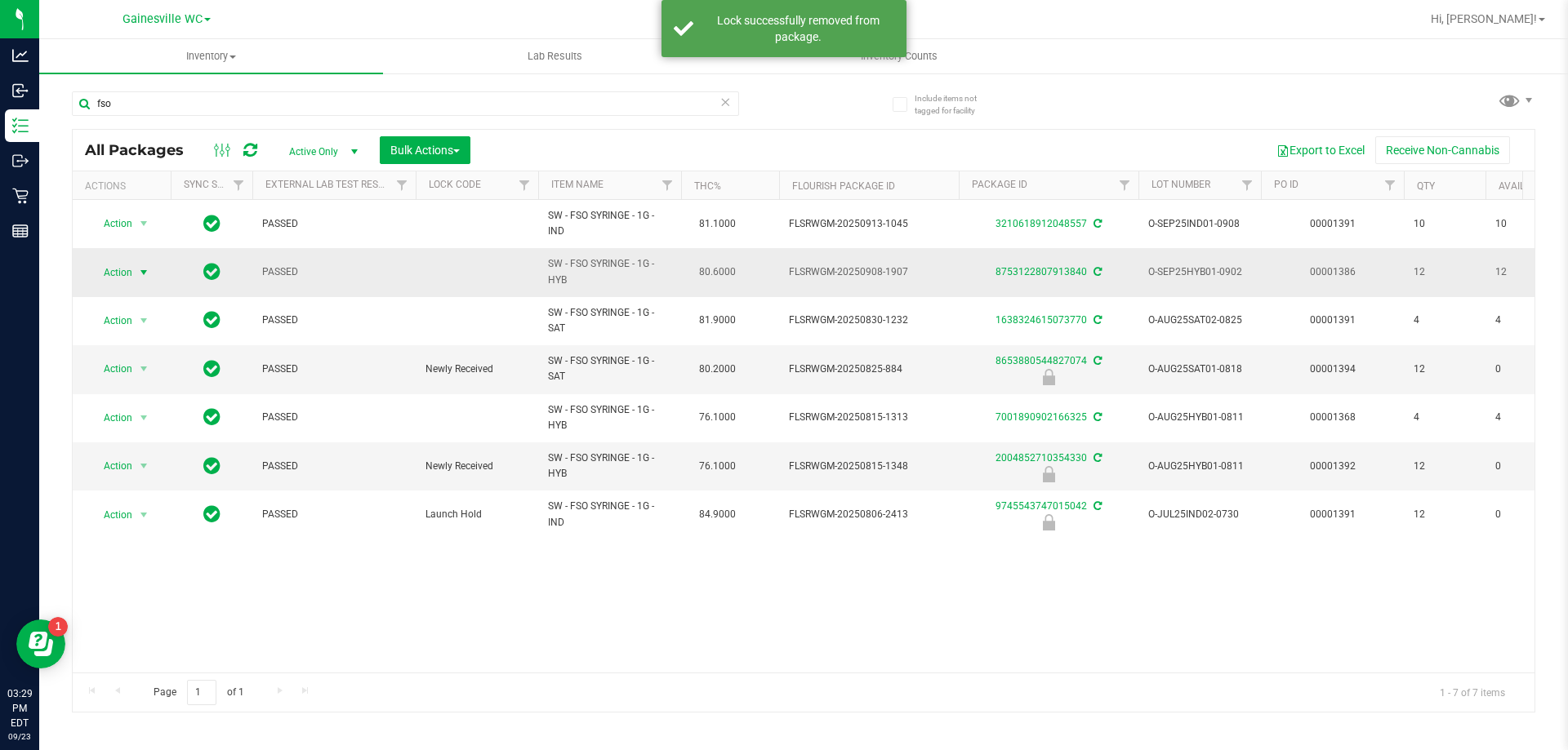
click at [135, 274] on span "select" at bounding box center [144, 272] width 21 height 23
click at [124, 420] on li "Lock package" at bounding box center [153, 421] width 127 height 24
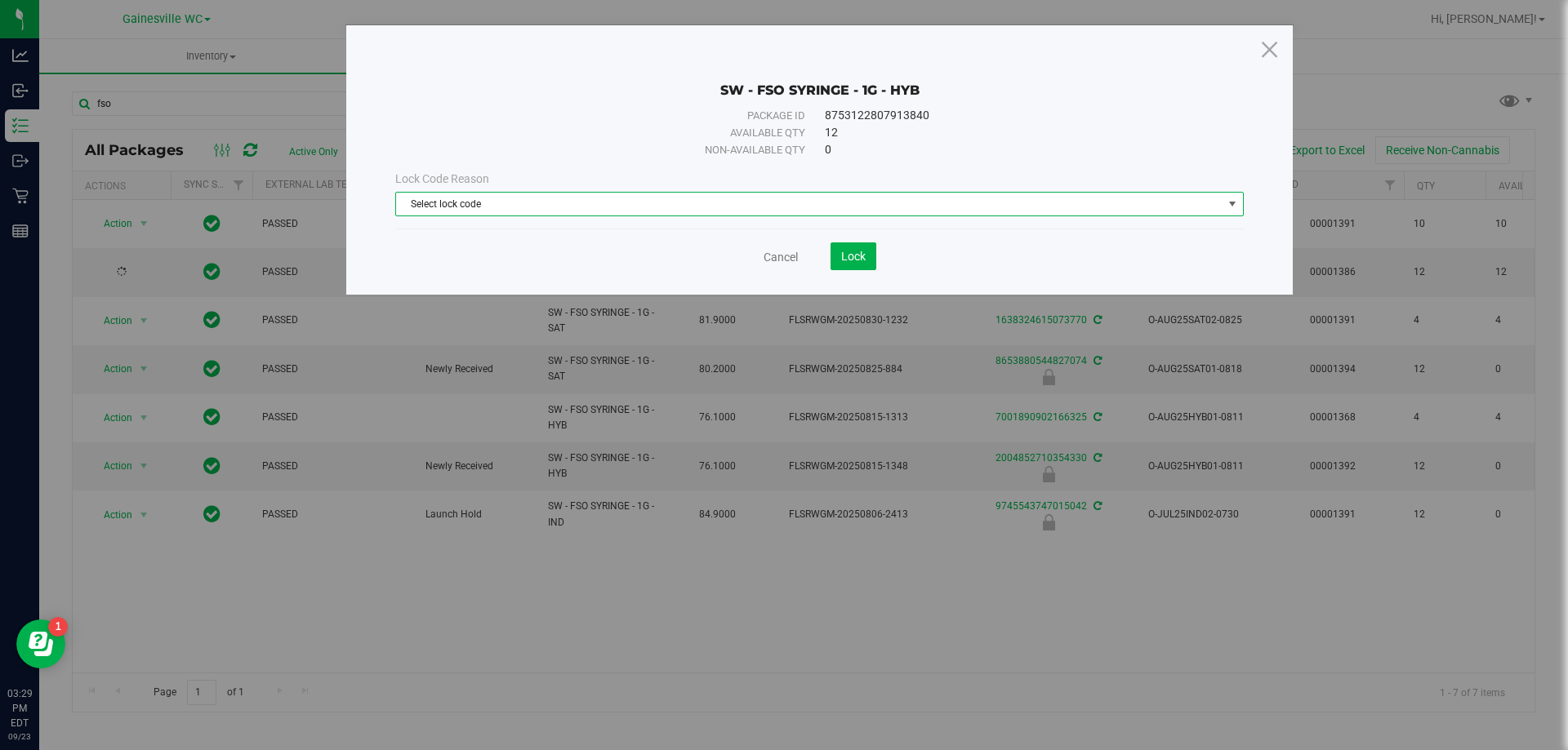
click at [512, 207] on span "Select lock code" at bounding box center [809, 204] width 826 height 23
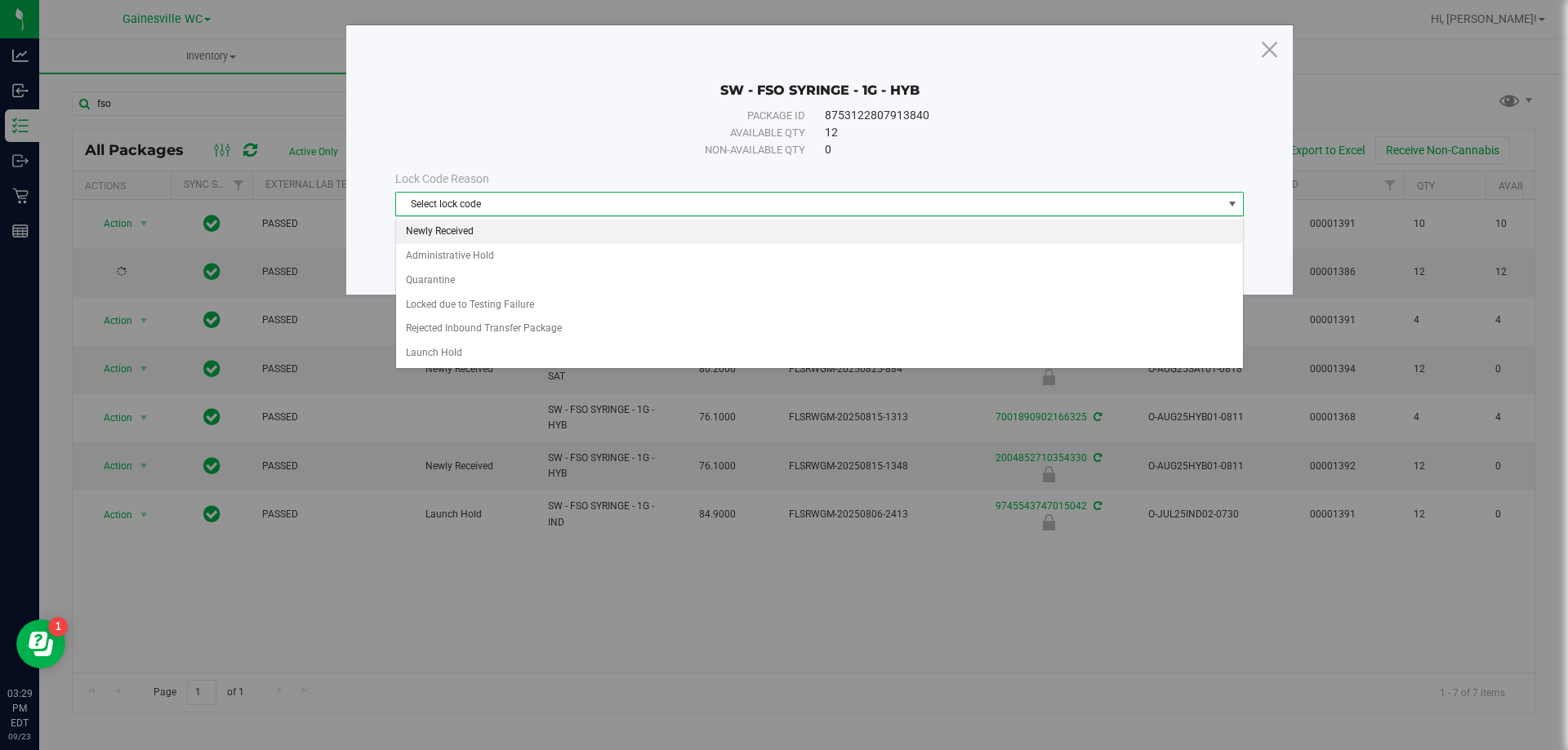
click at [497, 236] on li "Newly Received" at bounding box center [819, 231] width 847 height 24
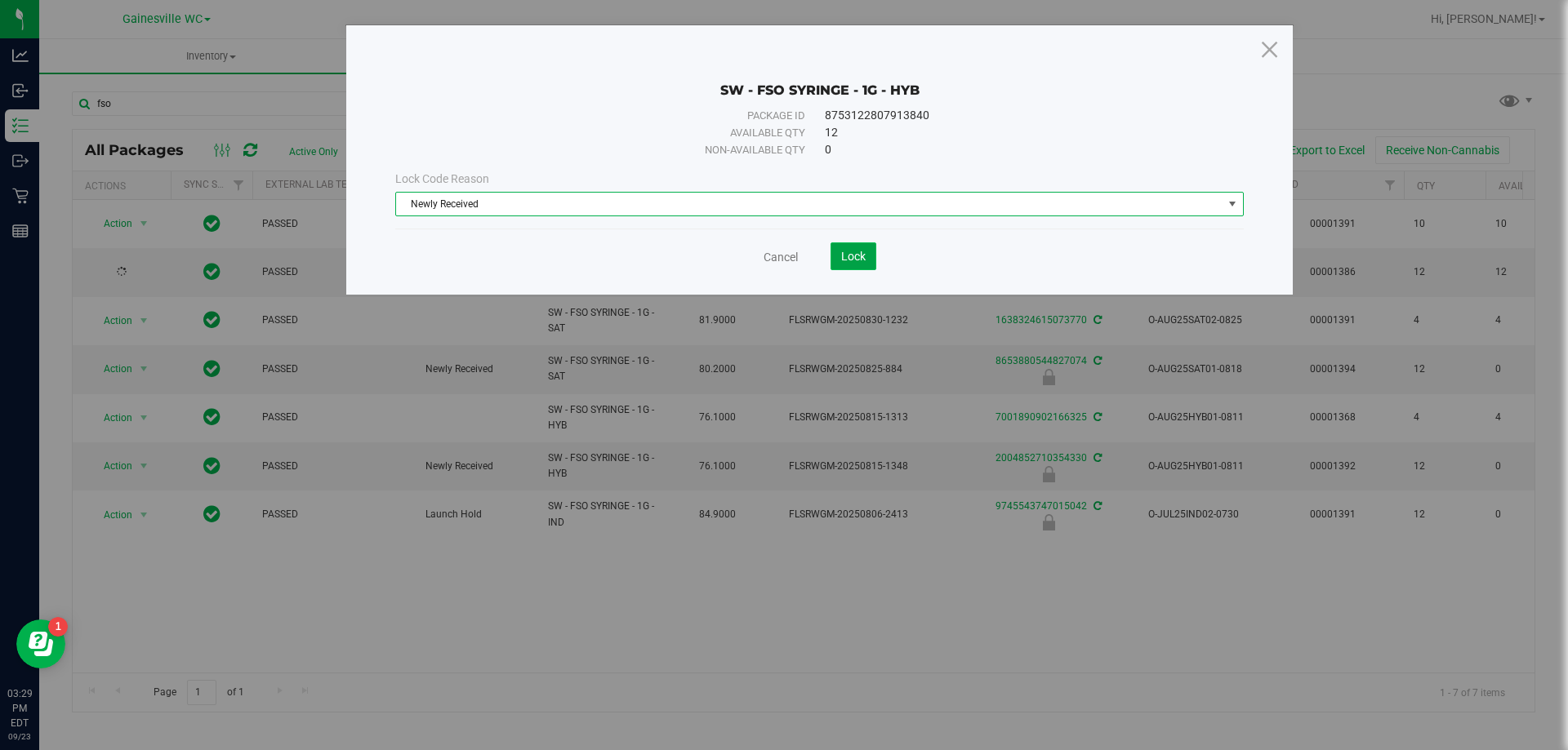
drag, startPoint x: 842, startPoint y: 260, endPoint x: 1567, endPoint y: 413, distance: 741.0
click at [843, 260] on span "Lock" at bounding box center [853, 256] width 24 height 13
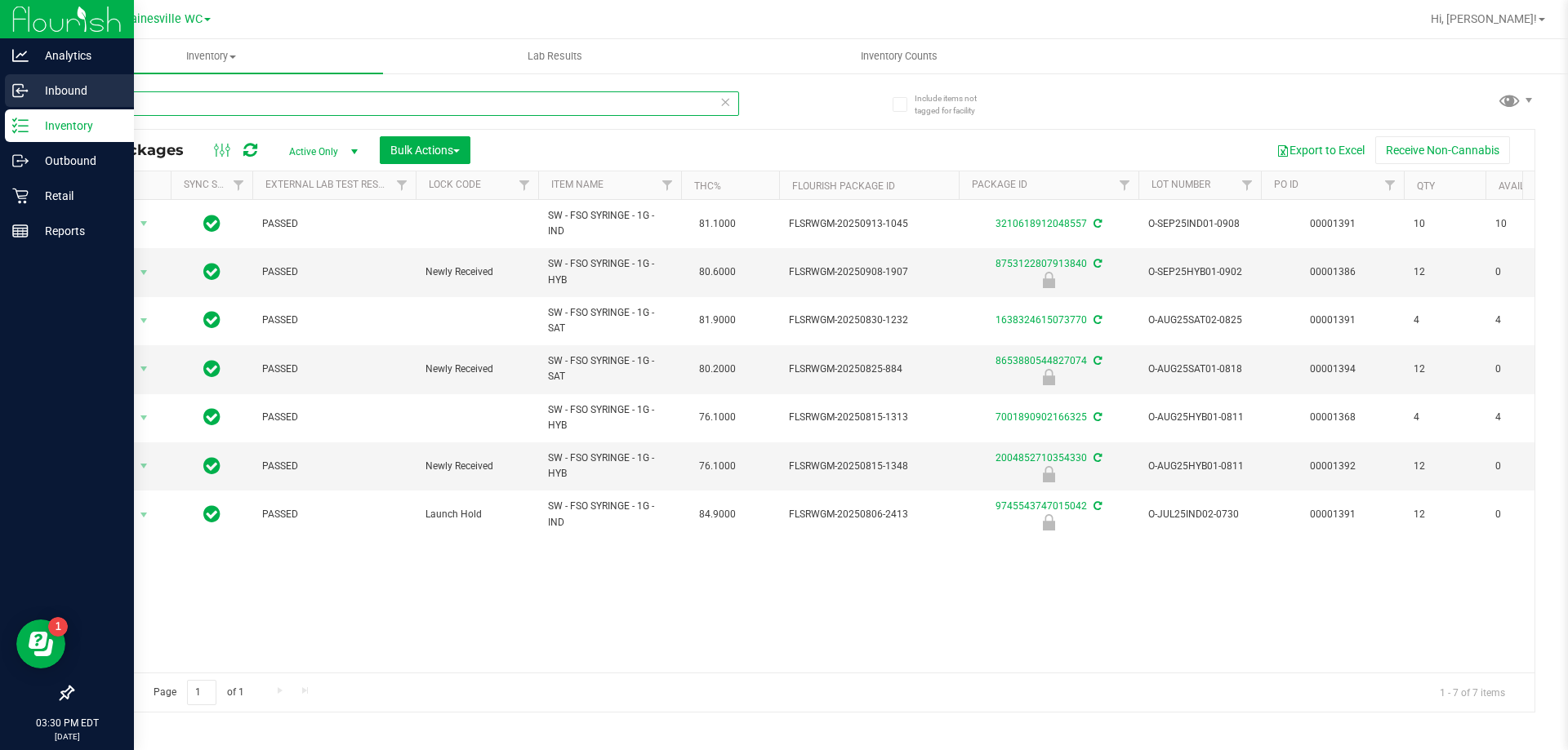
drag, startPoint x: 152, startPoint y: 103, endPoint x: 0, endPoint y: 91, distance: 152.5
click at [0, 91] on div "Analytics Inbound Inventory Outbound Retail Reports 03:30 PM EDT [DATE] 09/23 G…" at bounding box center [784, 375] width 1568 height 750
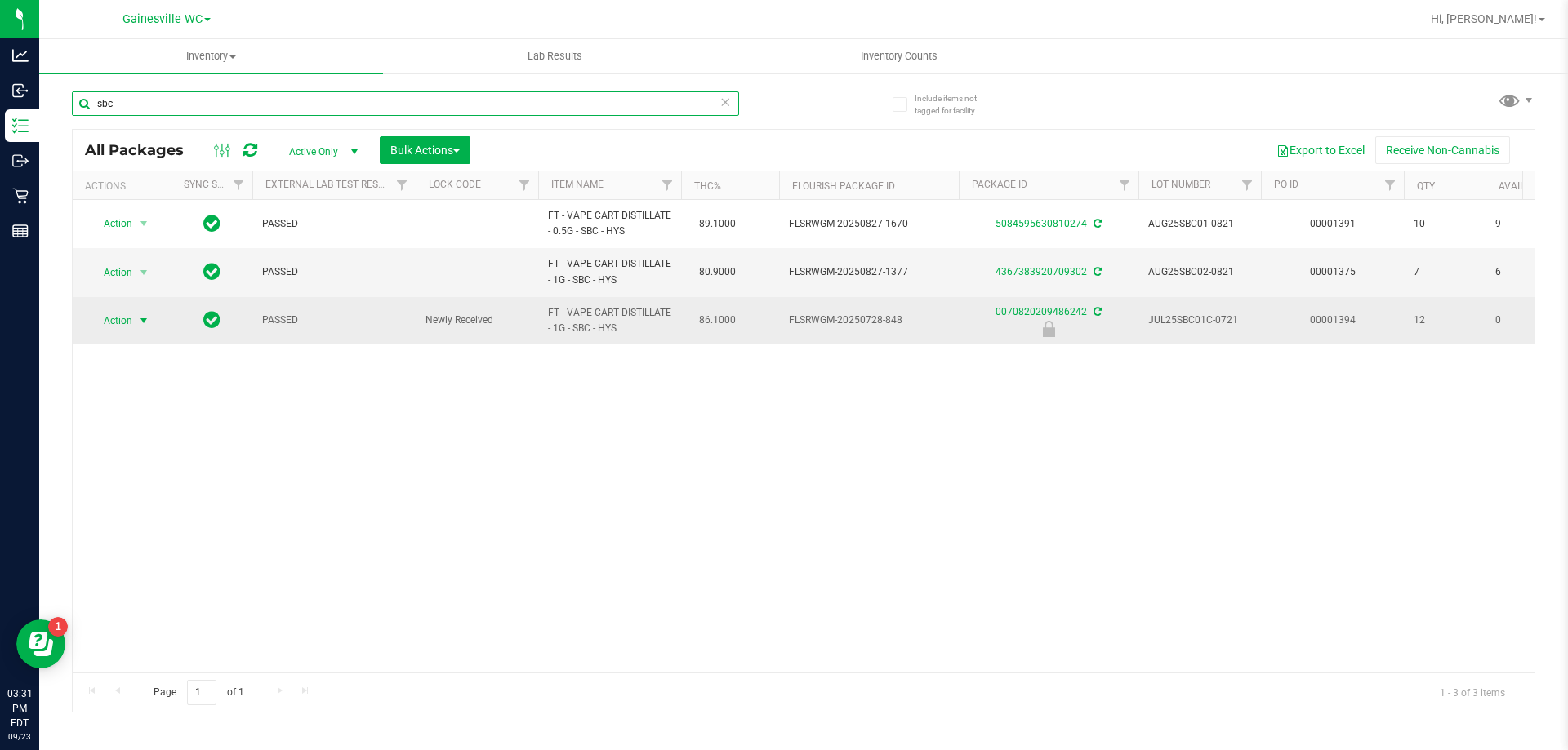
type input "sbc"
click at [103, 320] on span "Action" at bounding box center [111, 321] width 44 height 23
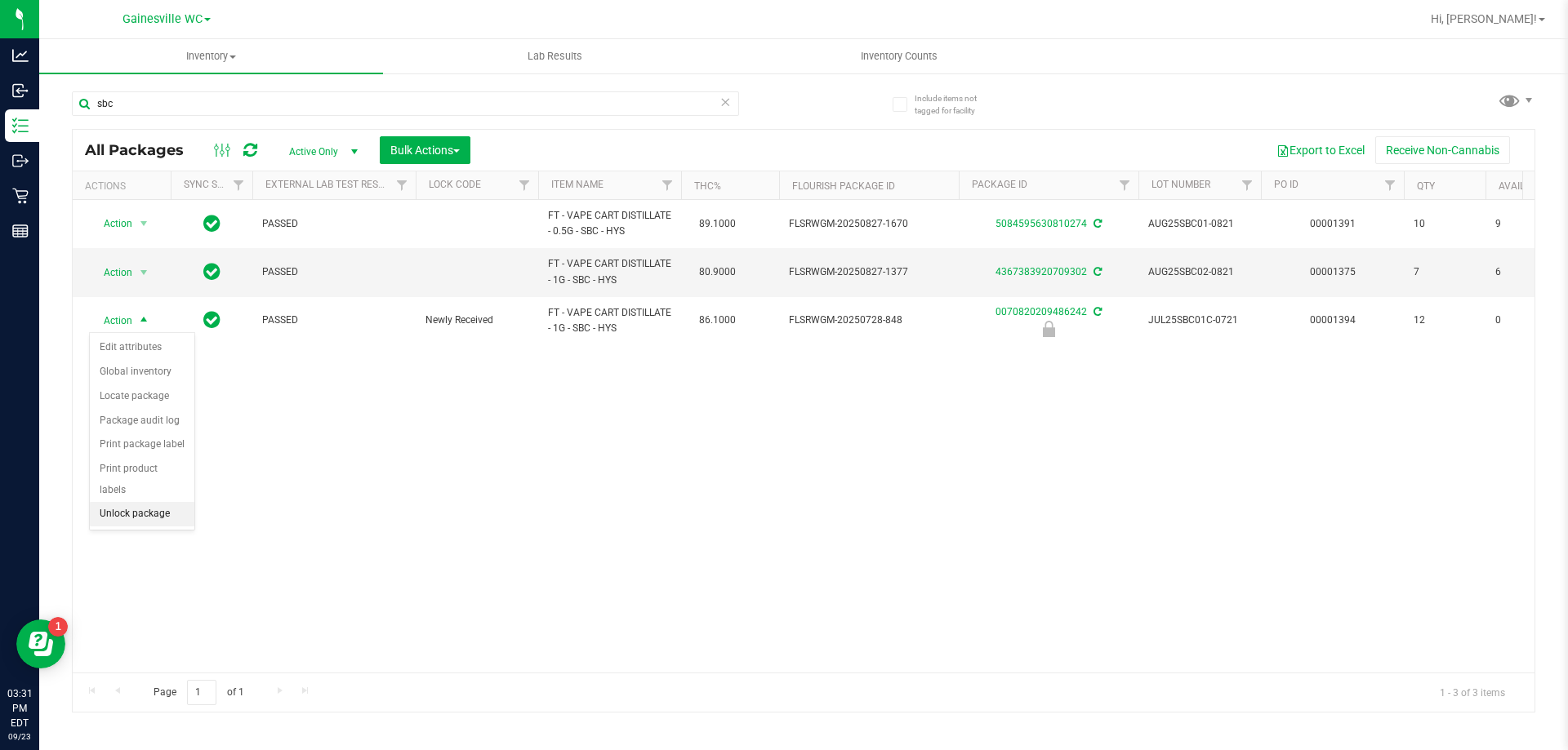
click at [134, 502] on li "Unlock package" at bounding box center [141, 514] width 104 height 24
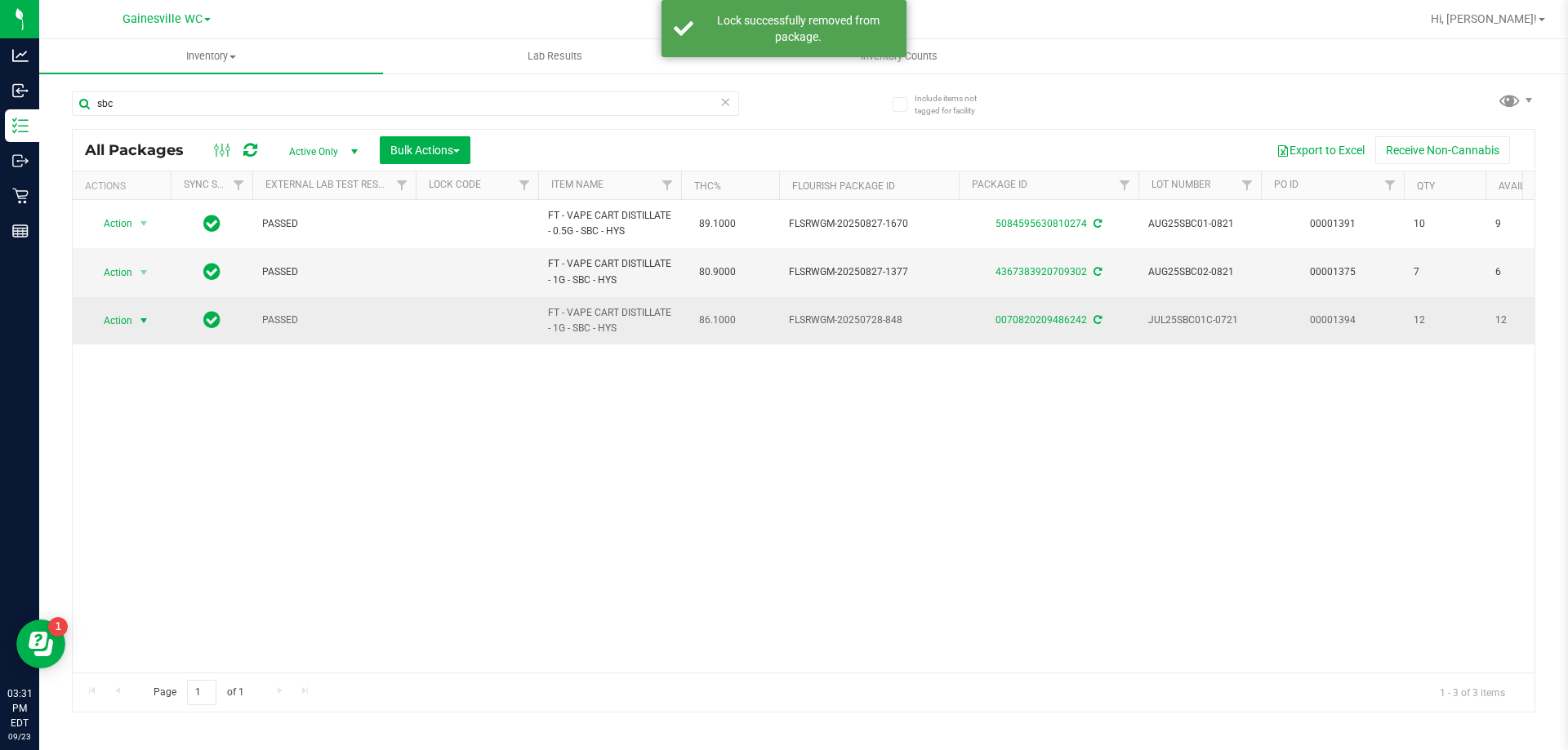
click at [137, 322] on span "select" at bounding box center [144, 321] width 21 height 23
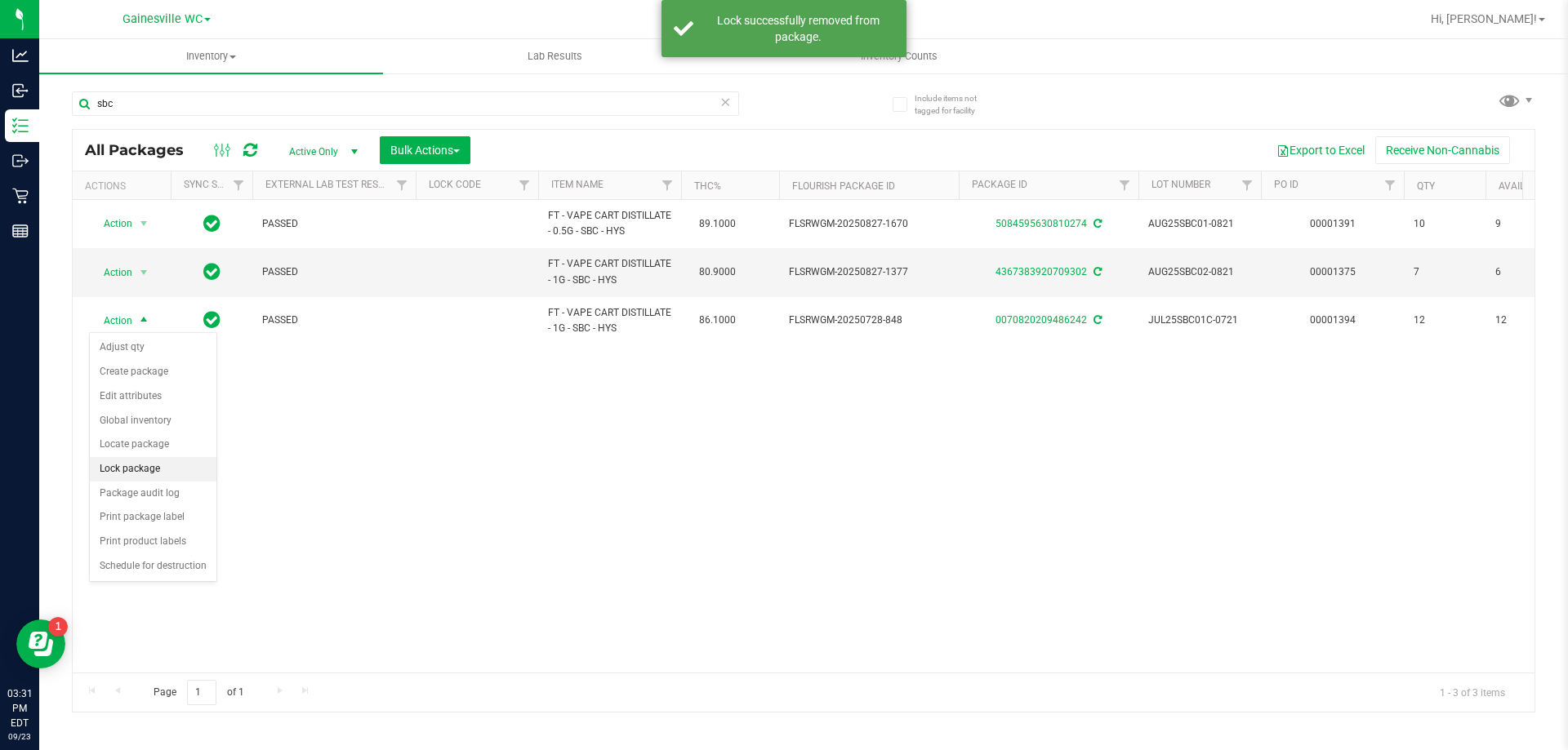
click at [137, 472] on li "Lock package" at bounding box center [153, 469] width 127 height 24
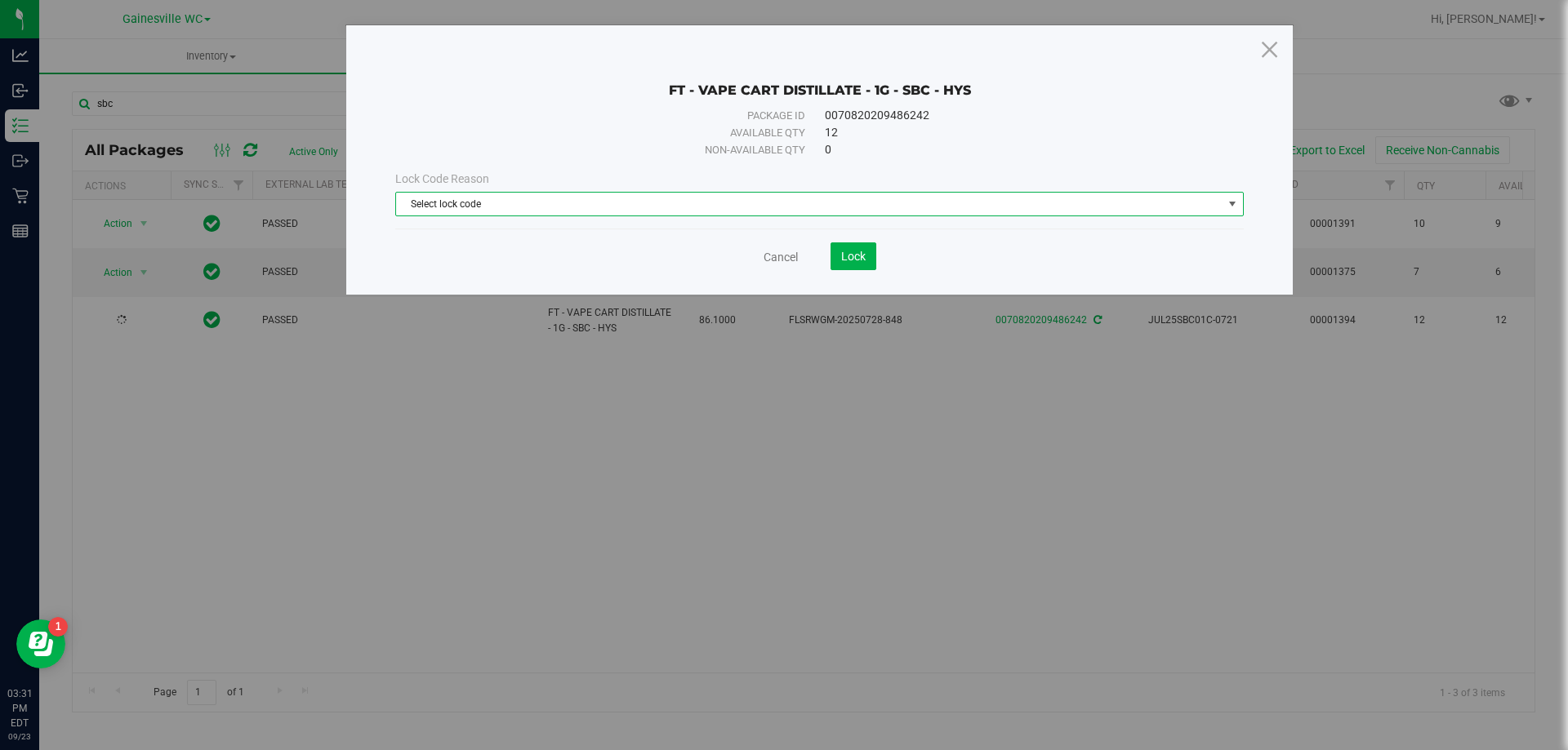
click at [618, 204] on span "Select lock code" at bounding box center [809, 204] width 826 height 23
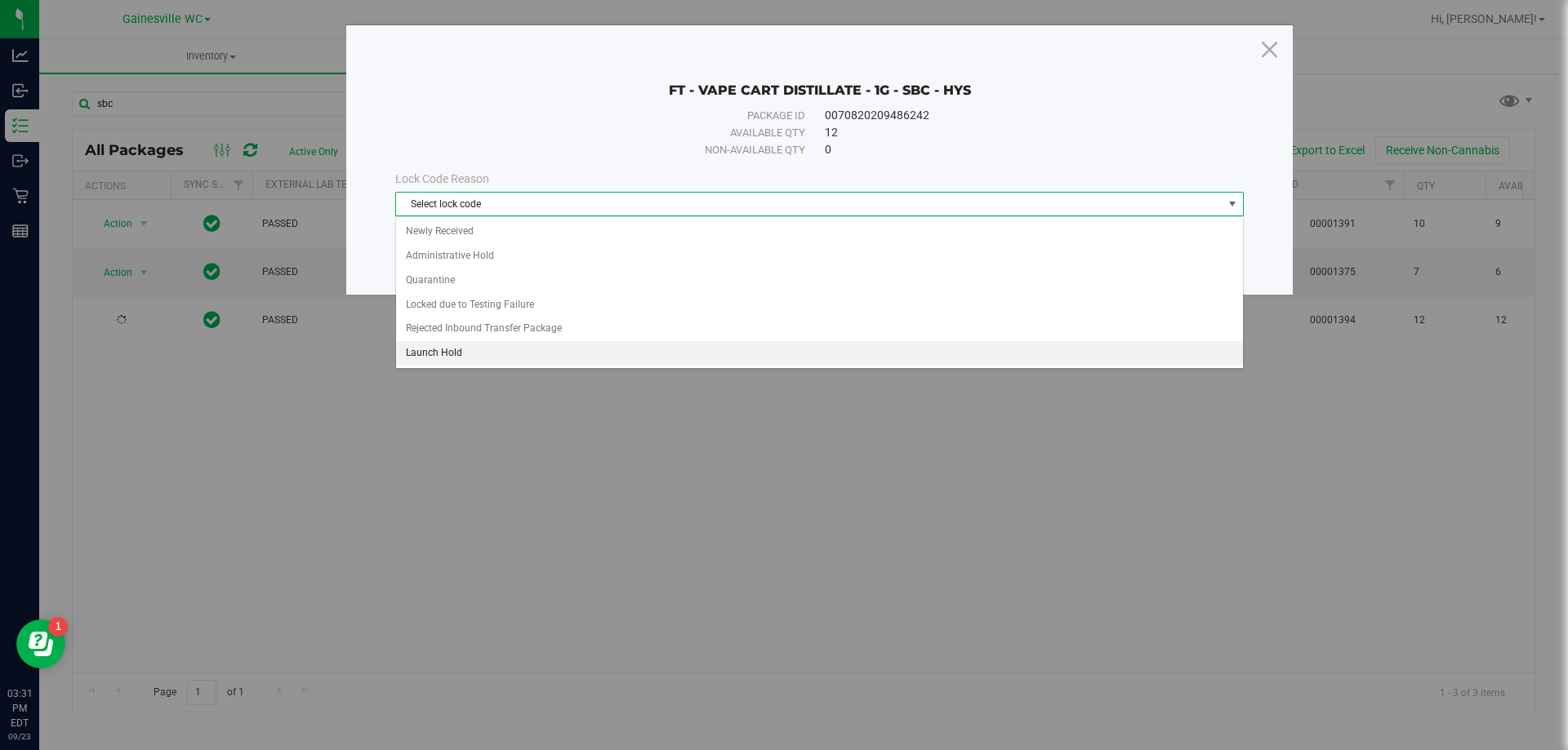
click at [551, 347] on li "Launch Hold" at bounding box center [819, 353] width 847 height 24
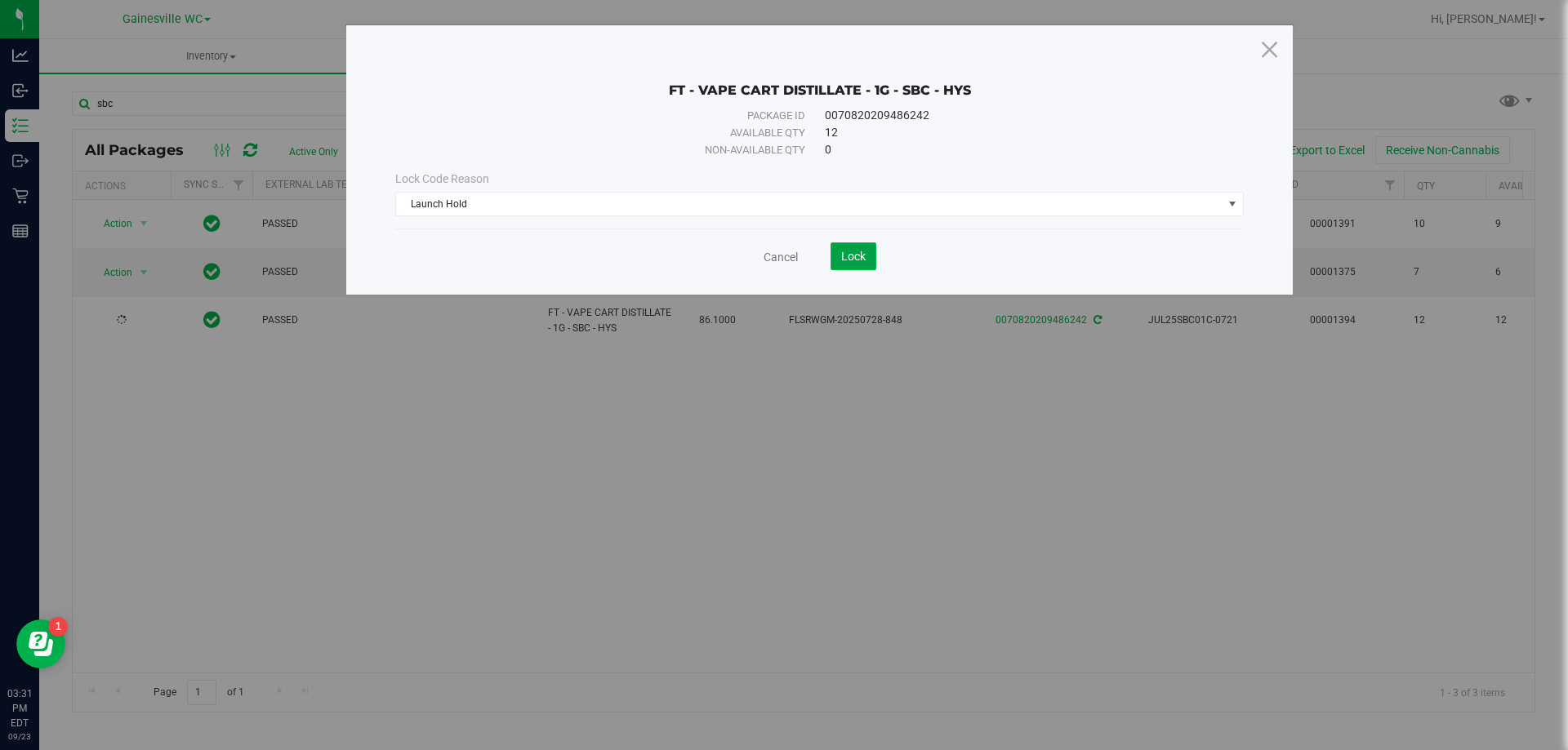
click at [837, 247] on button "Lock" at bounding box center [853, 256] width 45 height 28
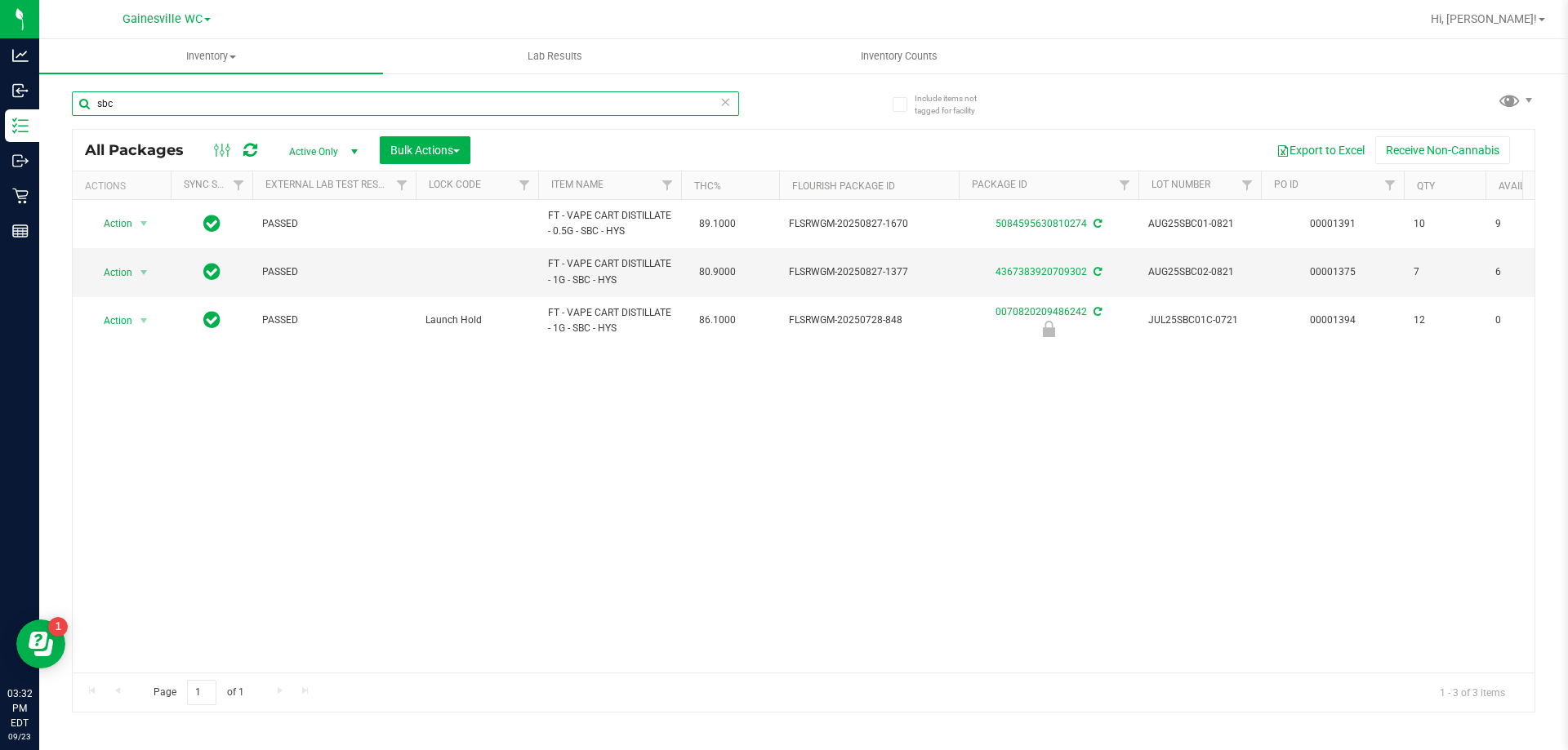
drag, startPoint x: 149, startPoint y: 104, endPoint x: 63, endPoint y: 104, distance: 86.0
click at [63, 104] on div "Include items not tagged for facility sbc All Packages Active Only Active Only …" at bounding box center [803, 321] width 1529 height 498
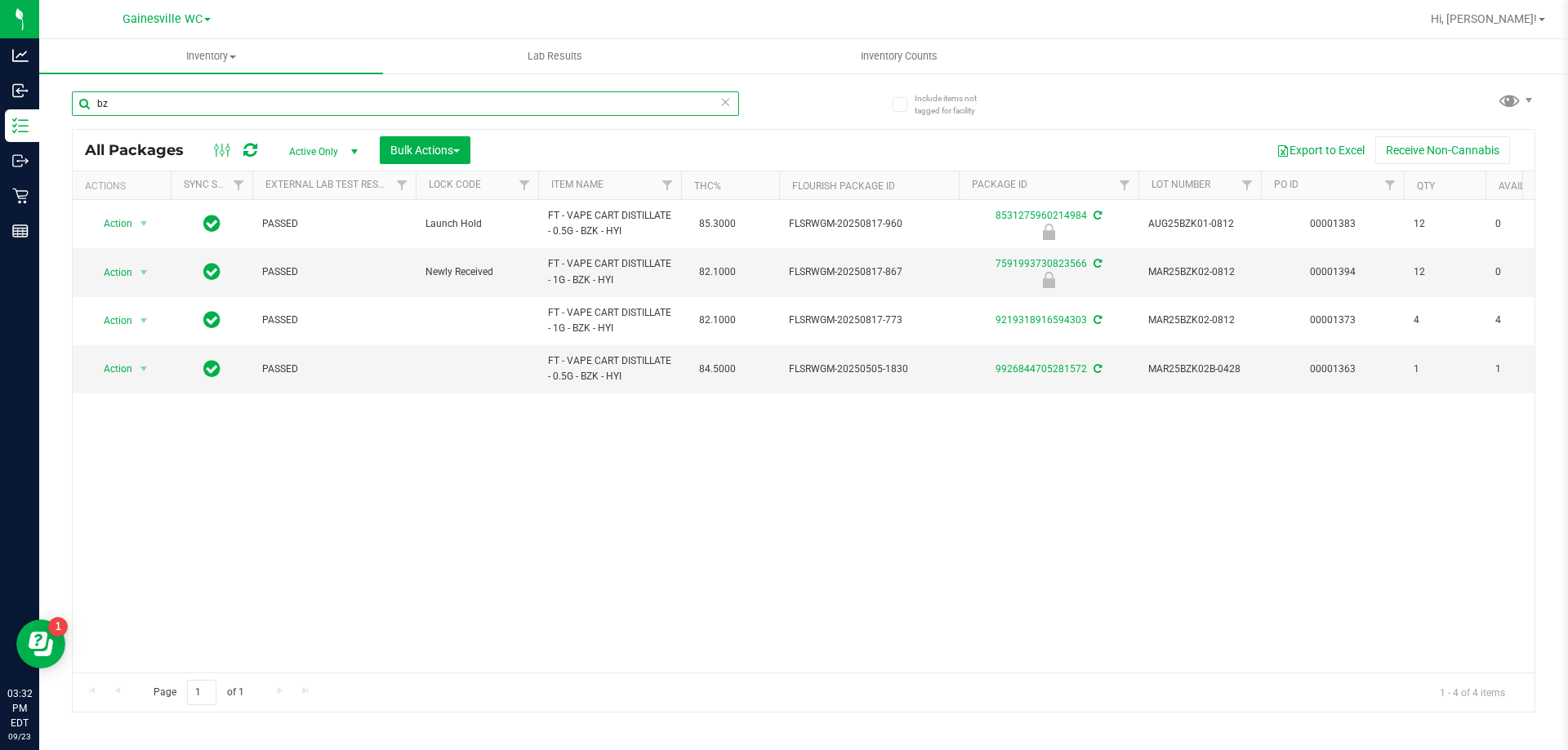
type input "b"
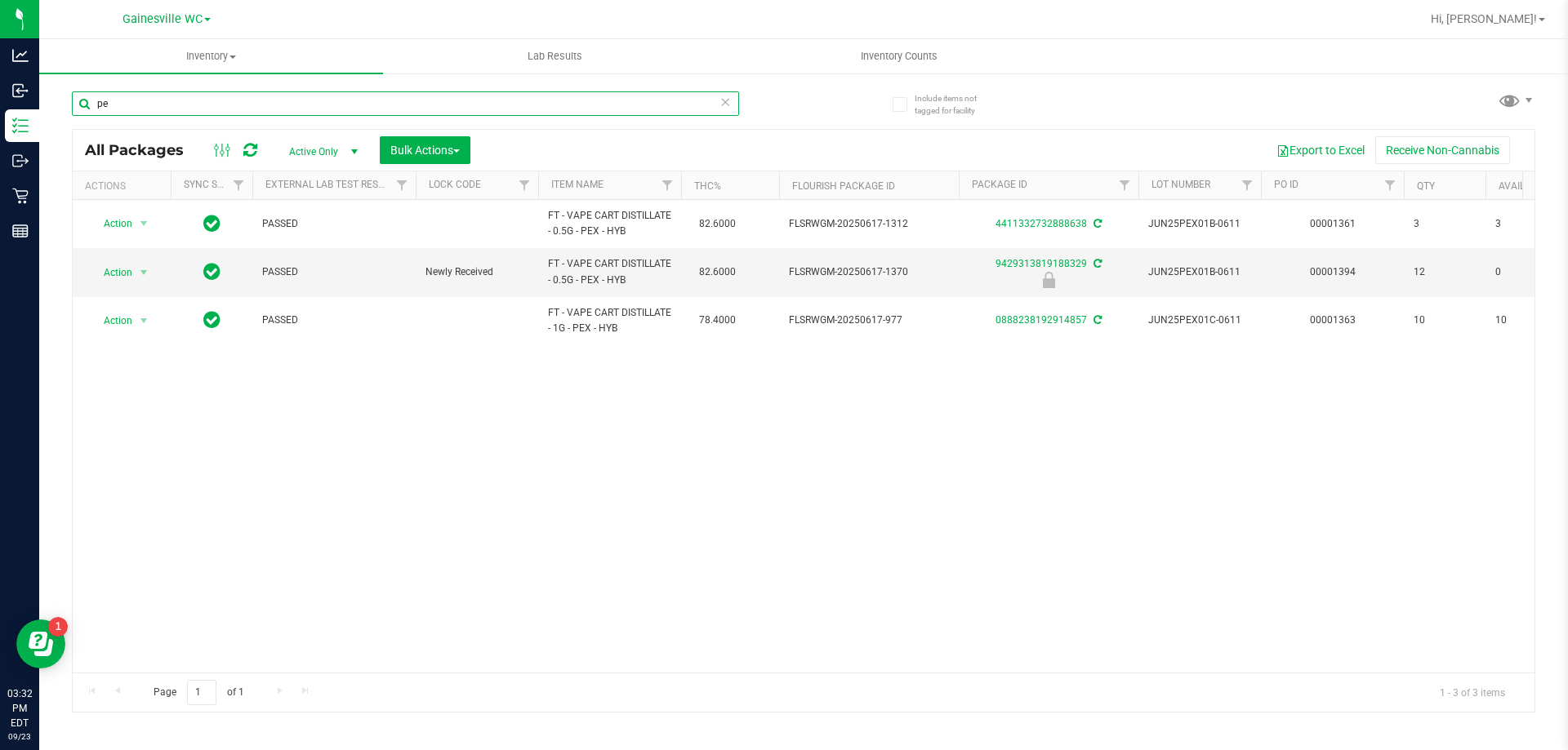
type input "p"
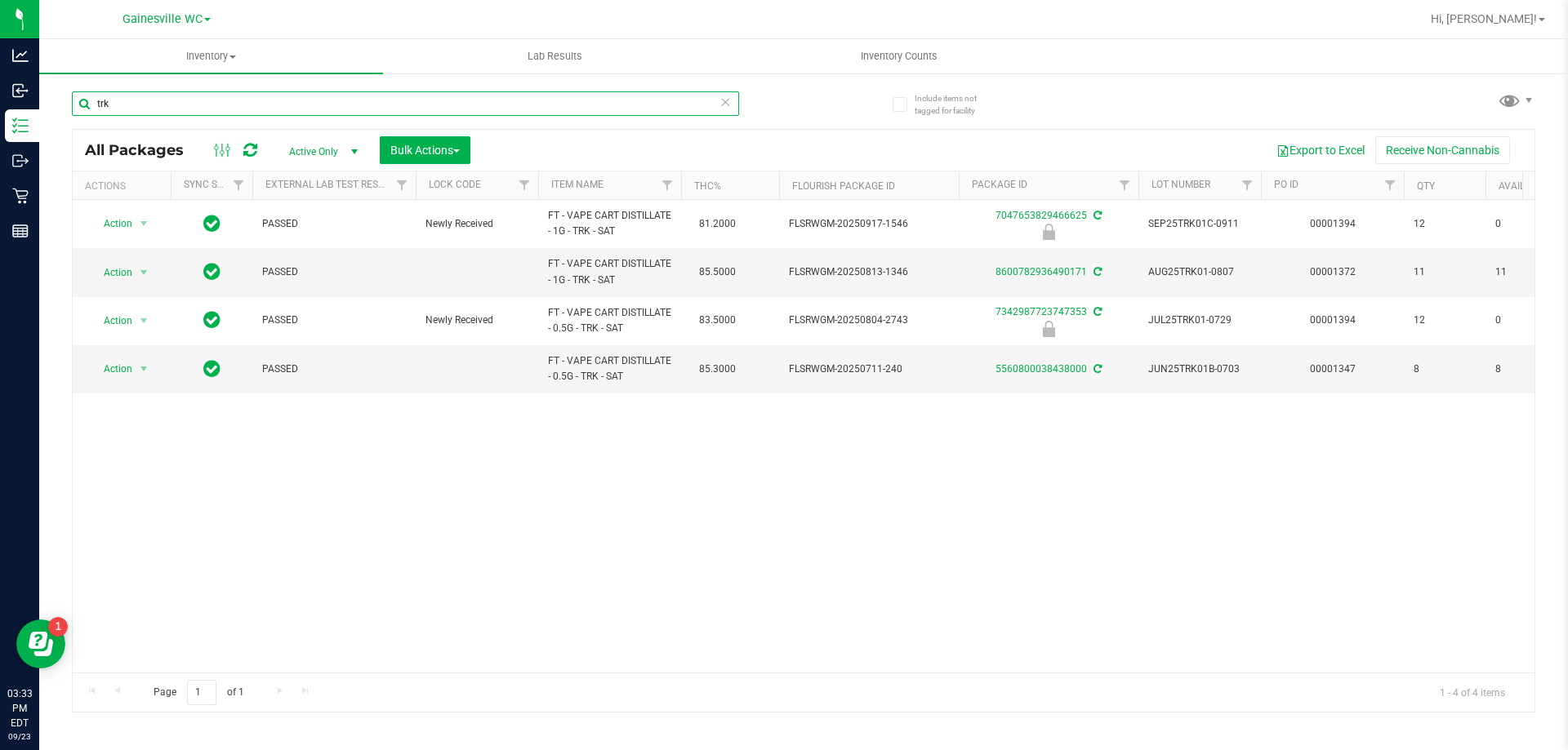
drag, startPoint x: 156, startPoint y: 101, endPoint x: 71, endPoint y: 110, distance: 85.5
click at [74, 110] on input "trk" at bounding box center [405, 103] width 668 height 24
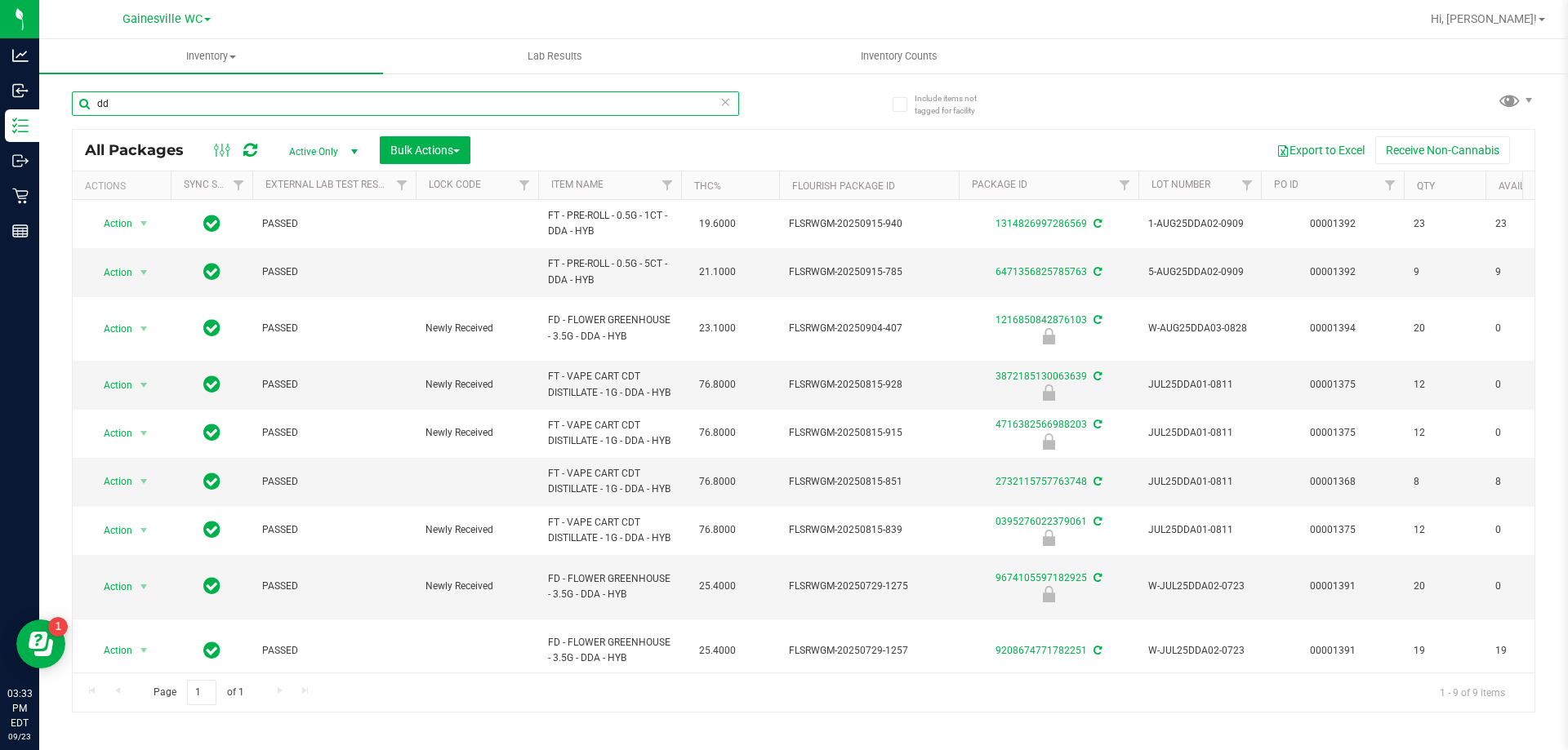
type input "d"
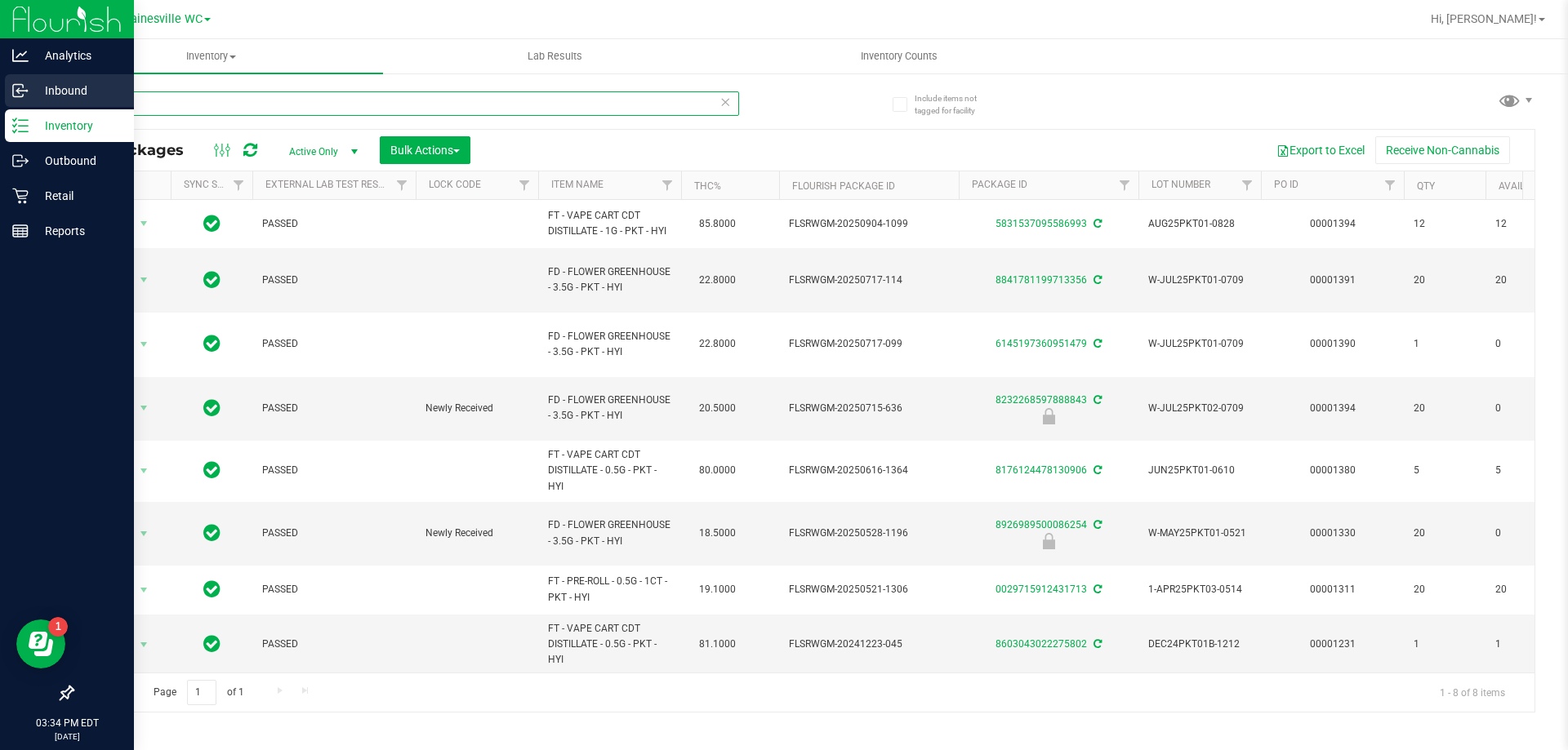
drag, startPoint x: 163, startPoint y: 99, endPoint x: 0, endPoint y: 105, distance: 163.1
click at [0, 103] on div "Analytics Inbound Inventory Outbound Retail Reports 03:34 PM EDT [DATE] 09/23 G…" at bounding box center [784, 375] width 1568 height 750
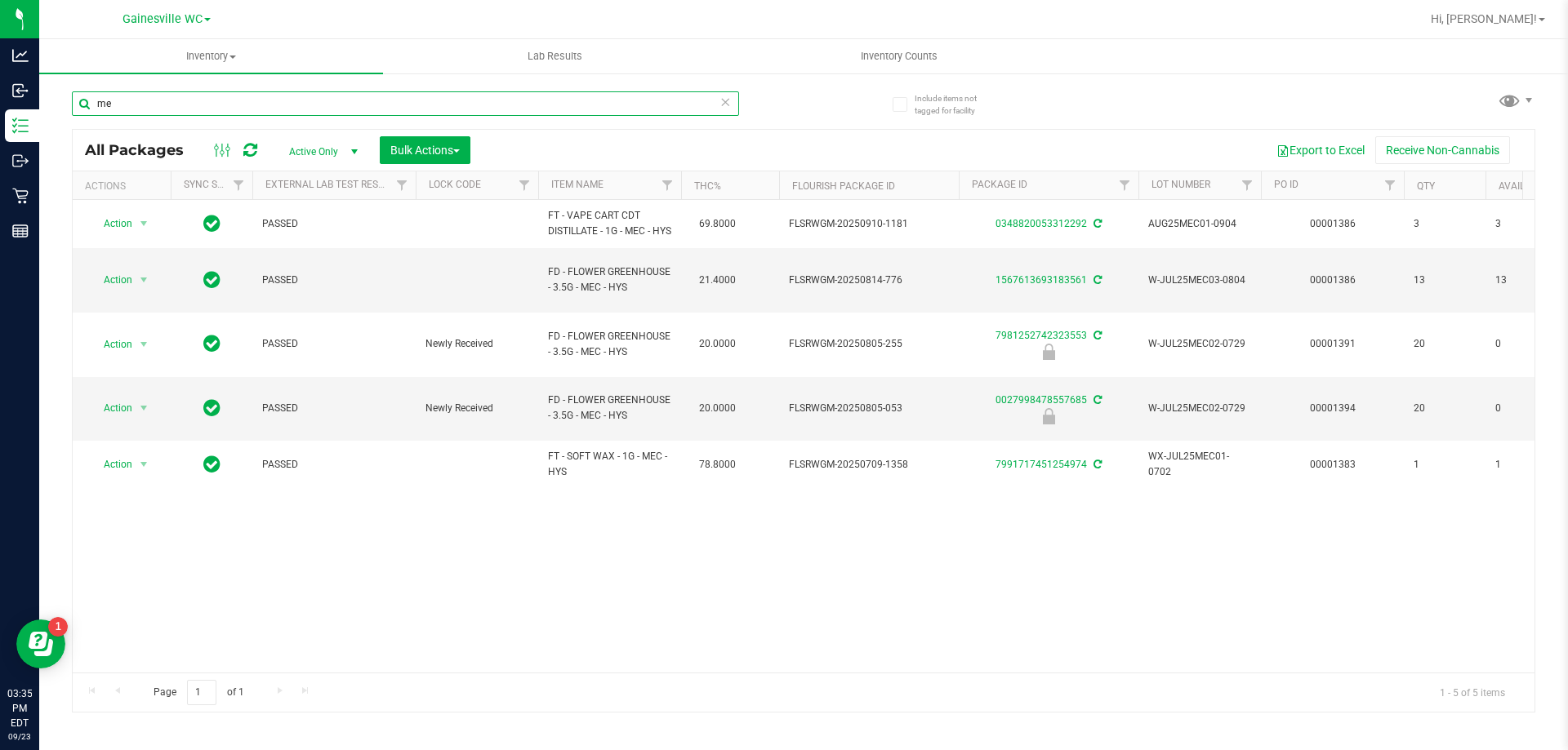
type input "m"
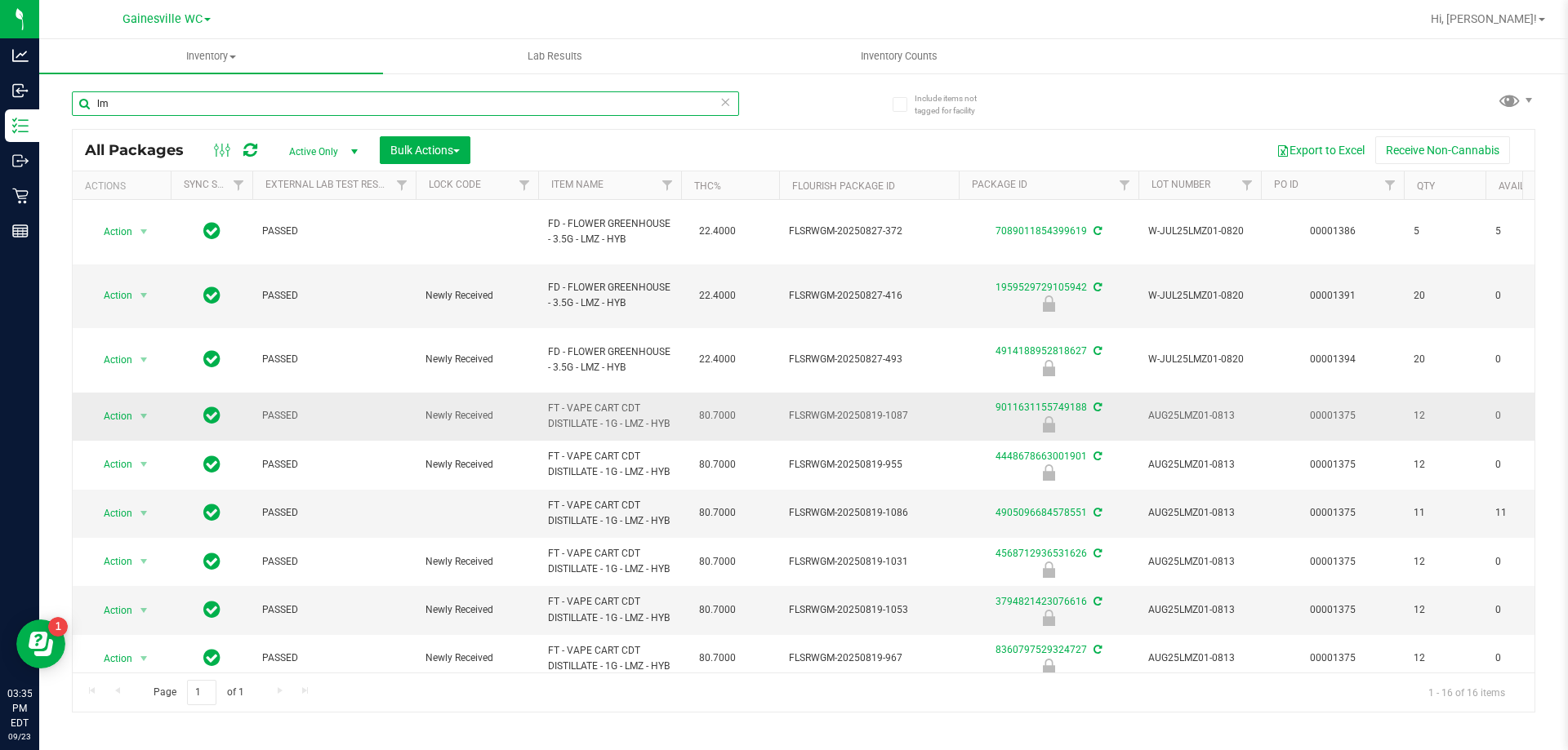
type input "l"
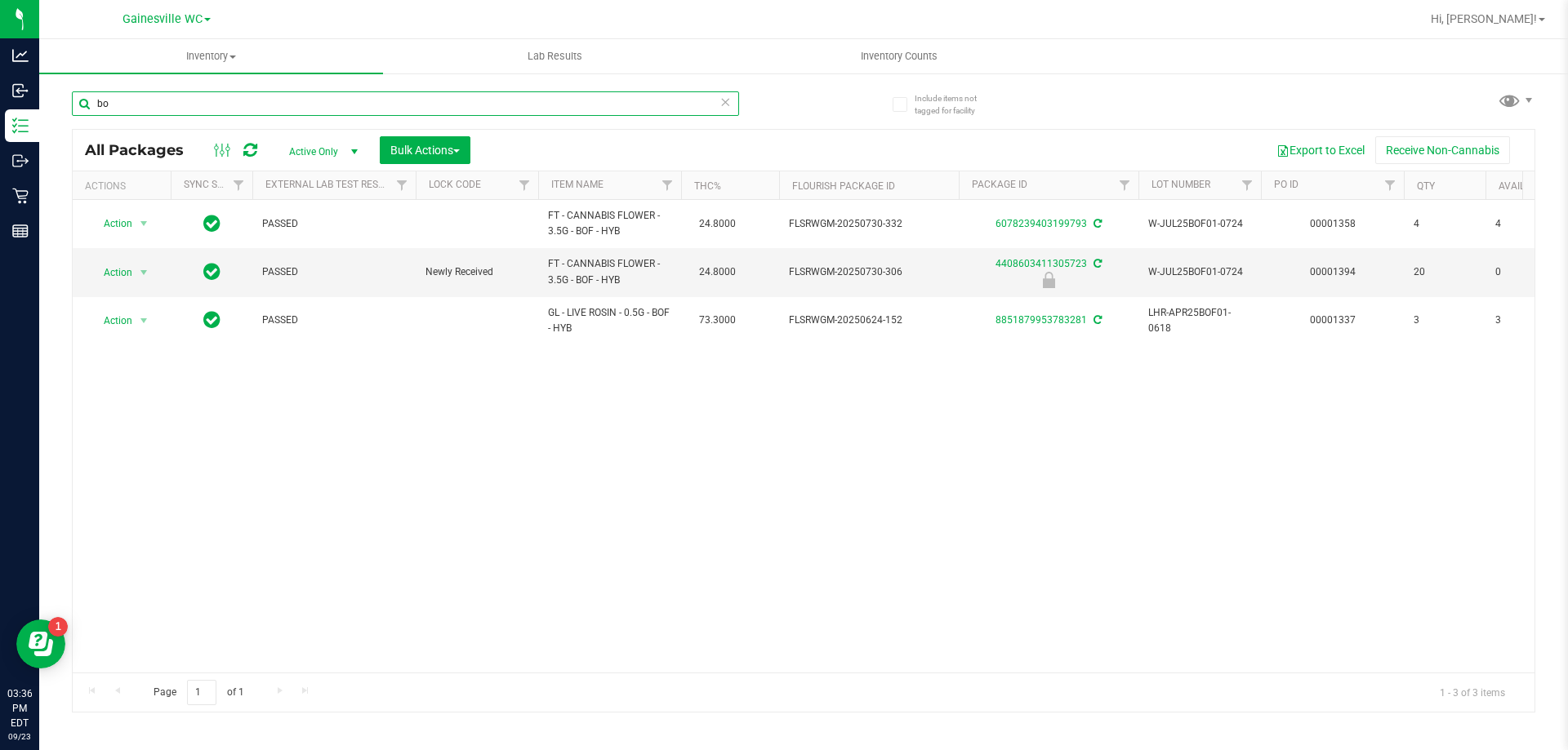
type input "b"
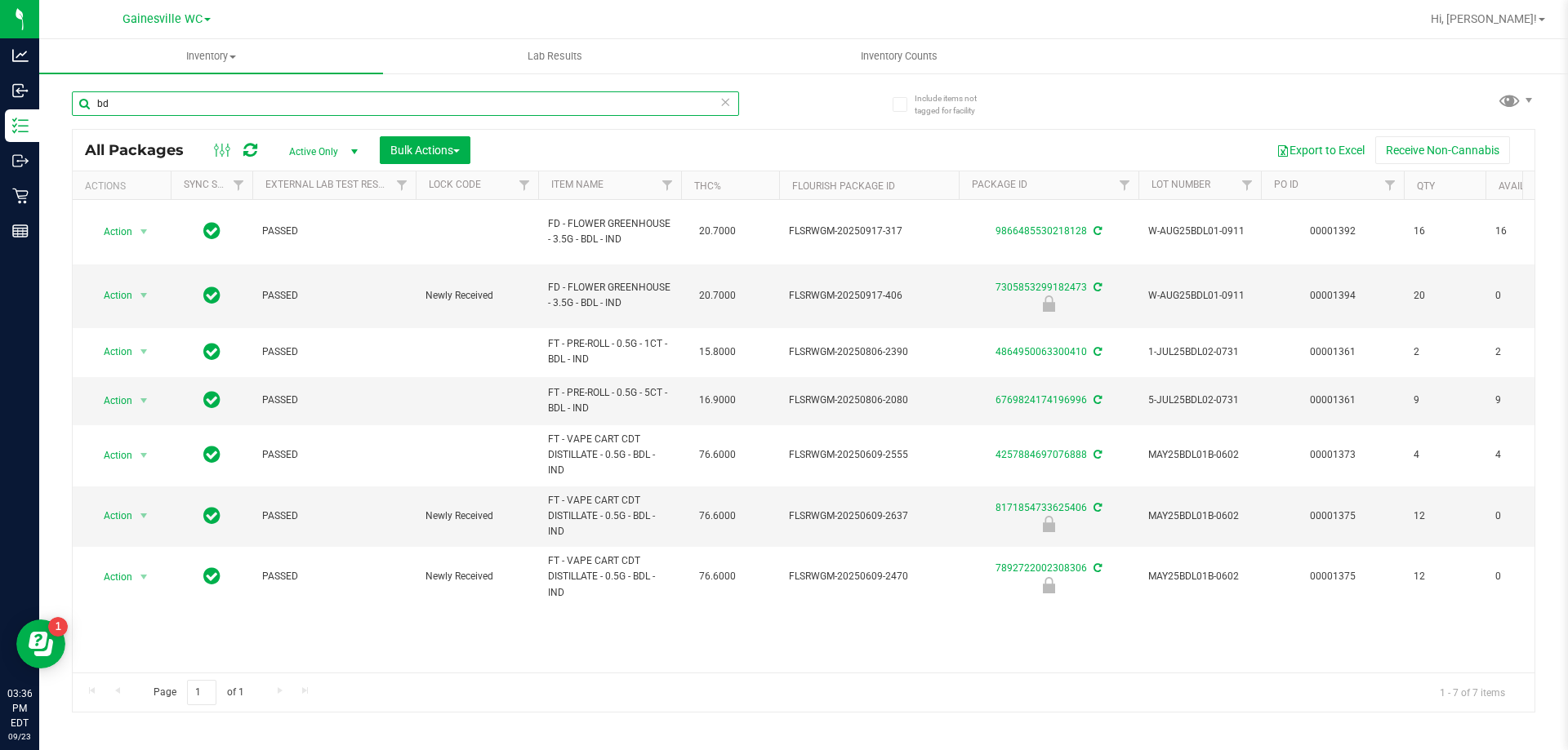
type input "b"
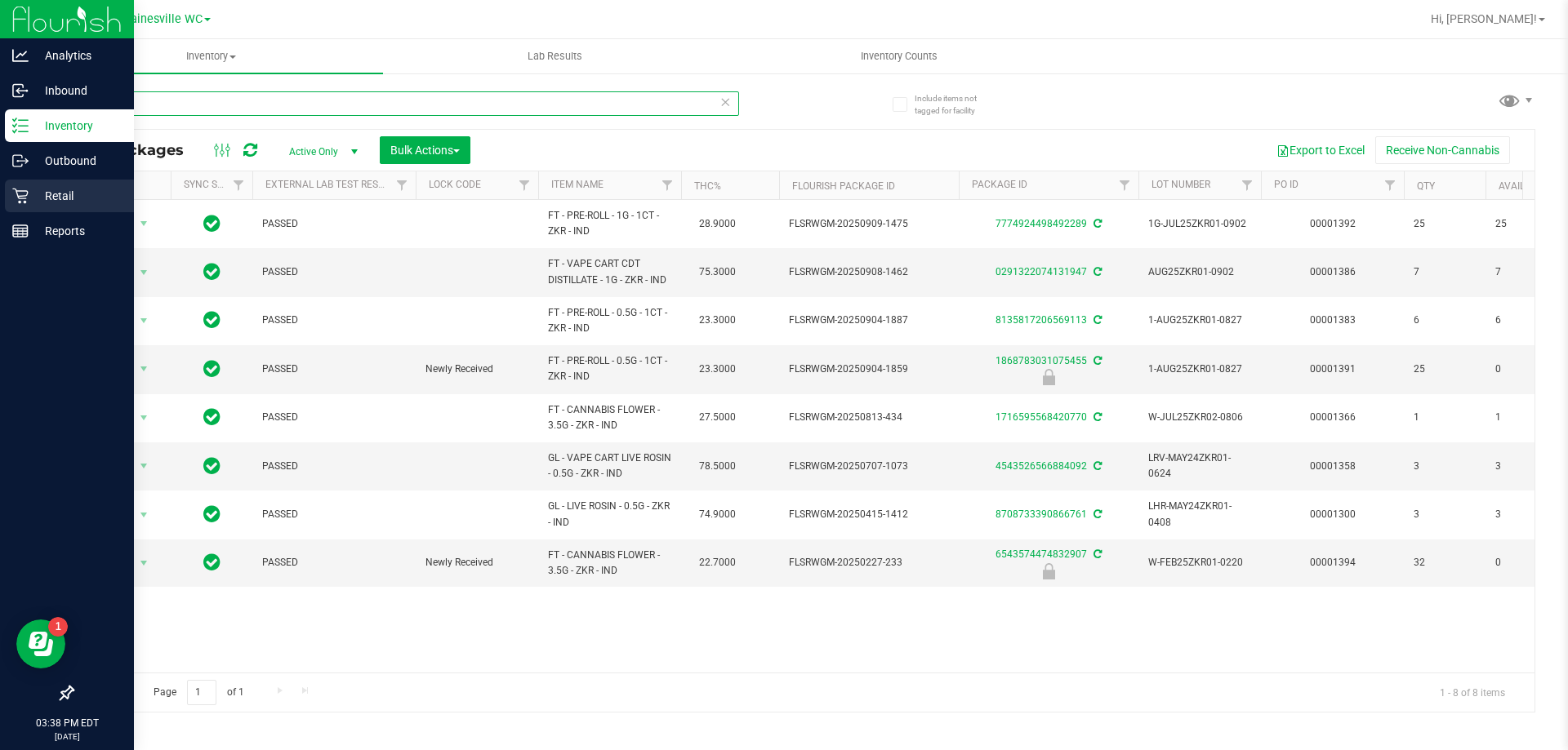
type input "zkr"
click at [66, 190] on p "Retail" at bounding box center [78, 197] width 98 height 20
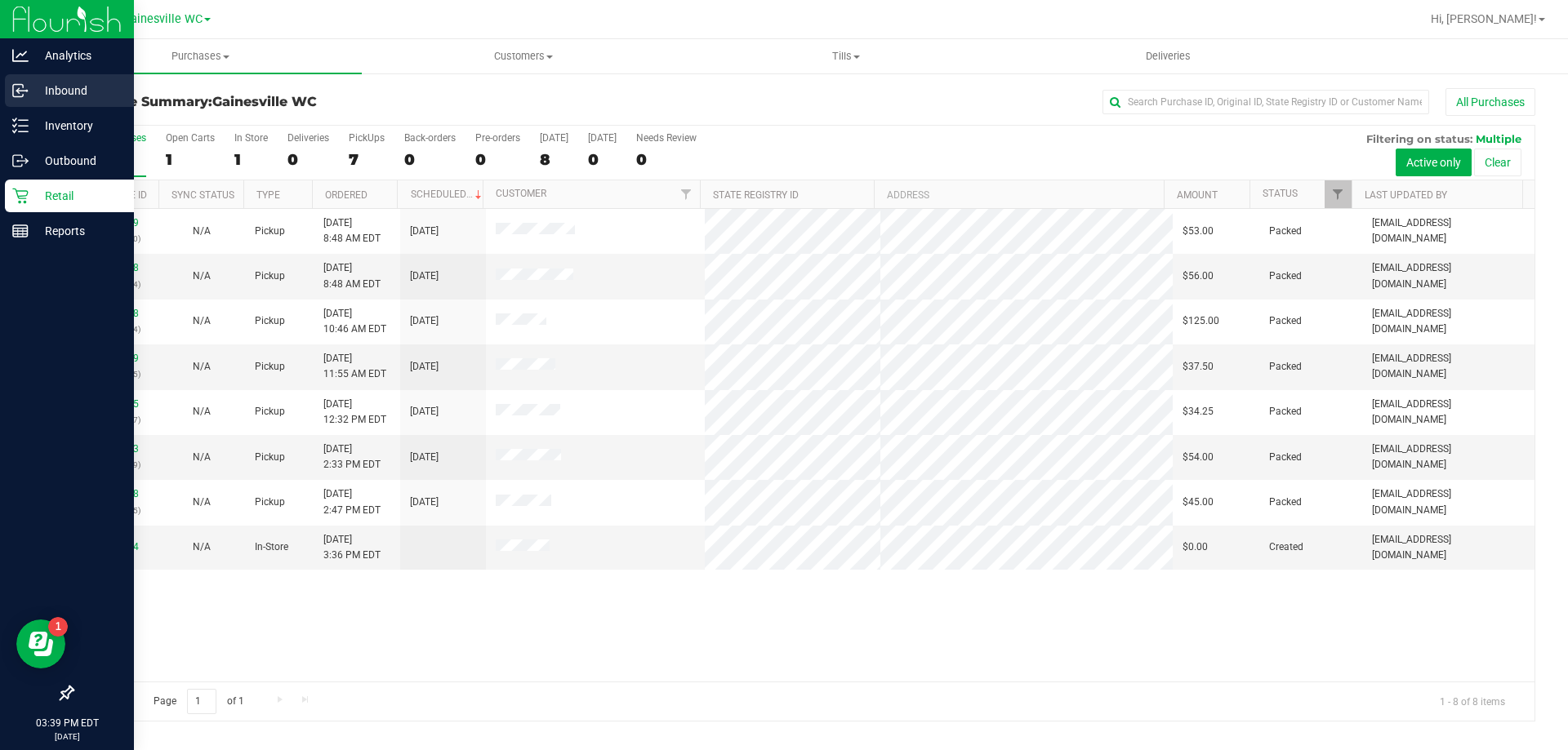
click at [43, 92] on p "Inbound" at bounding box center [78, 91] width 98 height 20
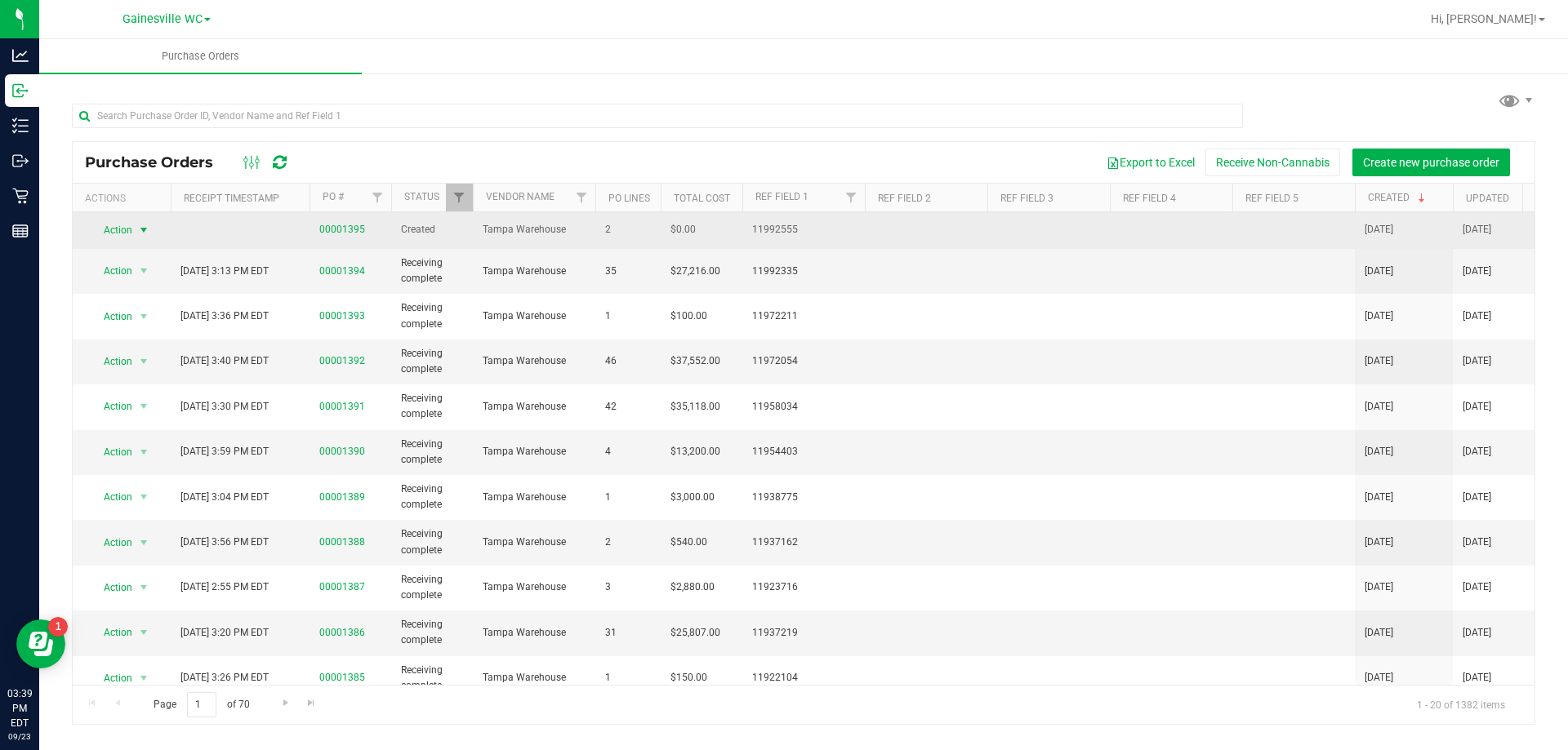
click at [130, 232] on span "Action" at bounding box center [111, 230] width 44 height 23
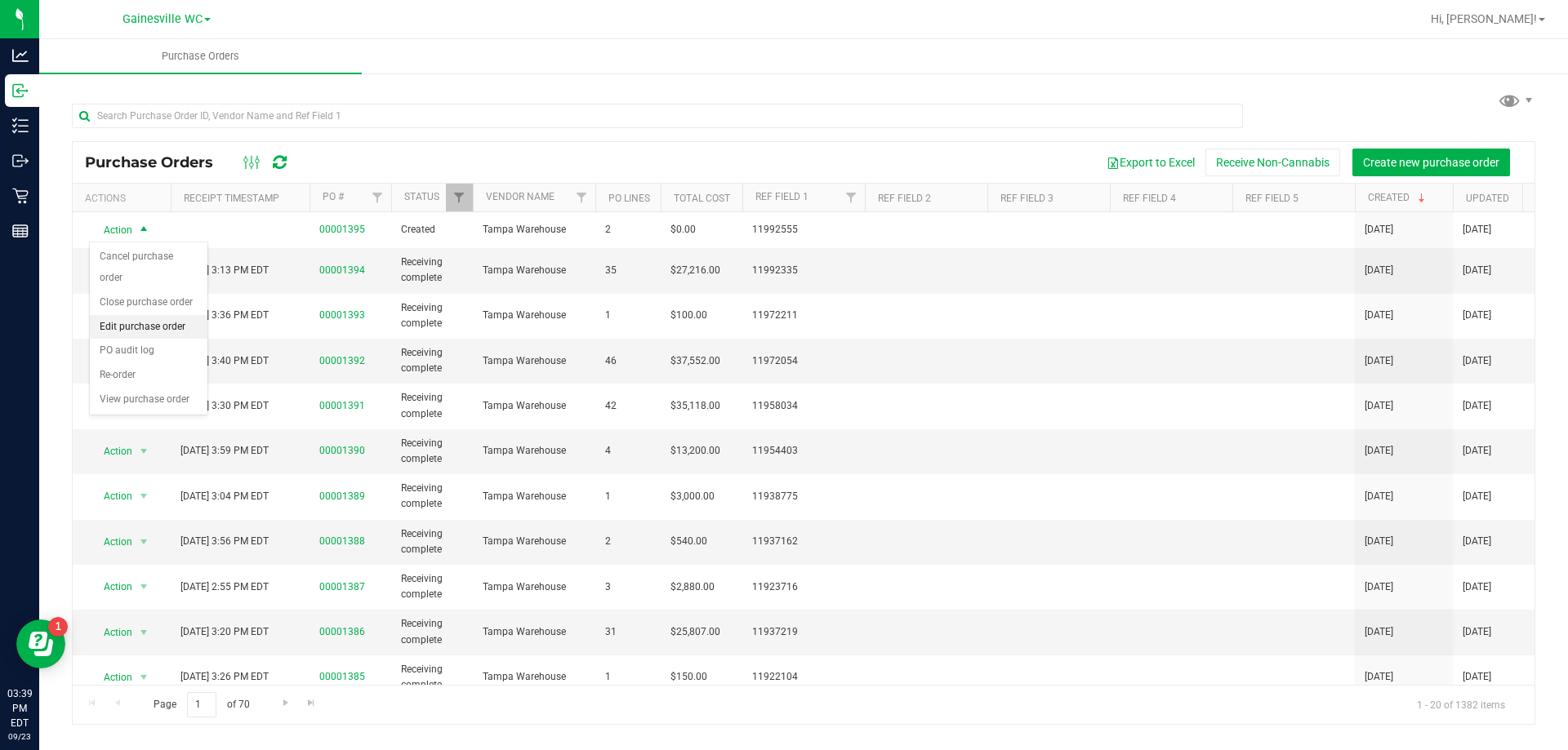
click at [143, 315] on li "Edit purchase order" at bounding box center [149, 327] width 118 height 24
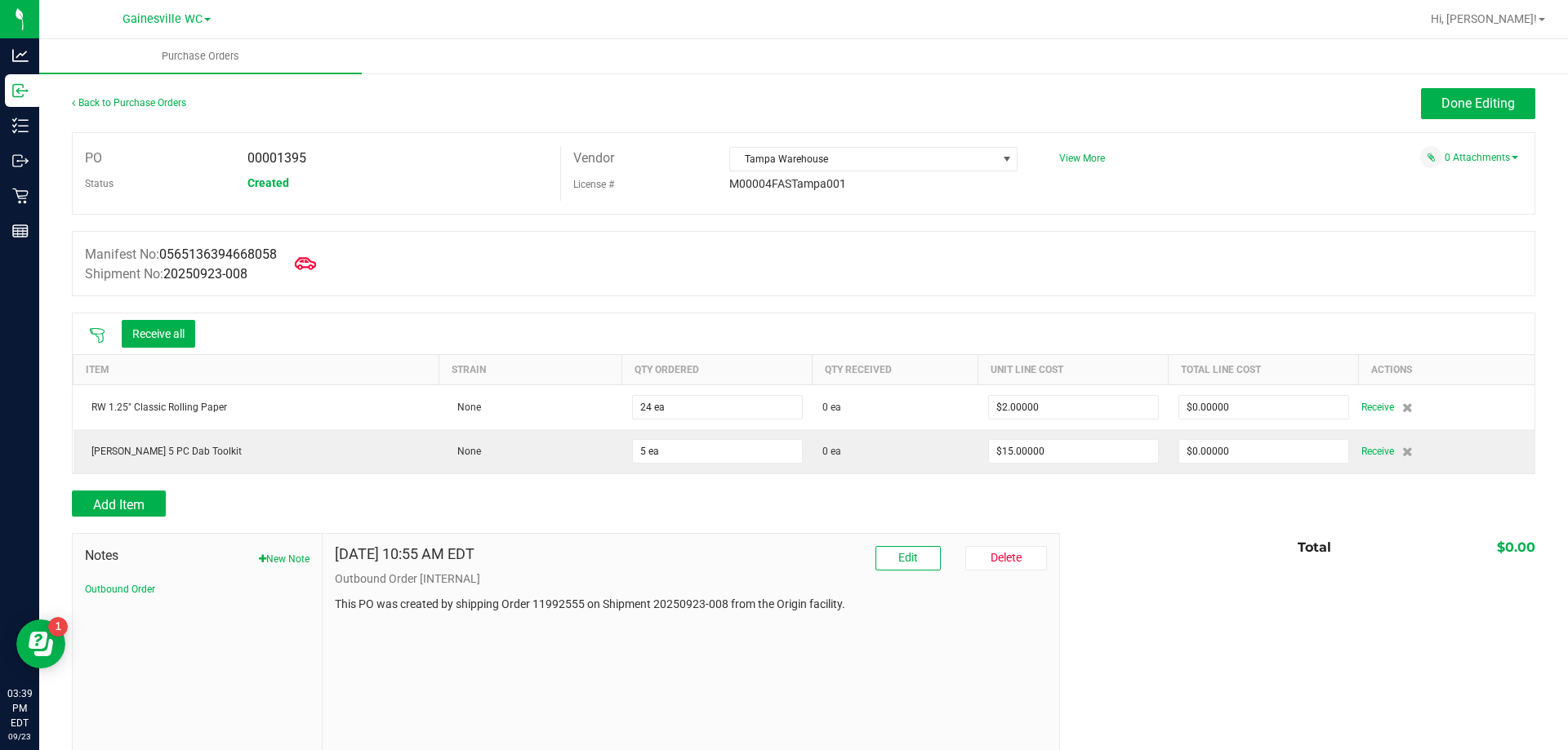
click at [306, 260] on icon at bounding box center [304, 263] width 21 height 21
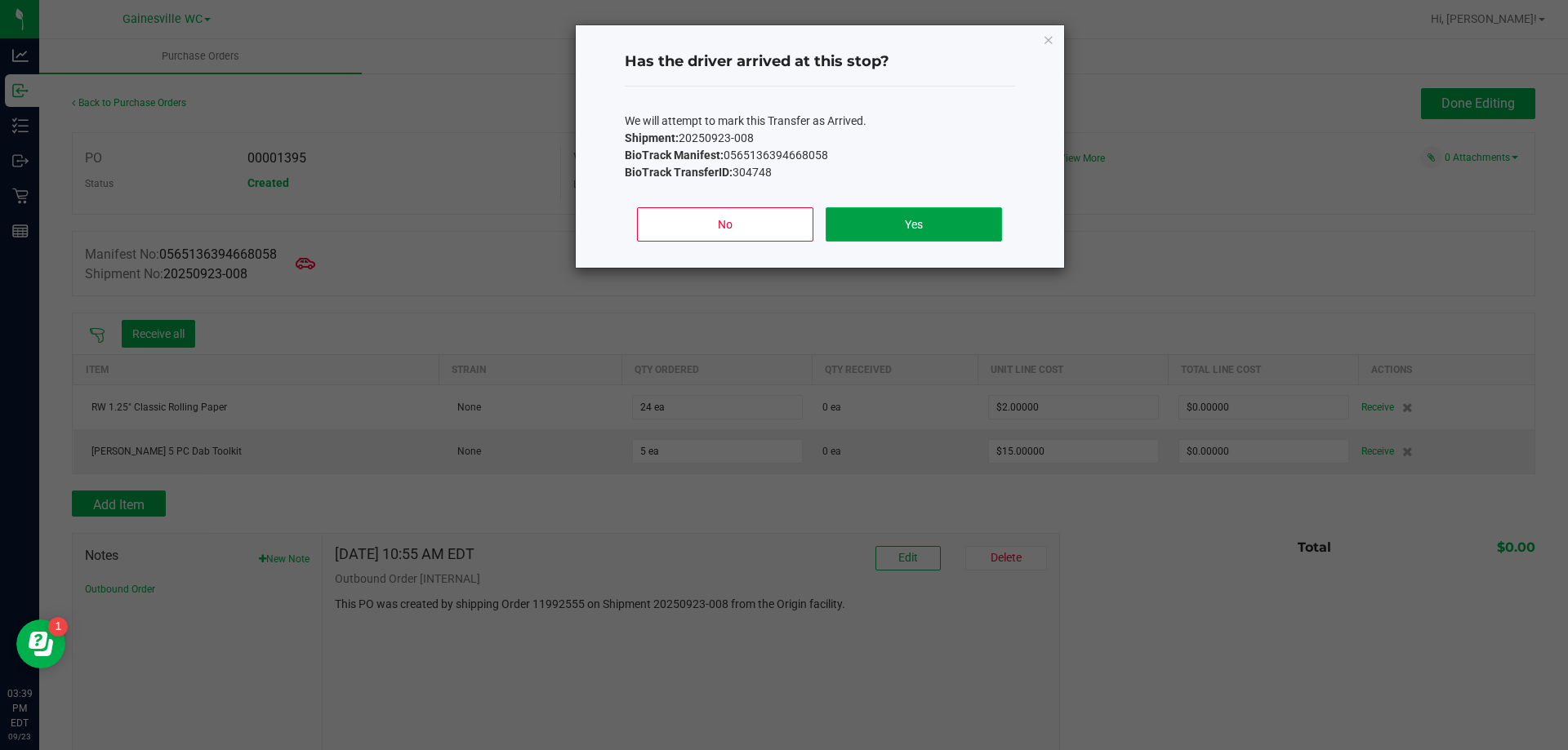
click at [902, 230] on button "Yes" at bounding box center [913, 225] width 176 height 34
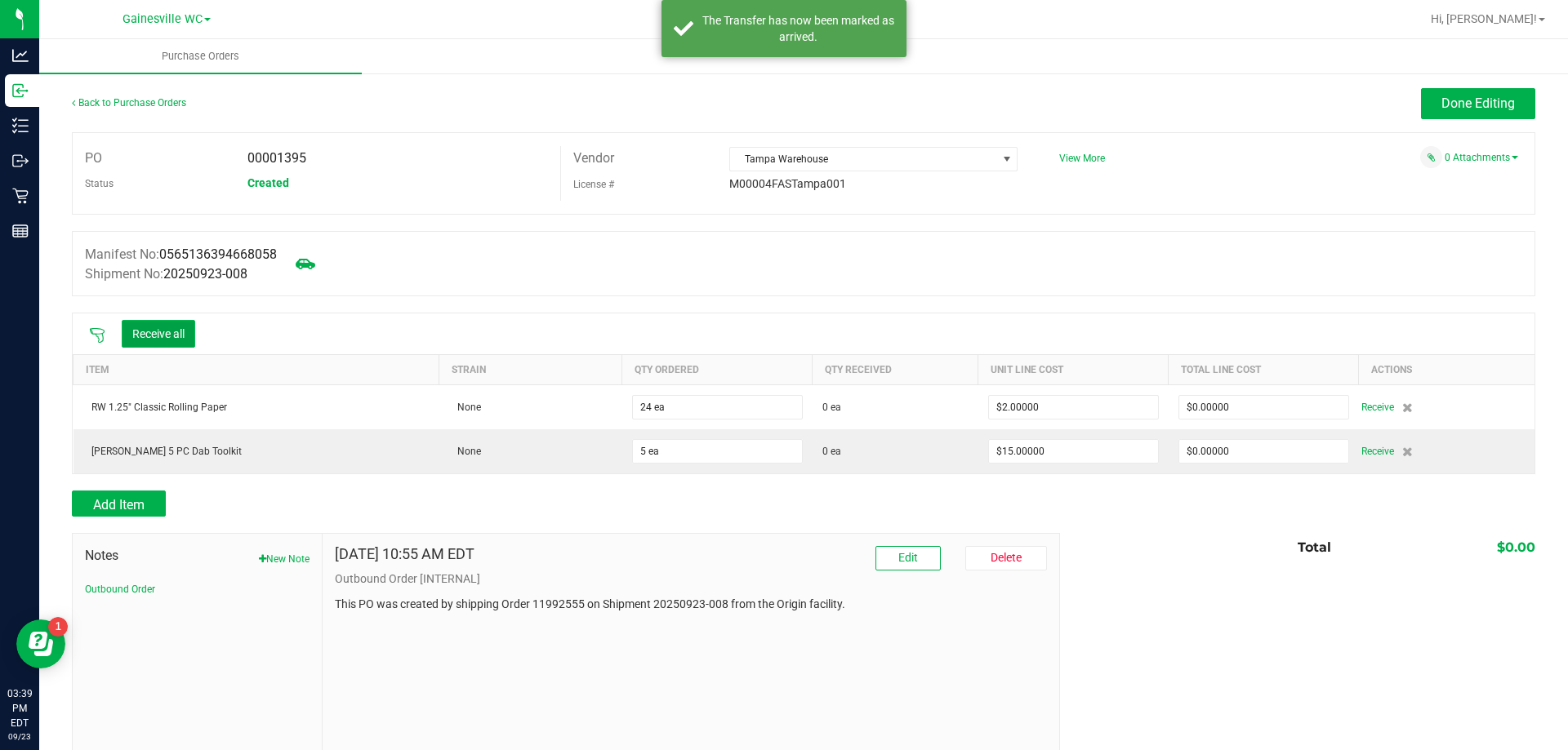
click at [172, 330] on button "Receive all" at bounding box center [158, 333] width 73 height 28
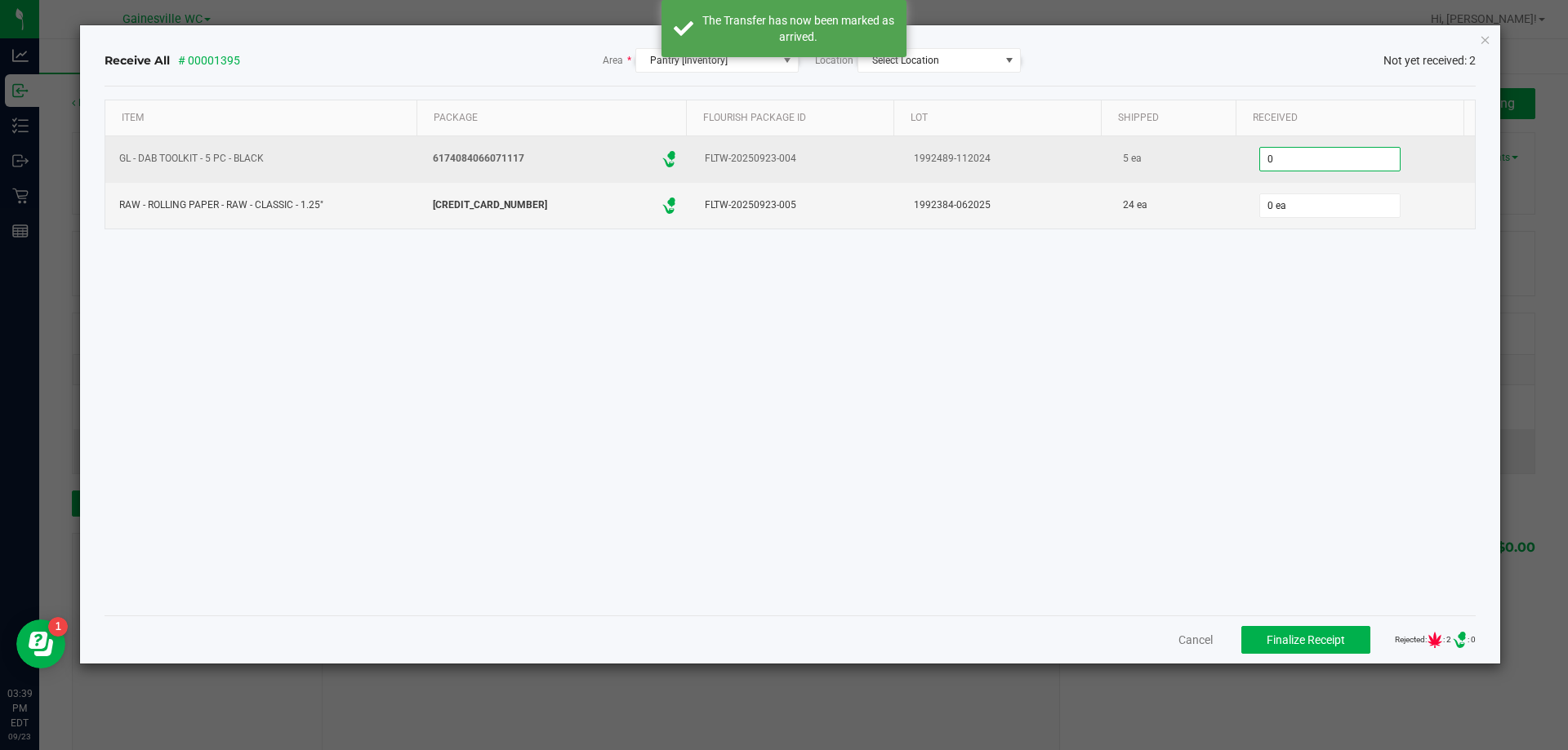
click at [1309, 157] on input "0" at bounding box center [1330, 159] width 139 height 23
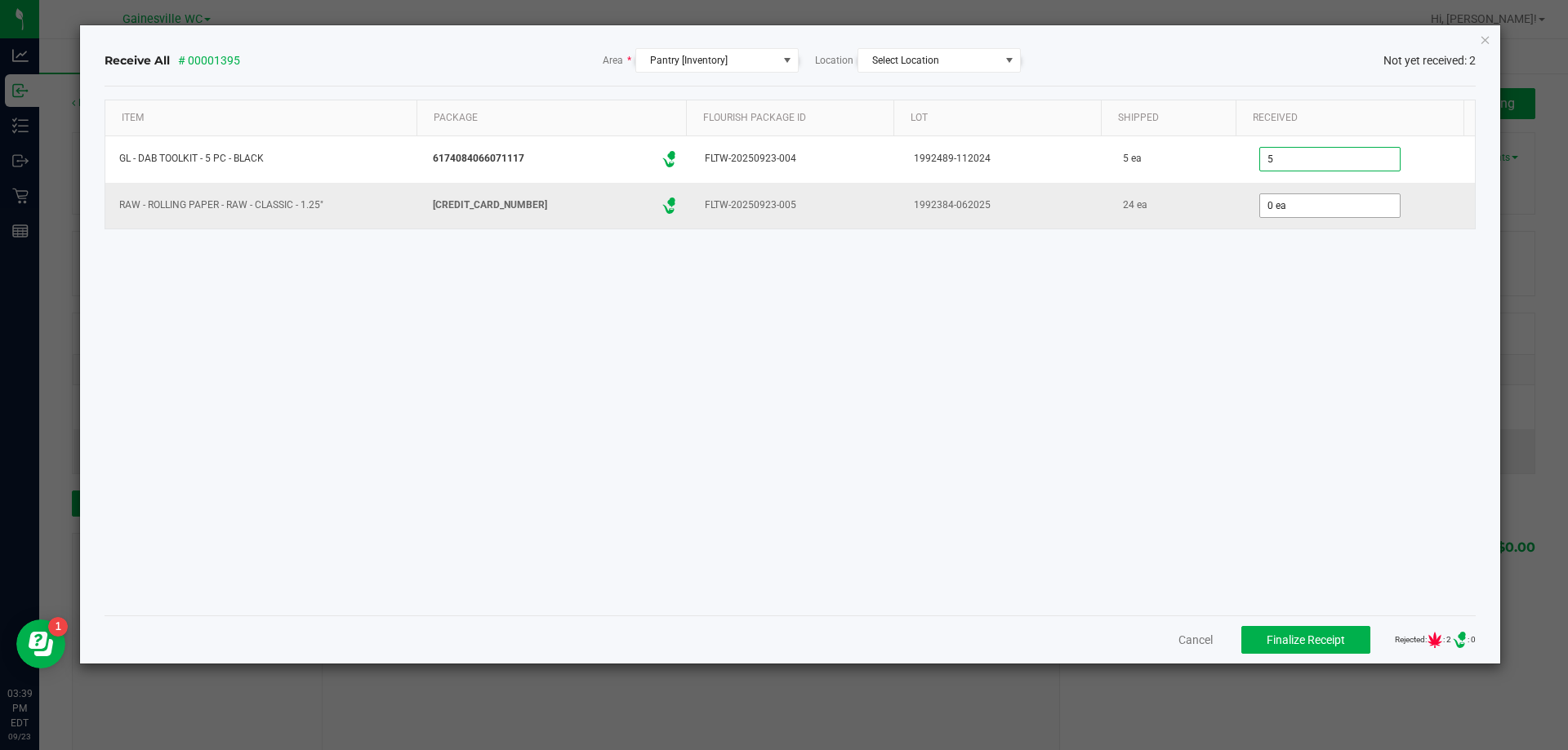
type input "5 ea"
click at [1298, 207] on input "0" at bounding box center [1330, 206] width 139 height 23
type input "24 ea"
click at [1223, 322] on div "Item Package Flourish Package ID Lot Shipped Received GL - DAB TOOLKIT - 5 PC -…" at bounding box center [790, 351] width 1371 height 503
click at [1266, 634] on span "Finalize Receipt" at bounding box center [1305, 640] width 79 height 13
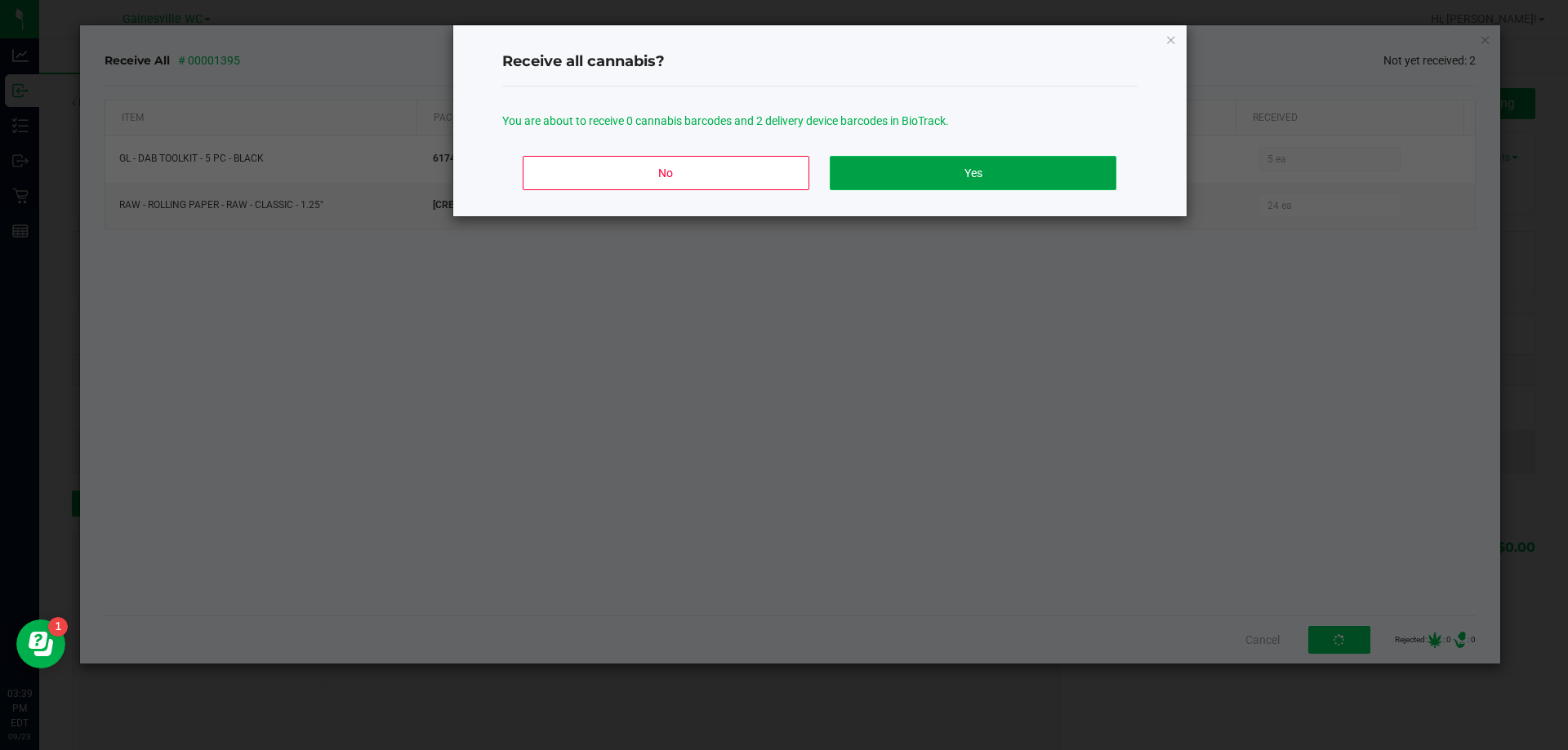
click at [991, 161] on button "Yes" at bounding box center [973, 173] width 286 height 34
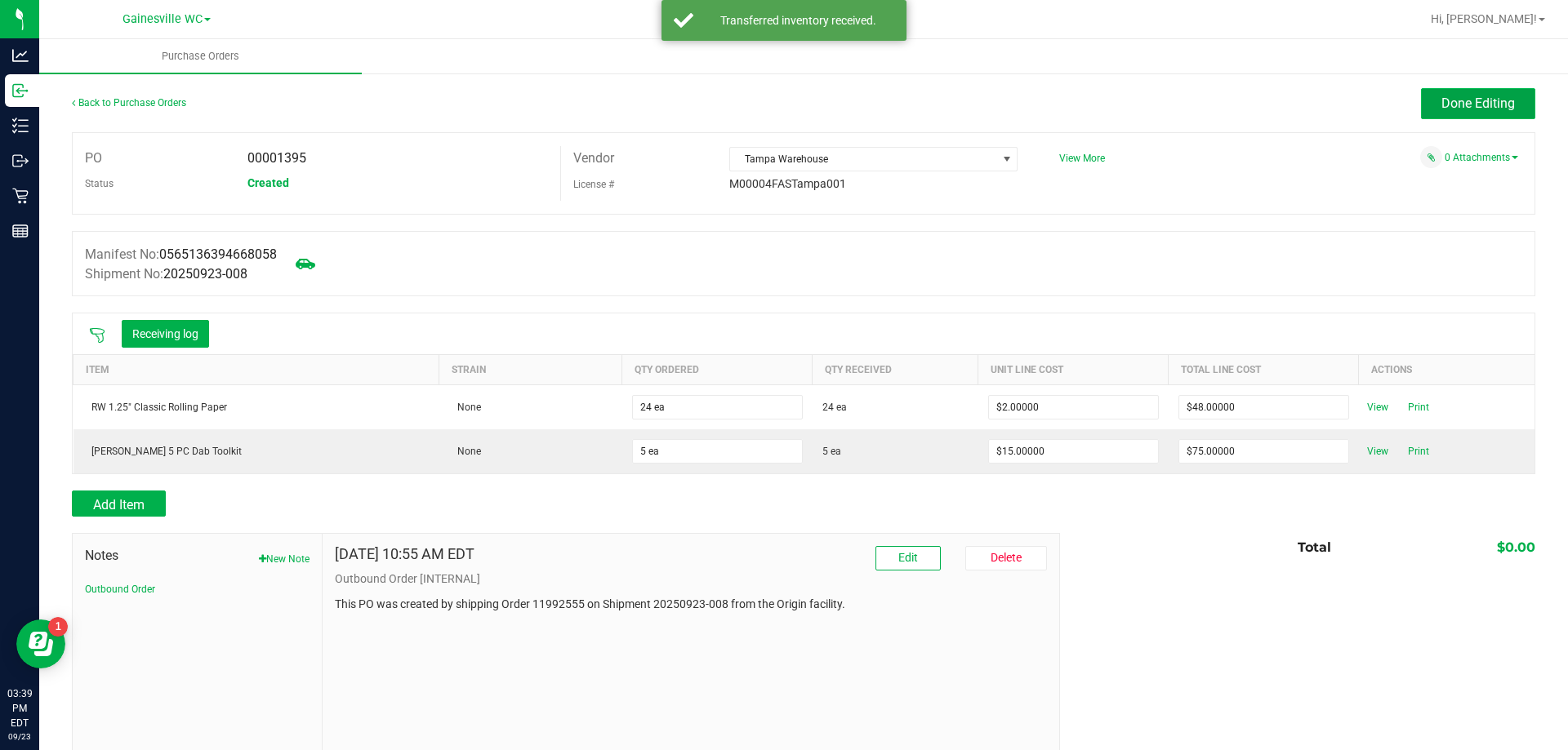
click at [1455, 111] on button "Done Editing" at bounding box center [1478, 103] width 114 height 31
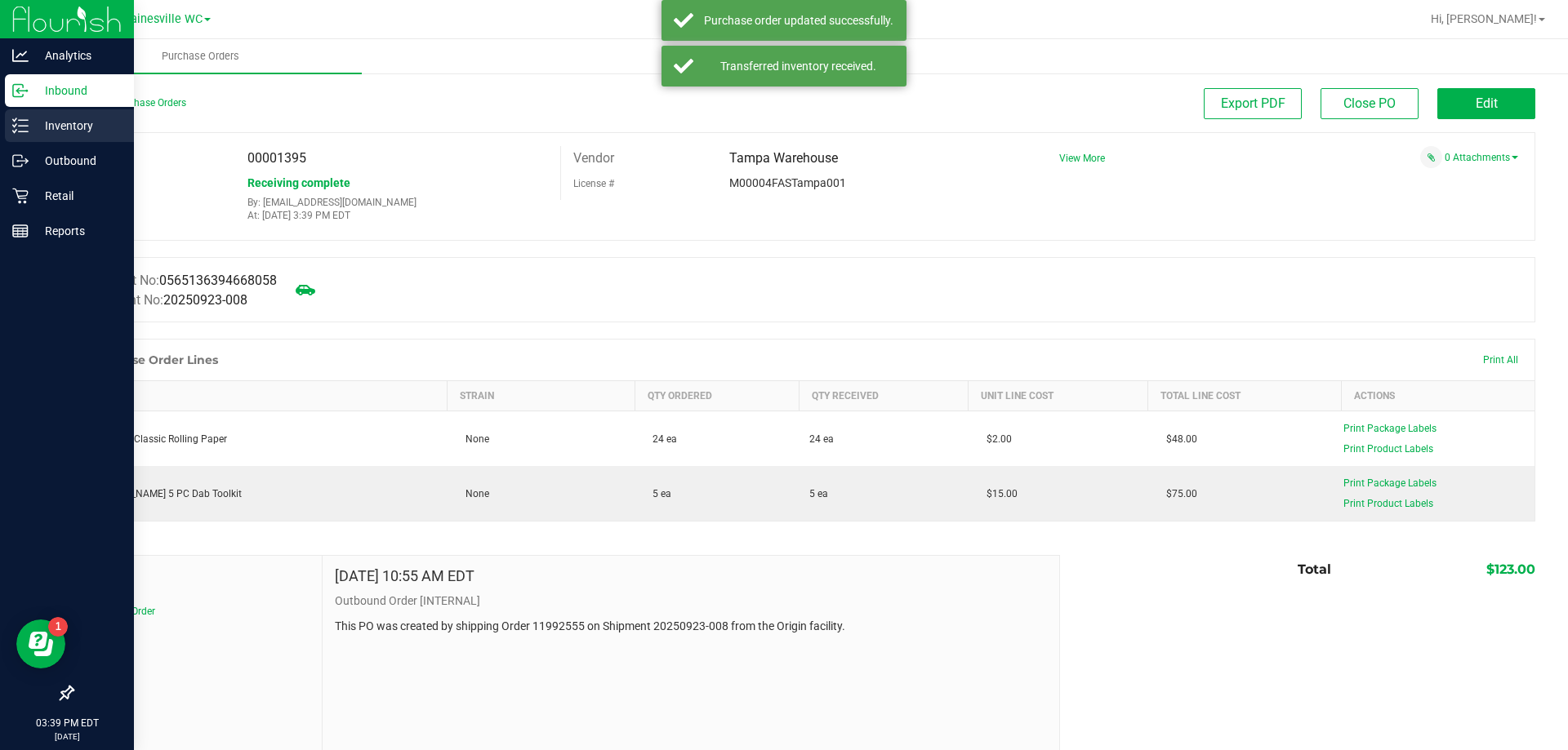
click at [106, 120] on p "Inventory" at bounding box center [78, 126] width 98 height 20
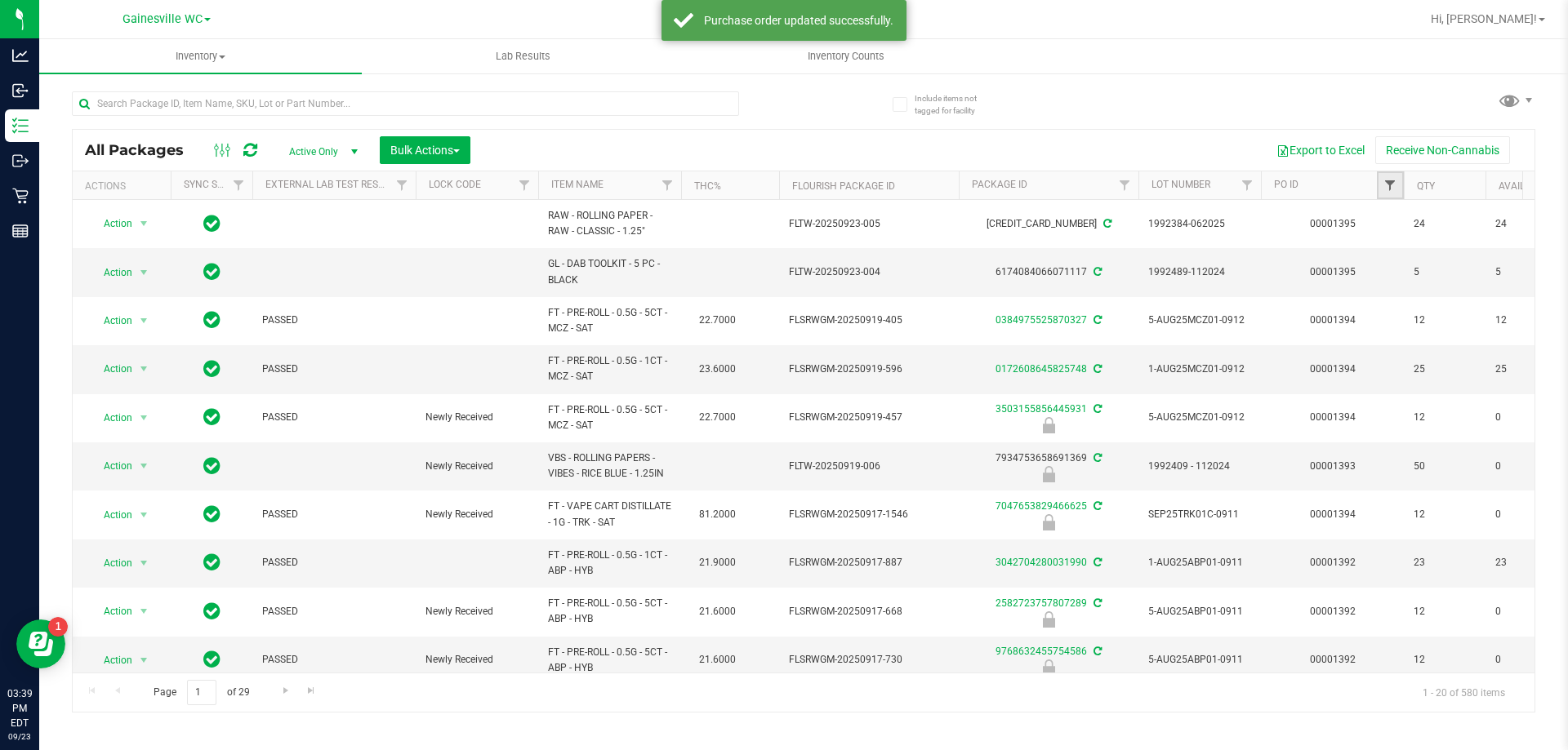
click at [1389, 188] on span "Filter" at bounding box center [1390, 185] width 13 height 13
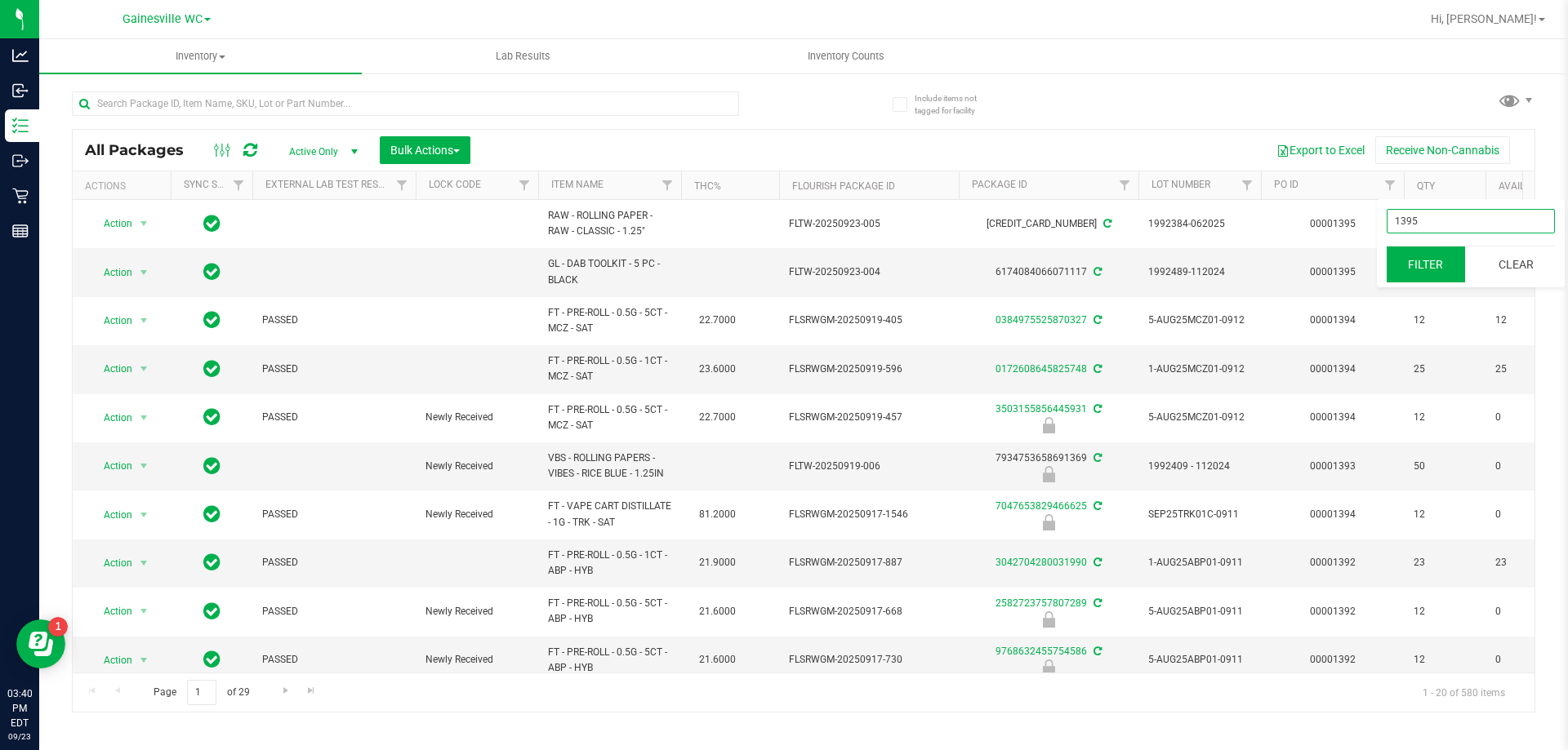
type input "1395"
click at [1407, 254] on button "Filter" at bounding box center [1426, 264] width 79 height 36
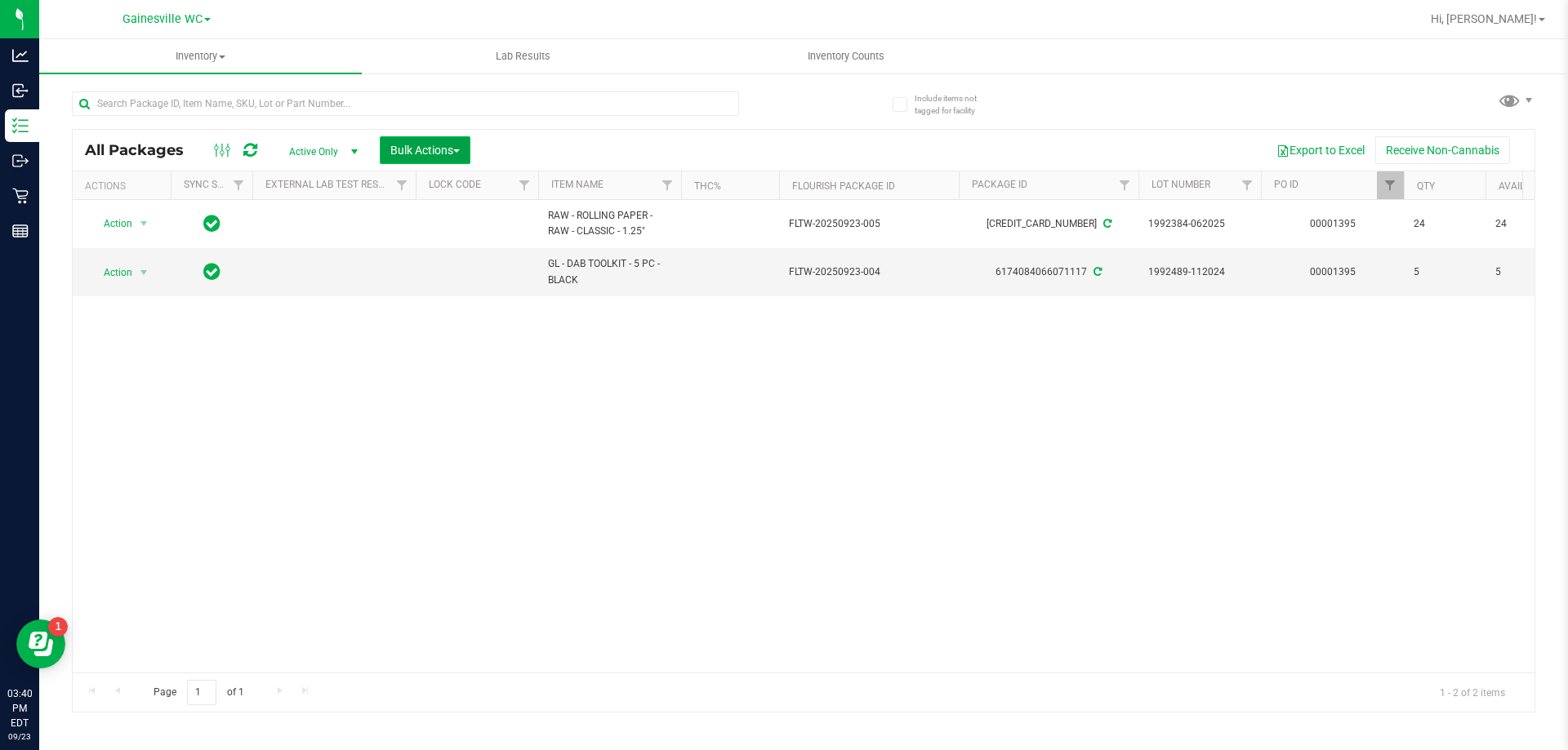
click at [444, 144] on span "Bulk Actions" at bounding box center [425, 150] width 70 height 13
click at [435, 305] on span "Lock/Unlock packages" at bounding box center [446, 307] width 112 height 13
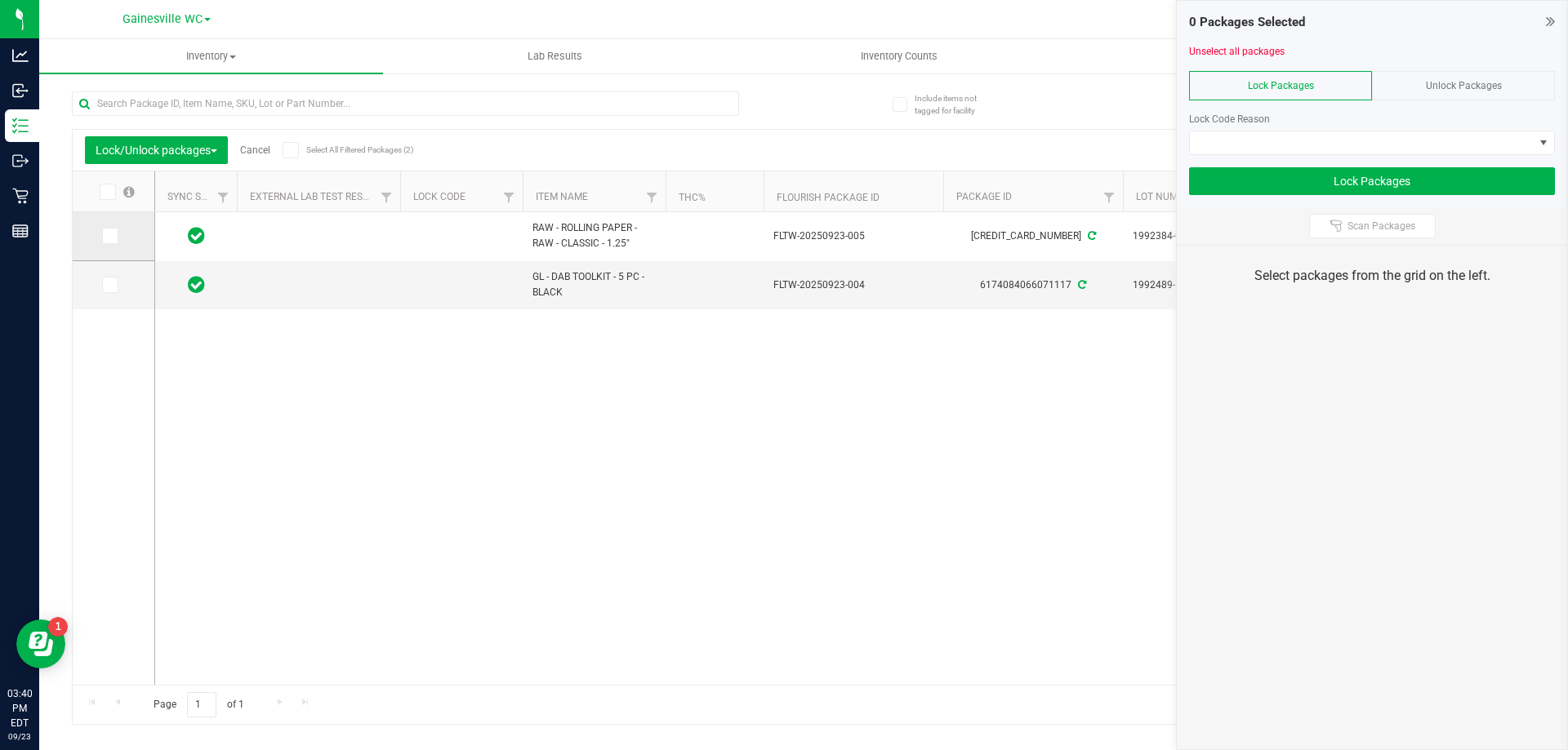
click at [112, 236] on icon at bounding box center [109, 236] width 11 height 0
click at [0, 0] on input "checkbox" at bounding box center [0, 0] width 0 height 0
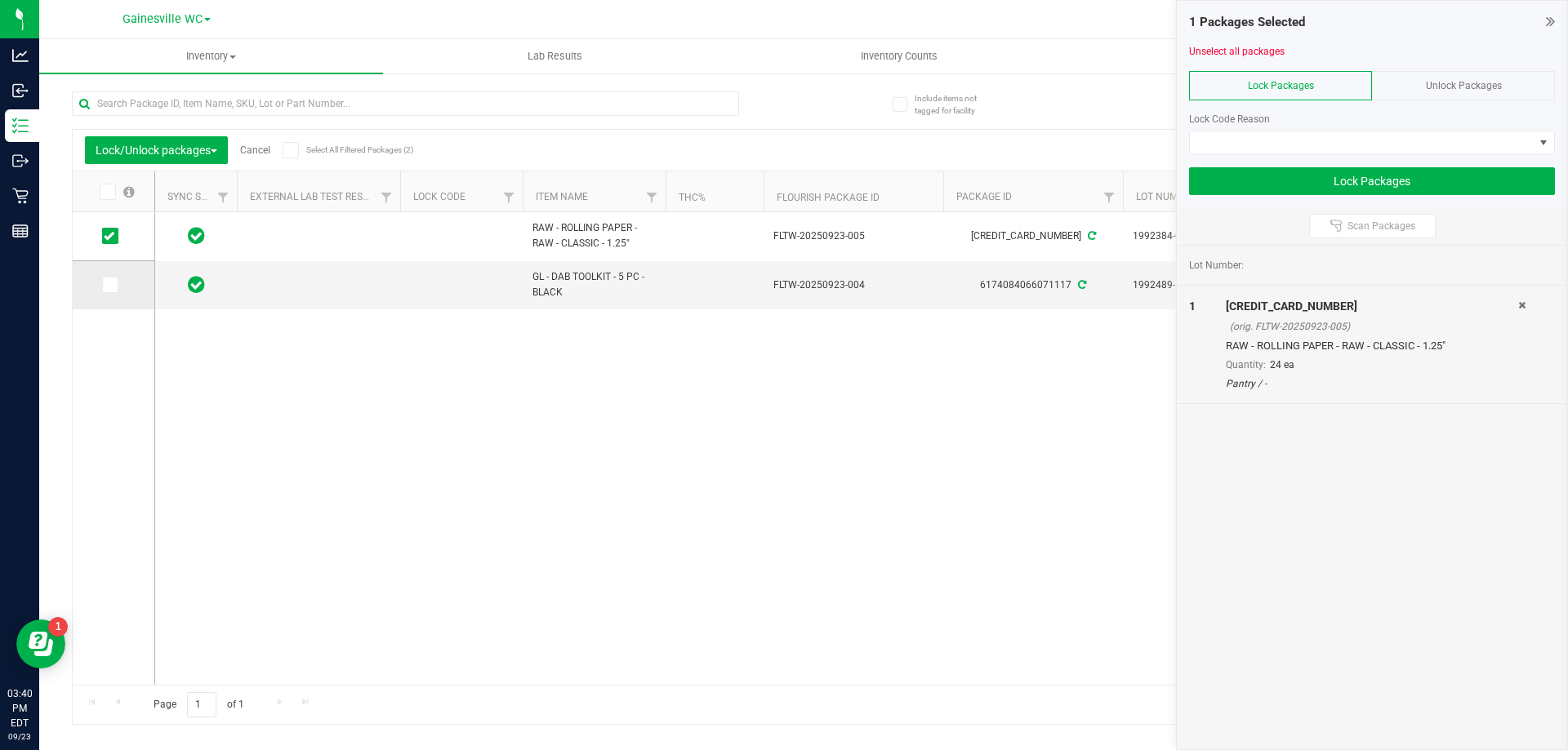
click at [108, 285] on icon at bounding box center [109, 285] width 11 height 0
click at [0, 0] on input "checkbox" at bounding box center [0, 0] width 0 height 0
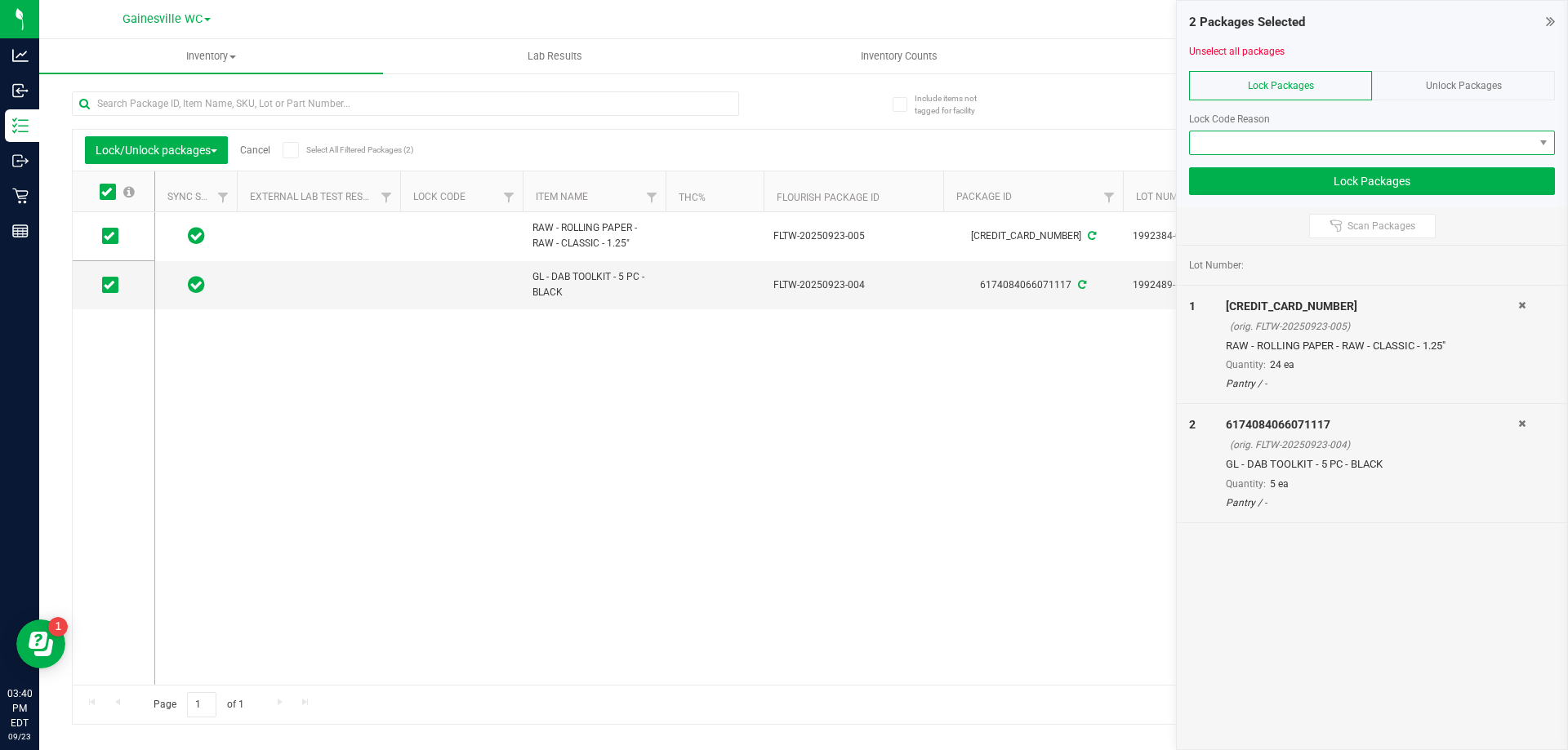
click at [1226, 139] on span at bounding box center [1361, 142] width 344 height 23
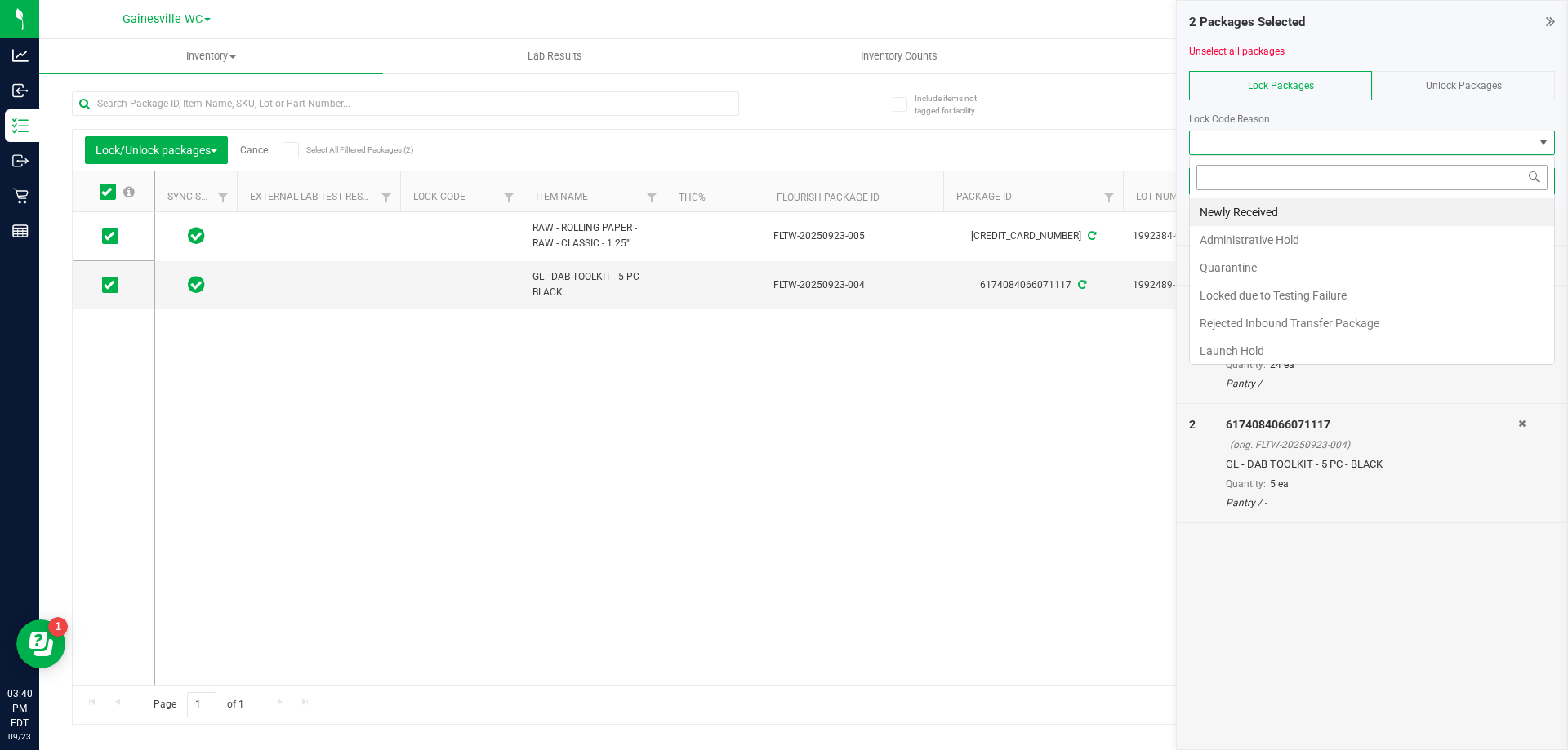
scroll to position [24, 366]
click at [1244, 208] on li "Newly Received" at bounding box center [1371, 212] width 364 height 28
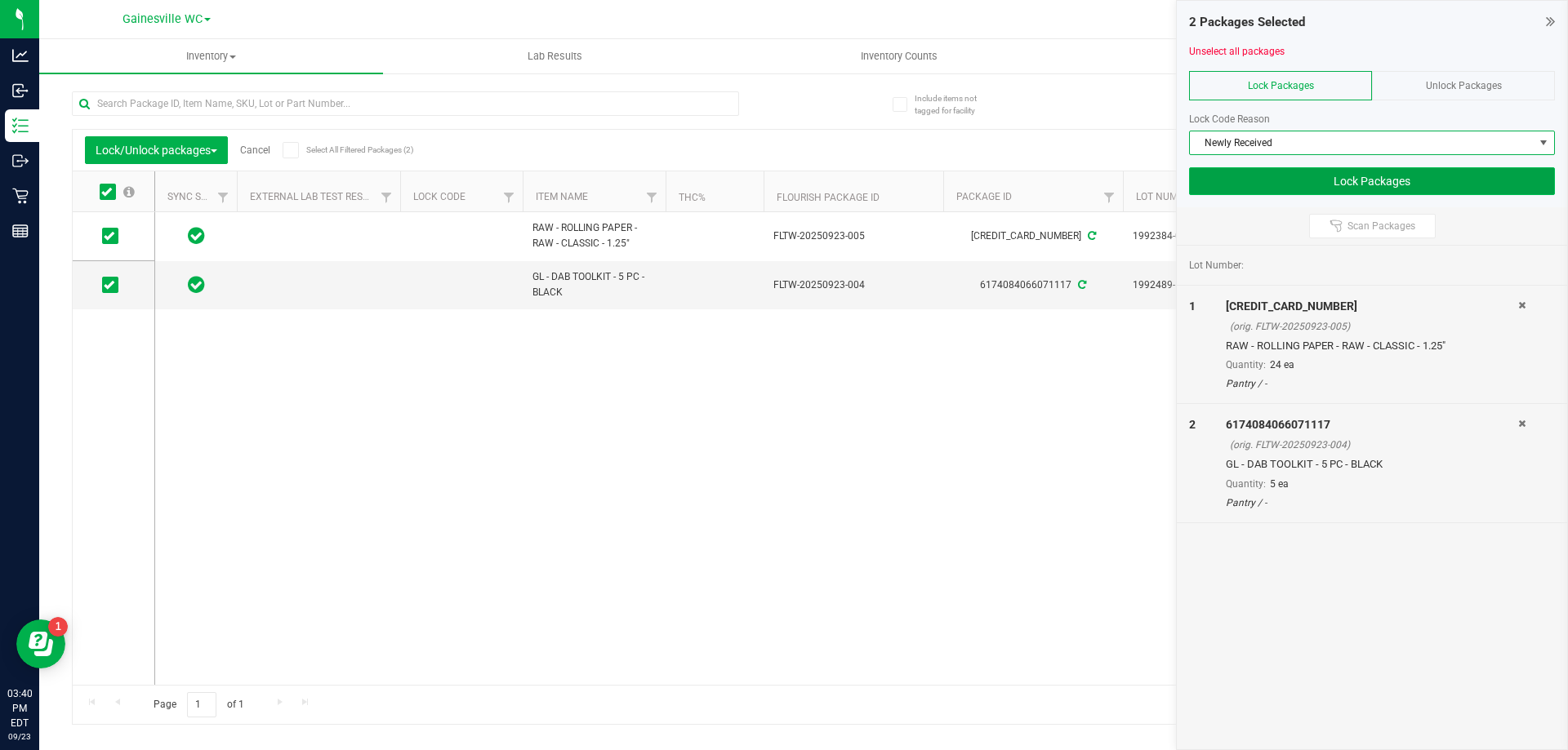
click at [1289, 177] on button "Lock Packages" at bounding box center [1372, 181] width 366 height 28
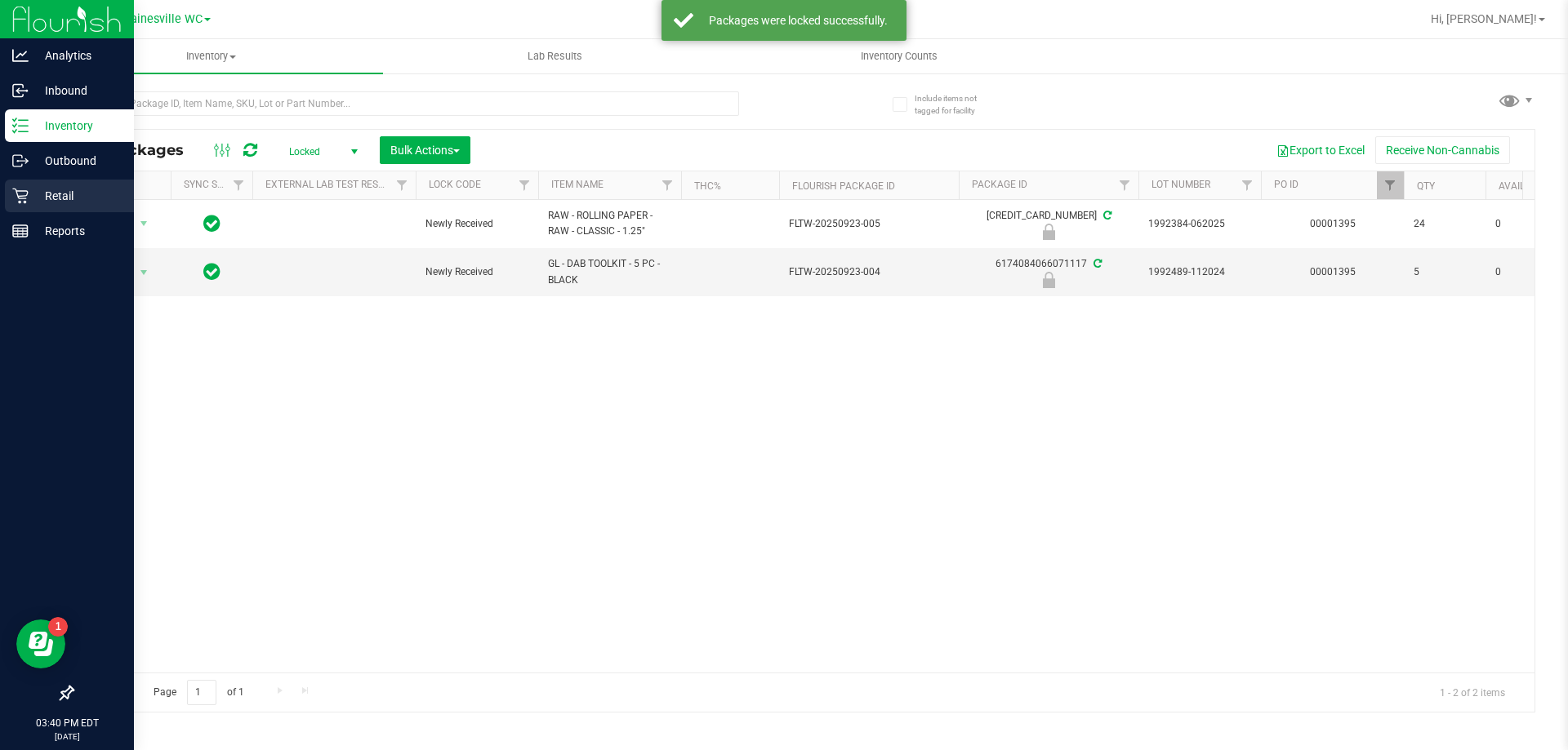
click at [39, 191] on p "Retail" at bounding box center [78, 197] width 98 height 20
